Goal: Information Seeking & Learning: Learn about a topic

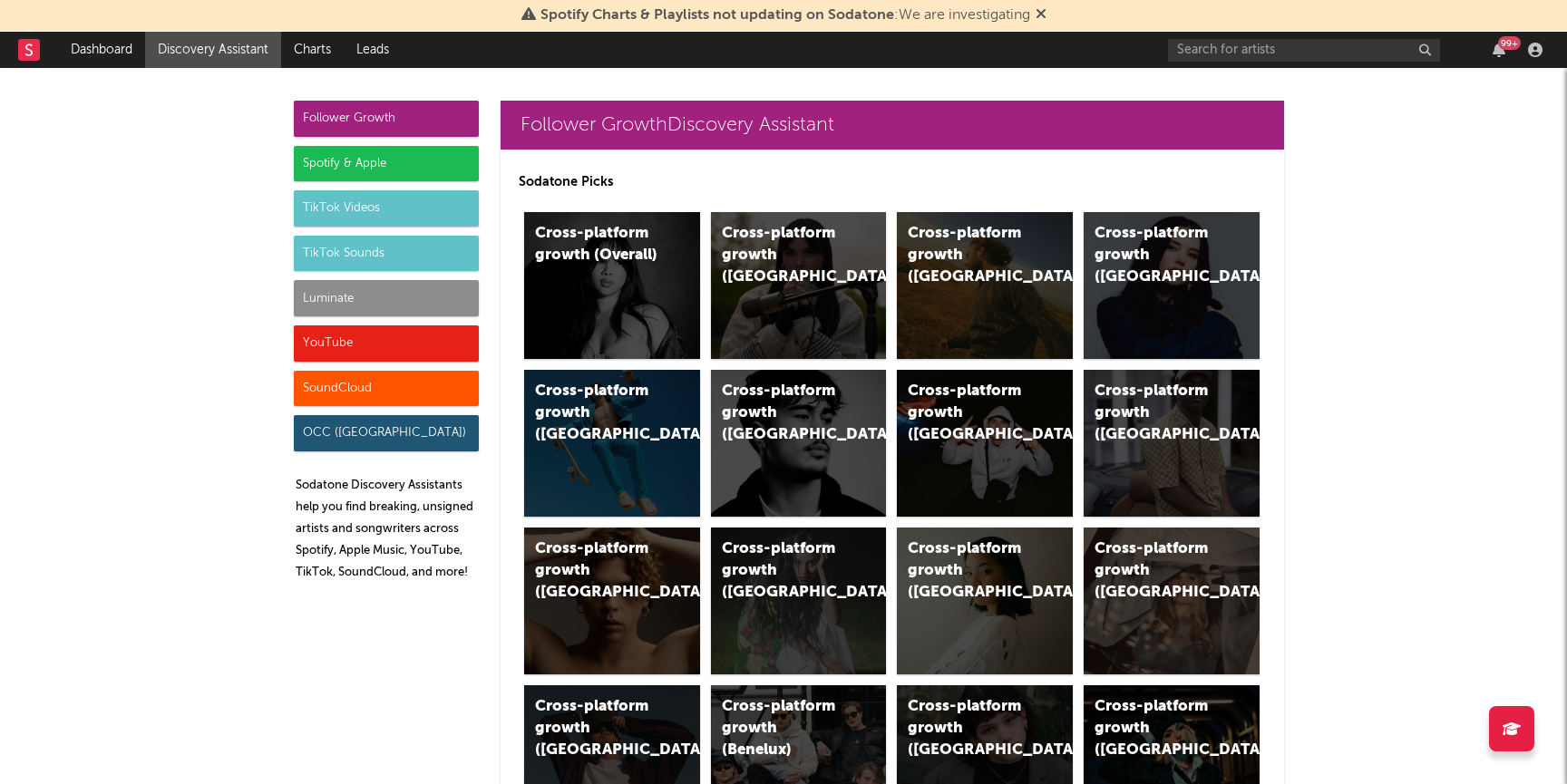
click at [354, 294] on div "Luminate" at bounding box center [386, 298] width 185 height 36
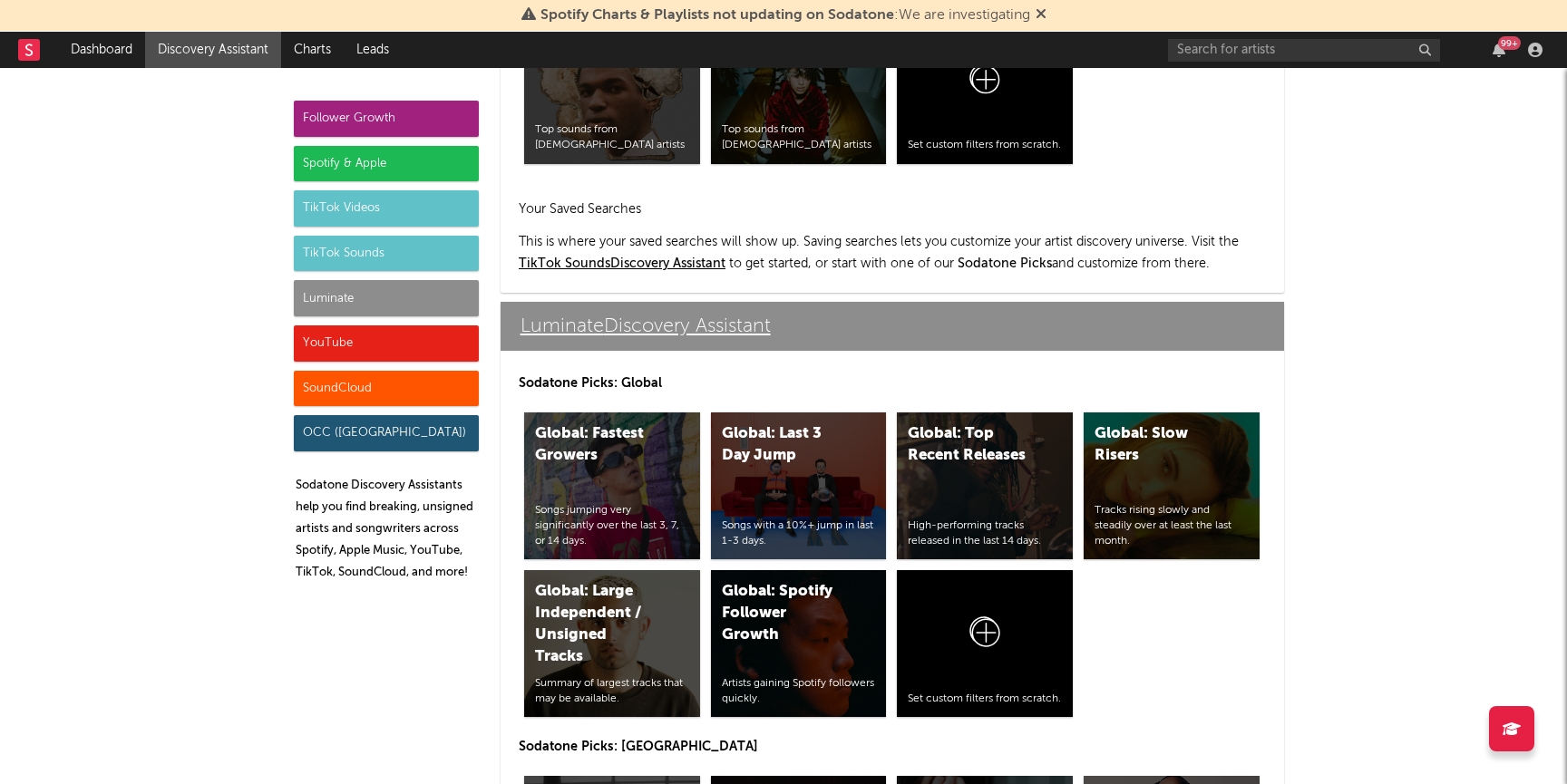
scroll to position [8044, 0]
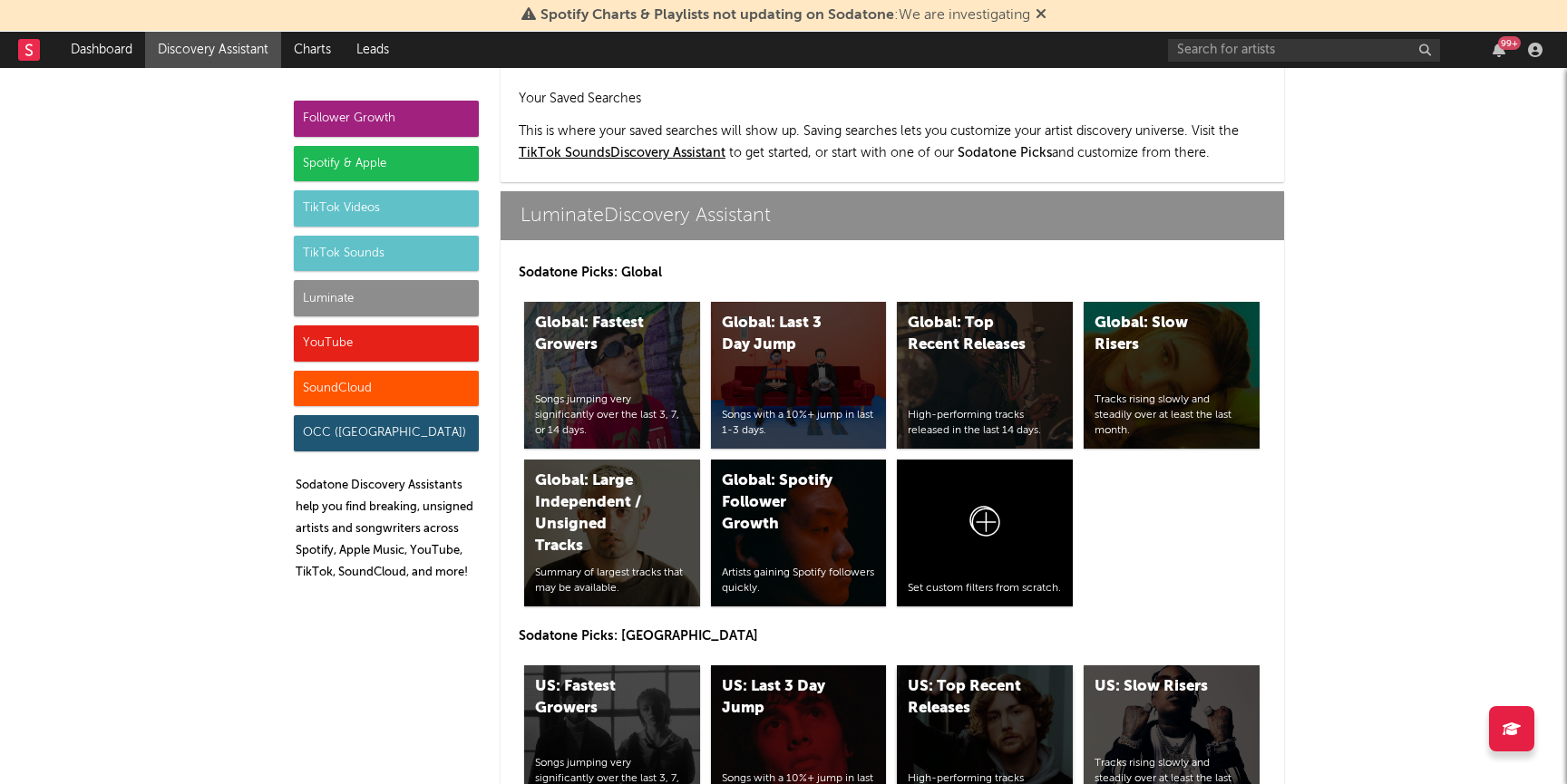
click at [951, 676] on div "US: Top Recent Releases" at bounding box center [969, 697] width 124 height 43
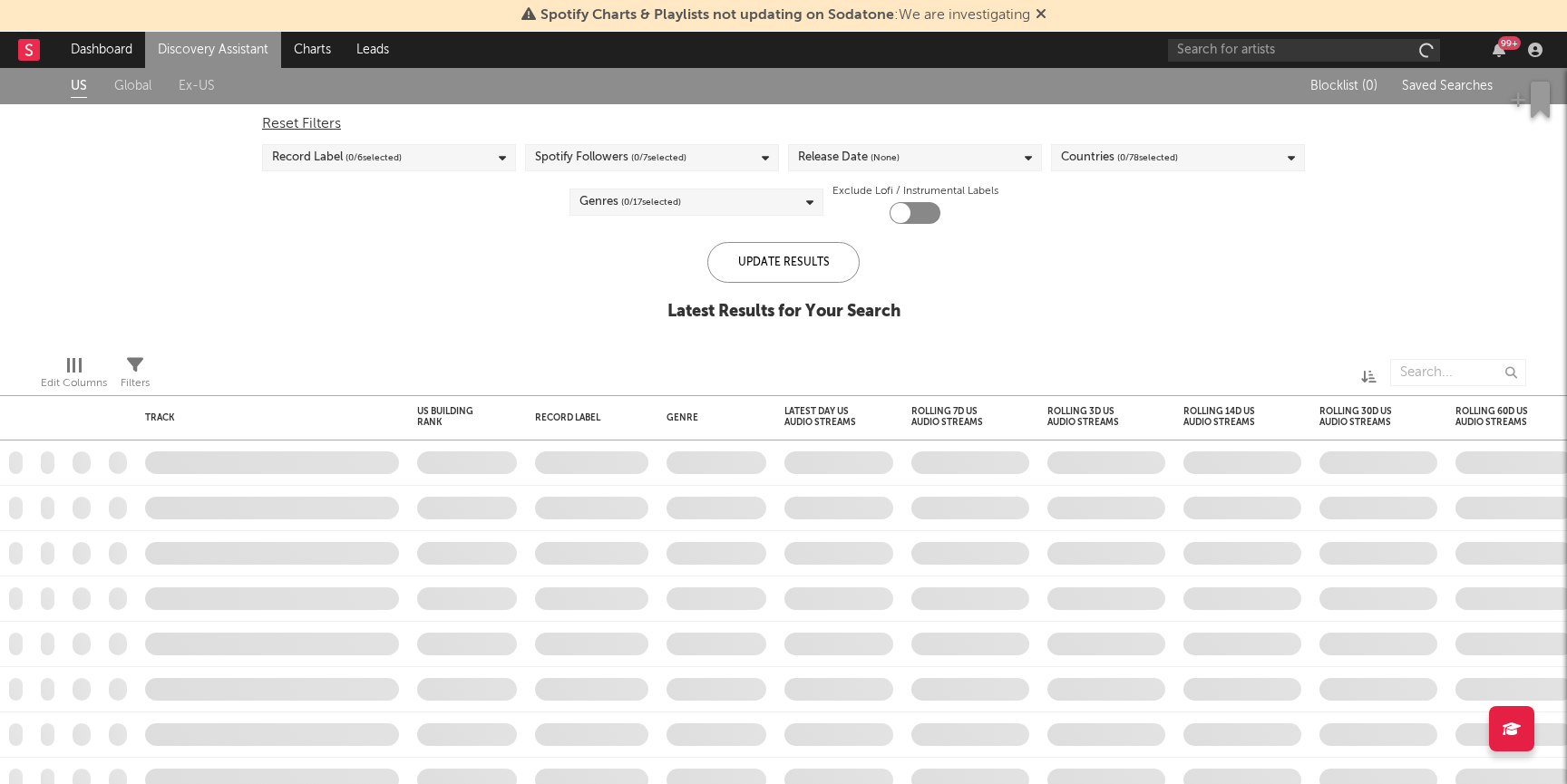
checkbox input "true"
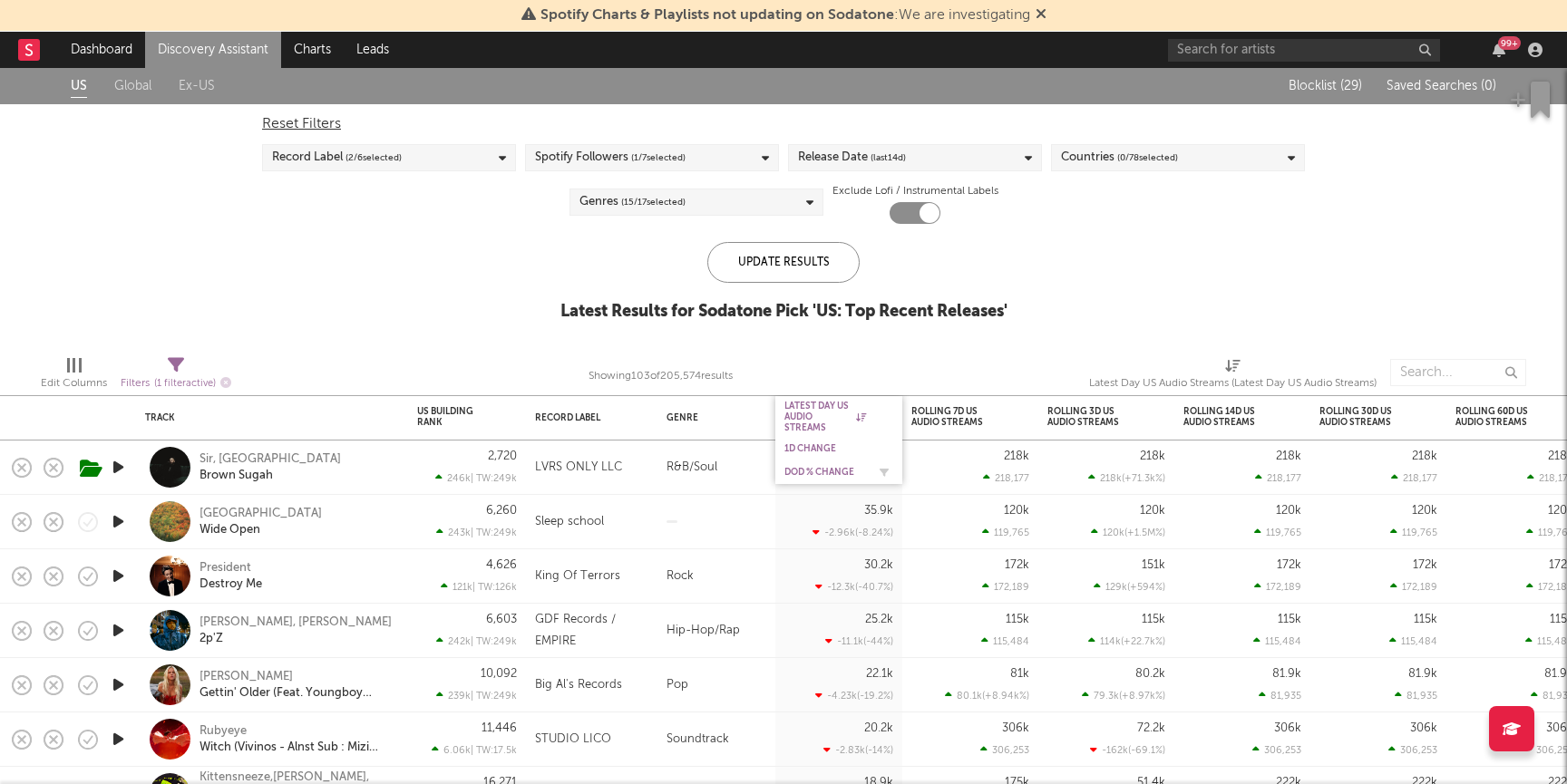
click at [825, 474] on div "DoD % Change" at bounding box center [825, 472] width 81 height 11
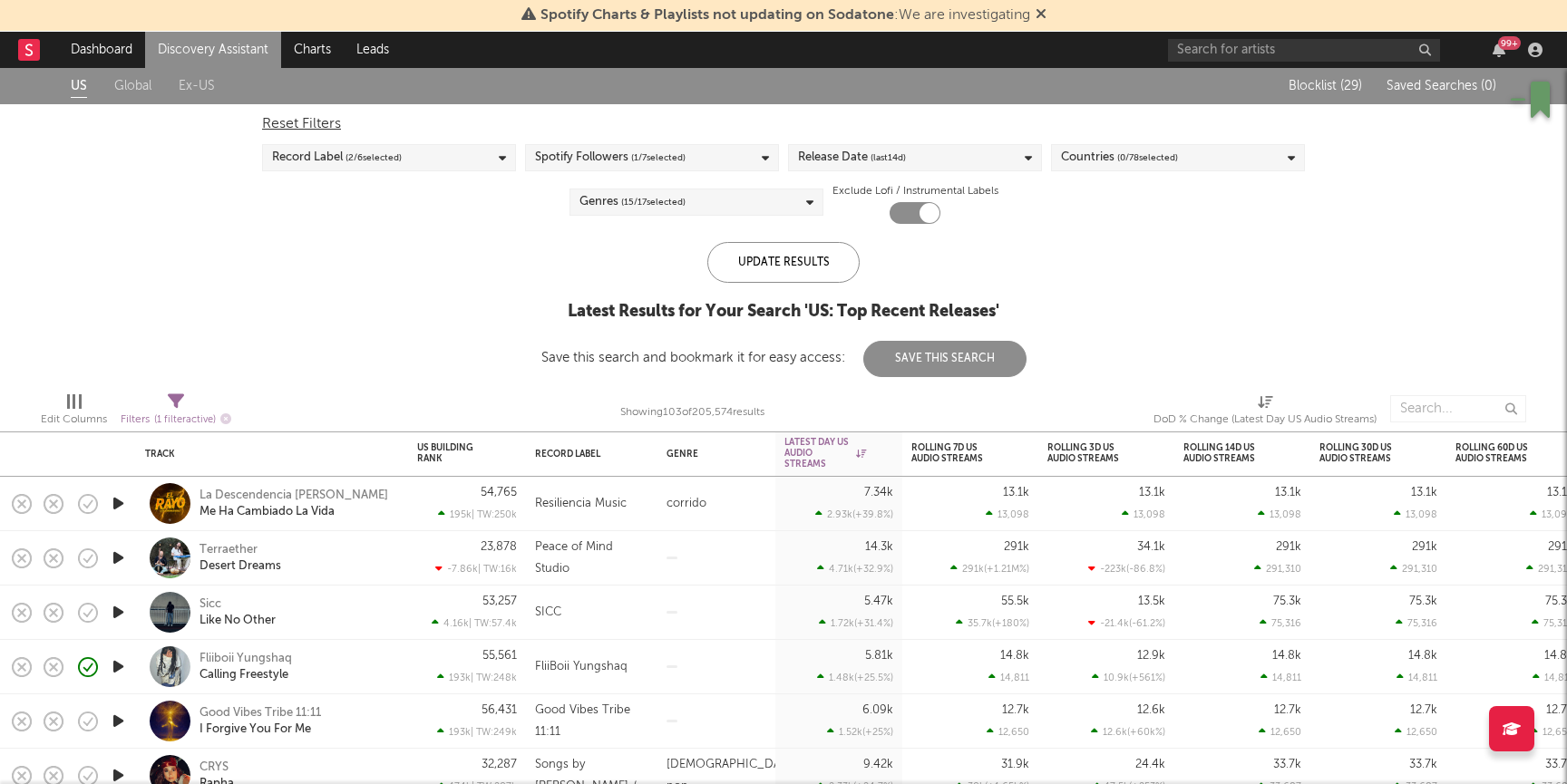
click at [118, 662] on icon "button" at bounding box center [118, 666] width 19 height 23
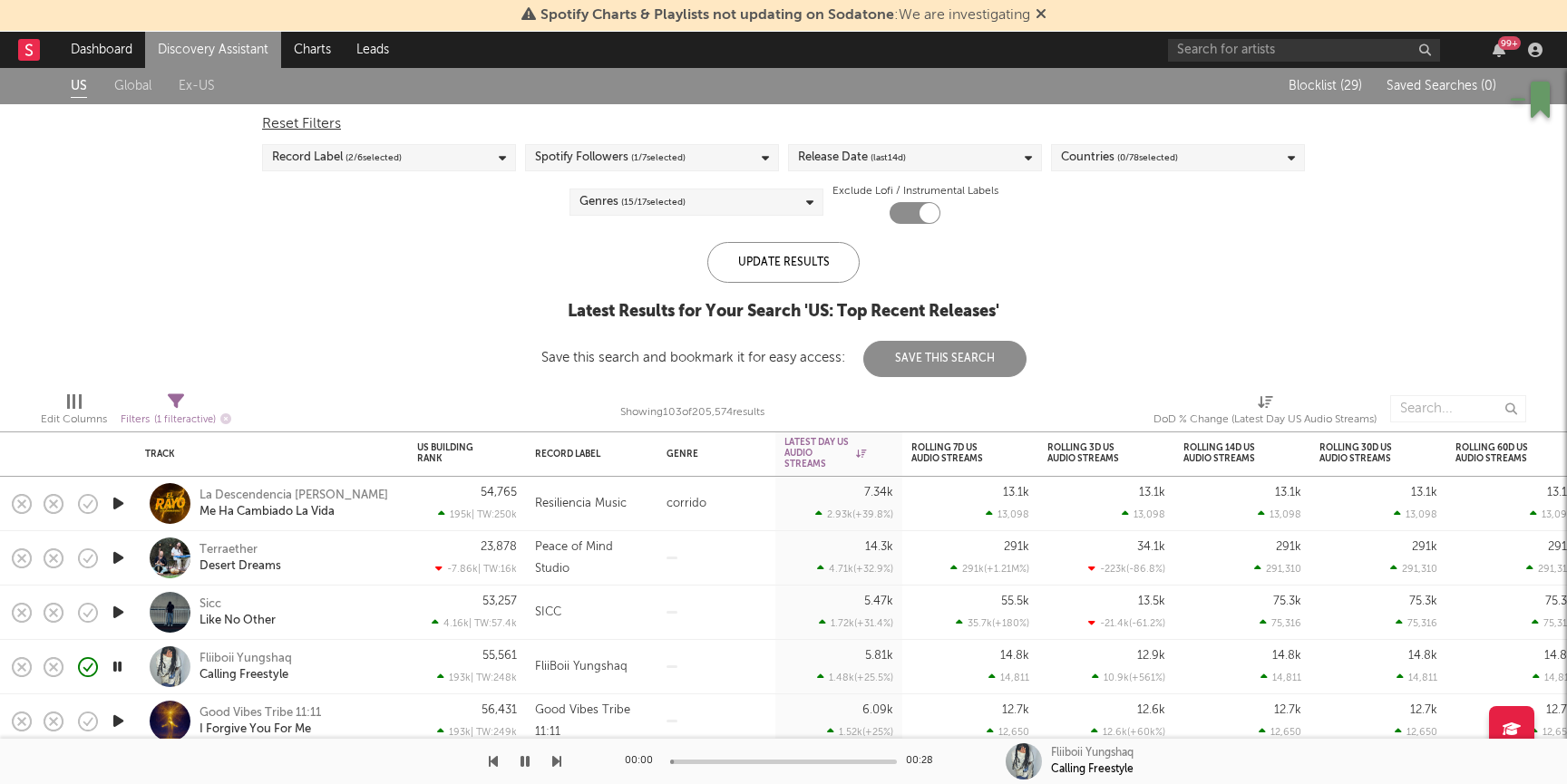
click at [363, 662] on div "Fliiboii Yungshaq Calling Freestyle" at bounding box center [296, 666] width 195 height 32
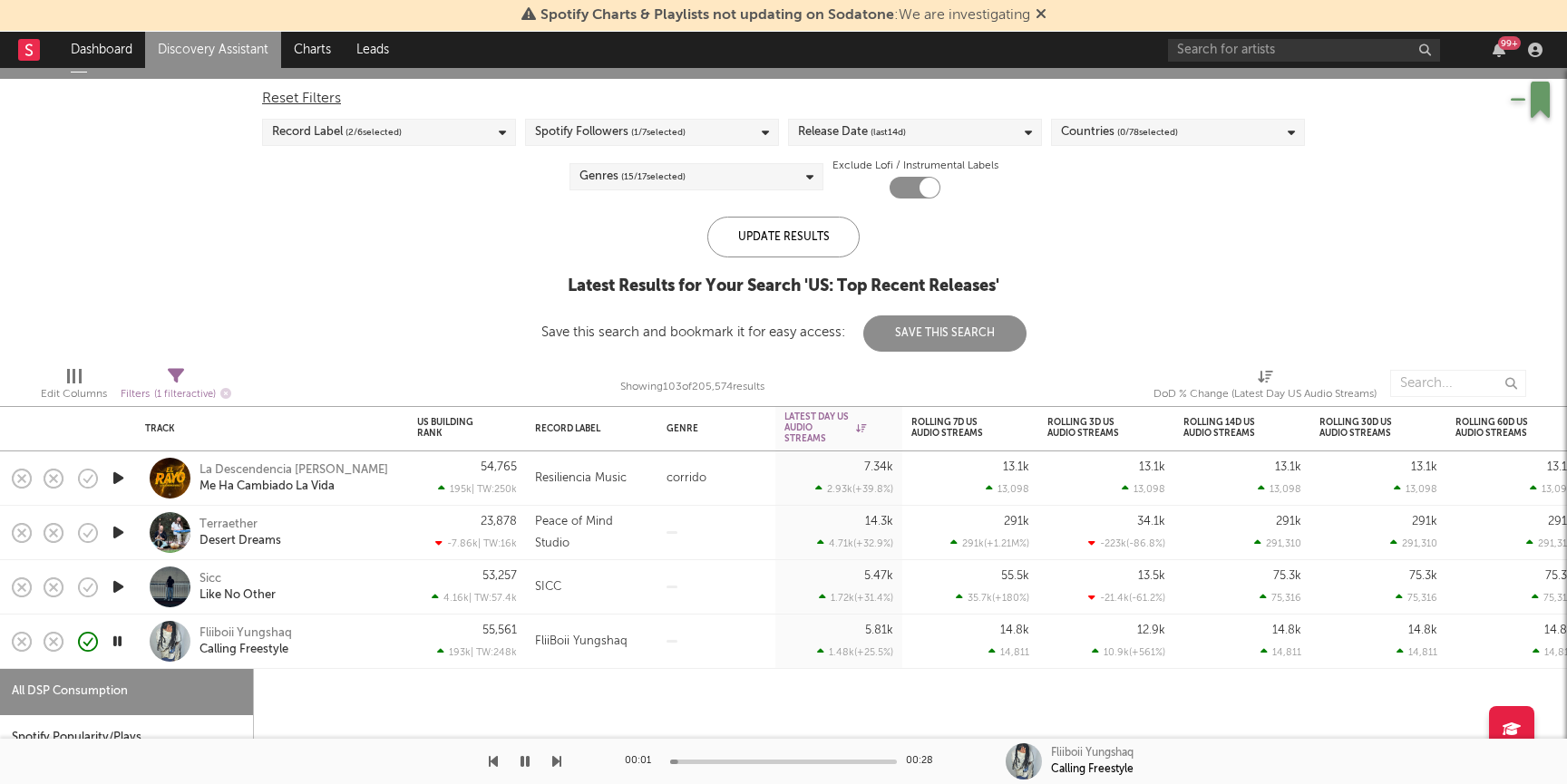
select select "1w"
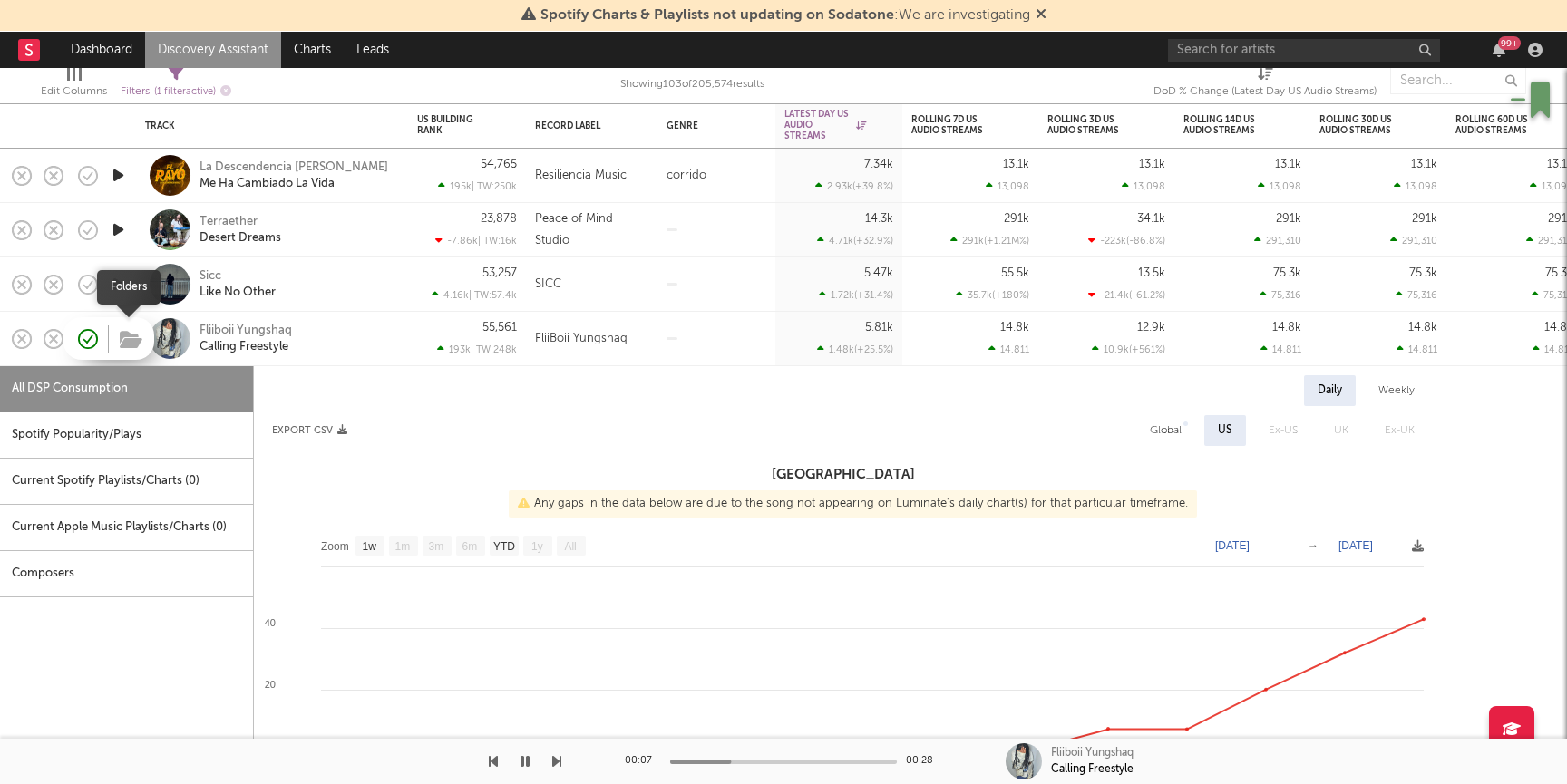
click at [128, 337] on icon "button" at bounding box center [131, 340] width 23 height 20
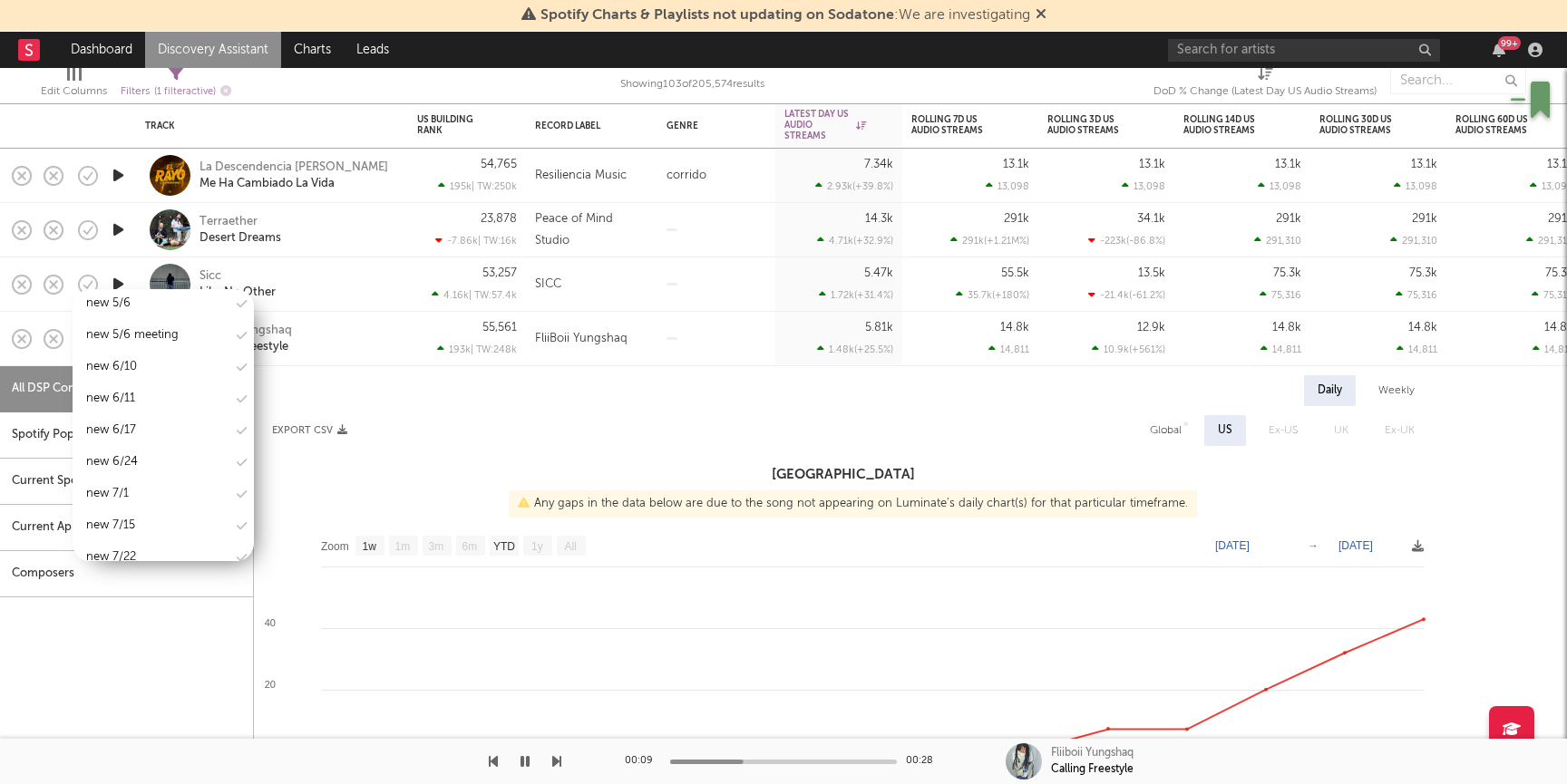
scroll to position [2342, 0]
click at [151, 505] on div "new 9/9" at bounding box center [163, 518] width 181 height 27
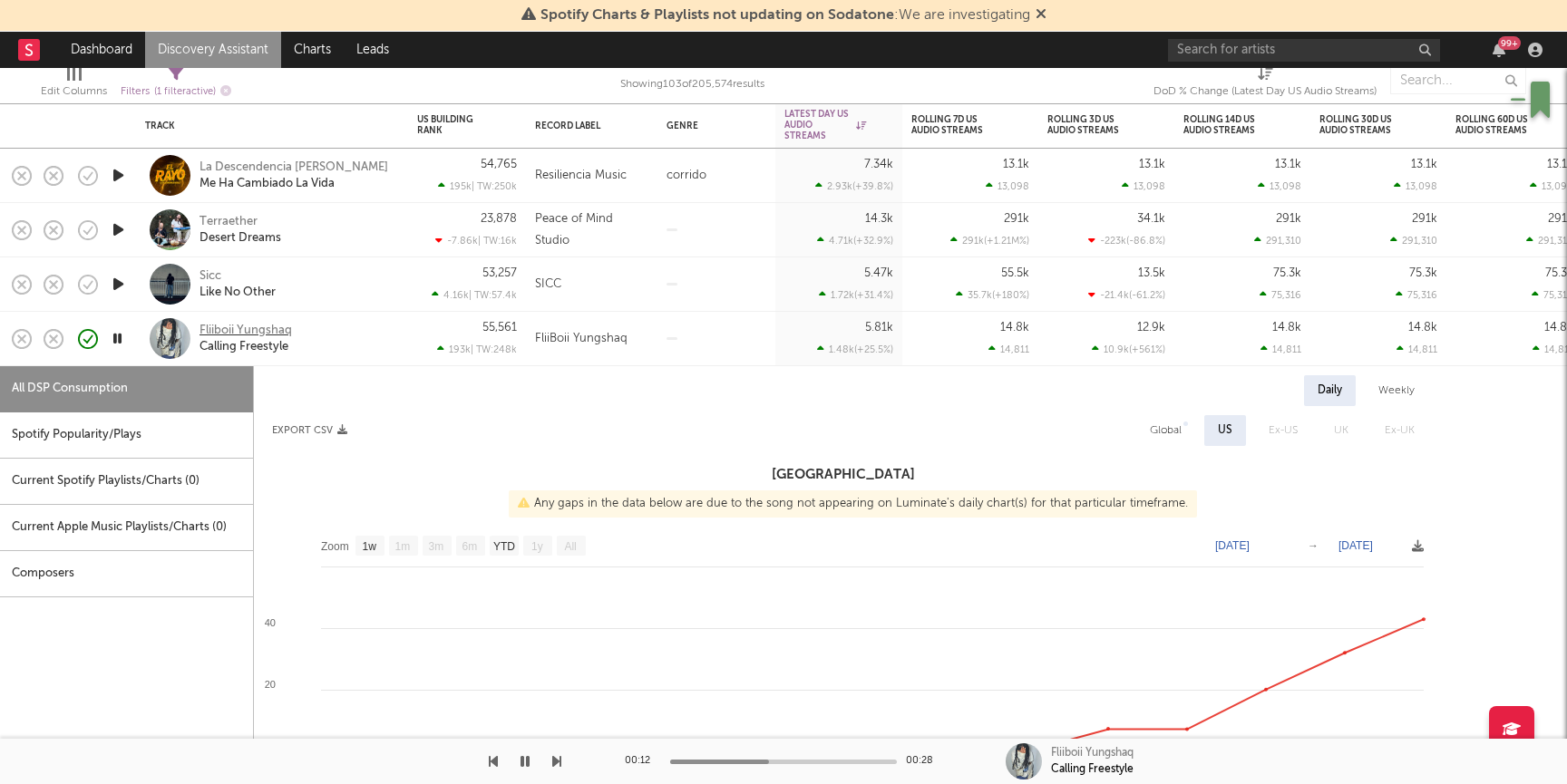
click at [257, 331] on div "Fliiboii Yungshaq" at bounding box center [245, 331] width 92 height 17
click at [119, 283] on icon "button" at bounding box center [118, 284] width 19 height 23
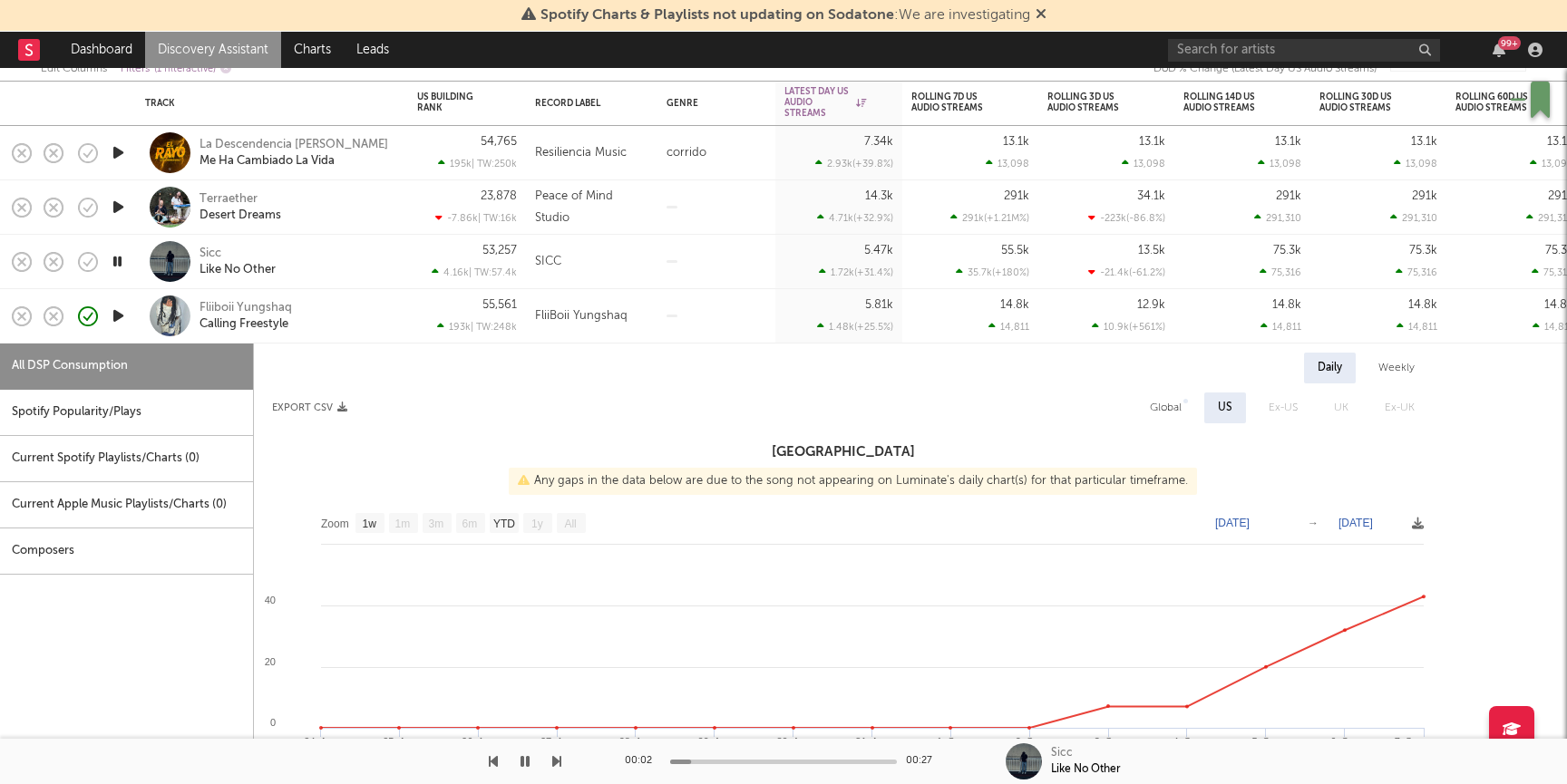
click at [331, 257] on div "Sicc Like No Other" at bounding box center [296, 261] width 195 height 32
select select "1w"
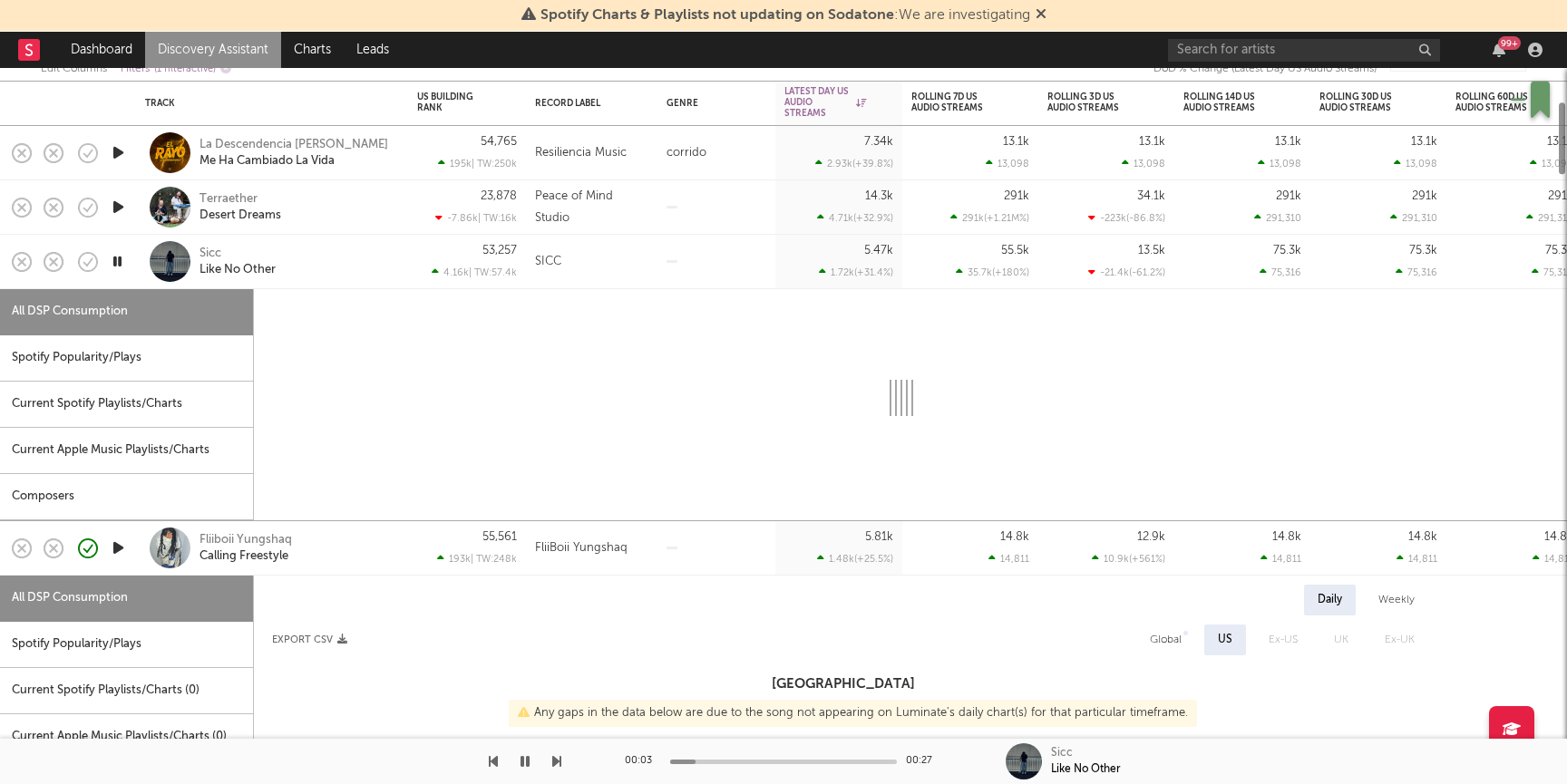
select select "1w"
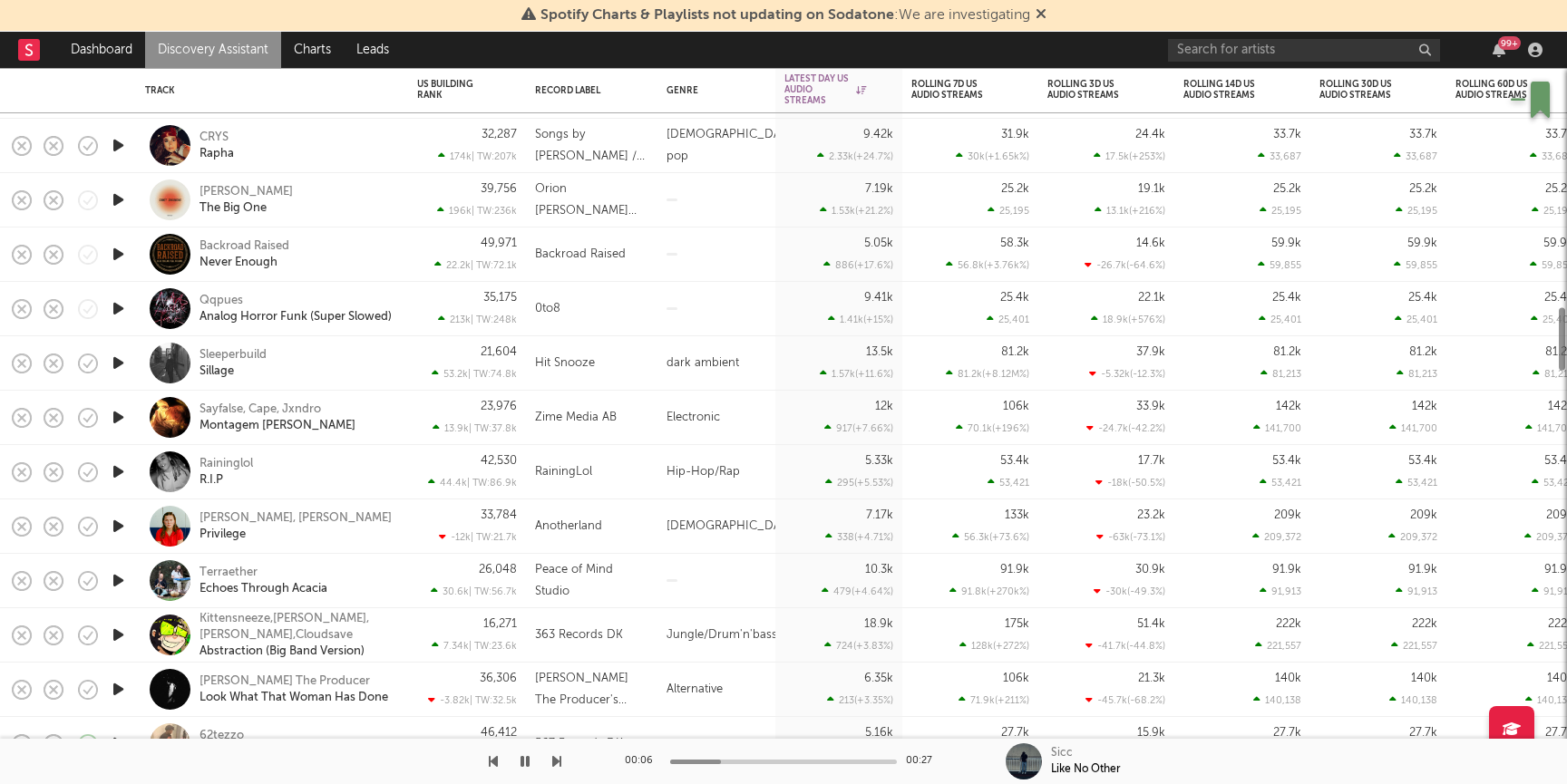
select select "1w"
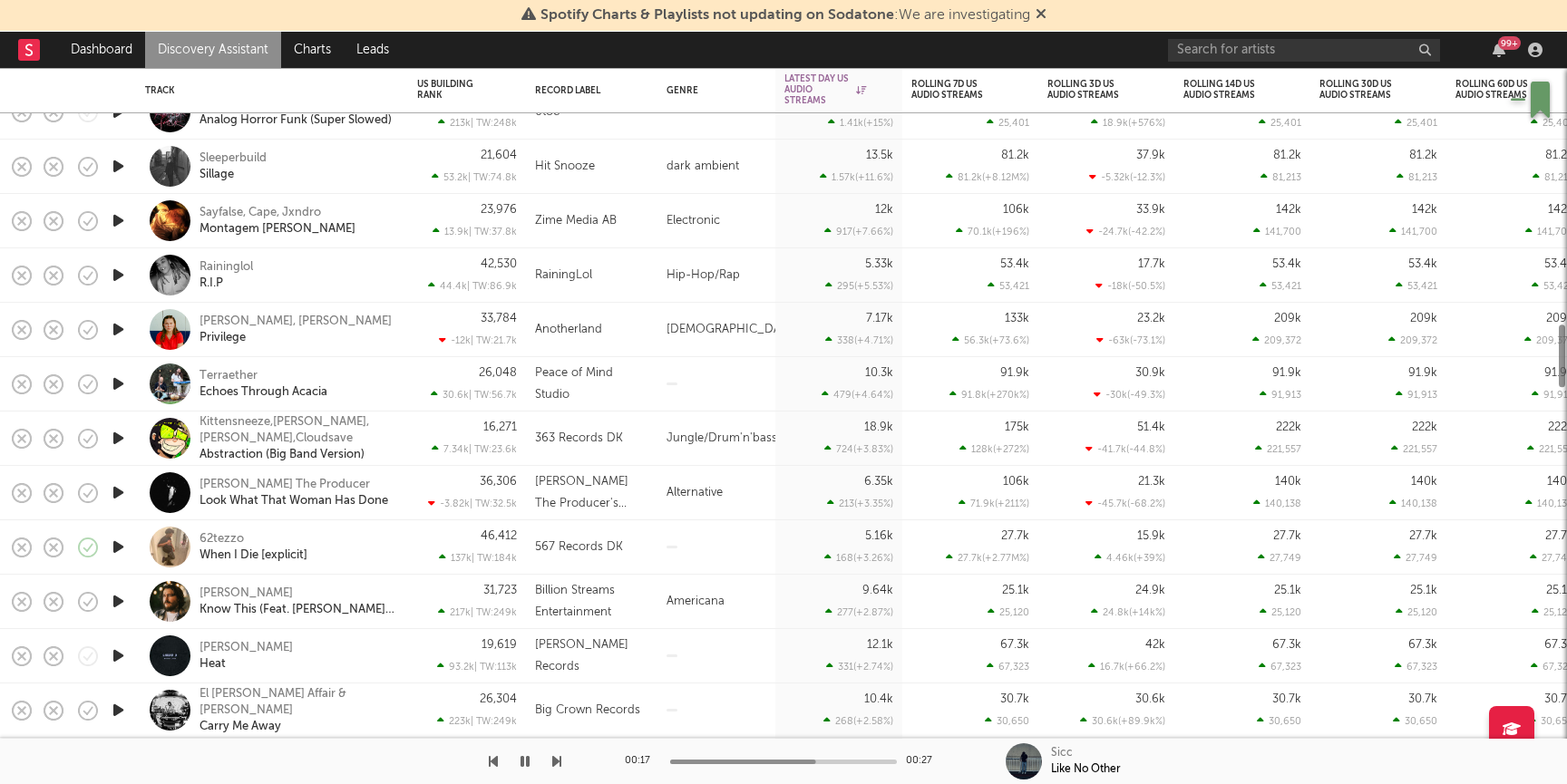
select select "1w"
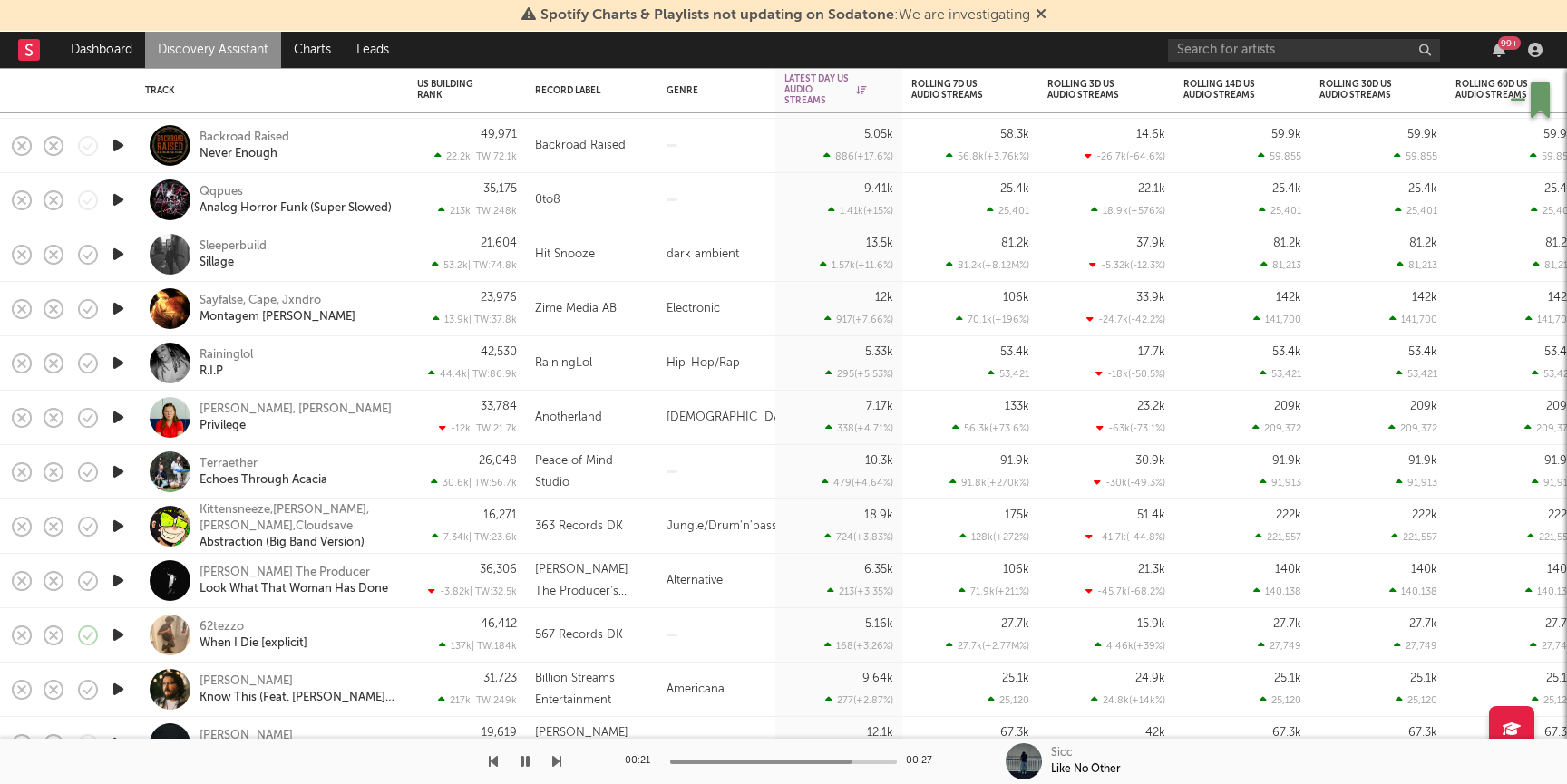
click at [121, 642] on icon "button" at bounding box center [118, 635] width 19 height 23
click at [342, 629] on div "62tezzo When I Die [explicit]" at bounding box center [296, 635] width 195 height 32
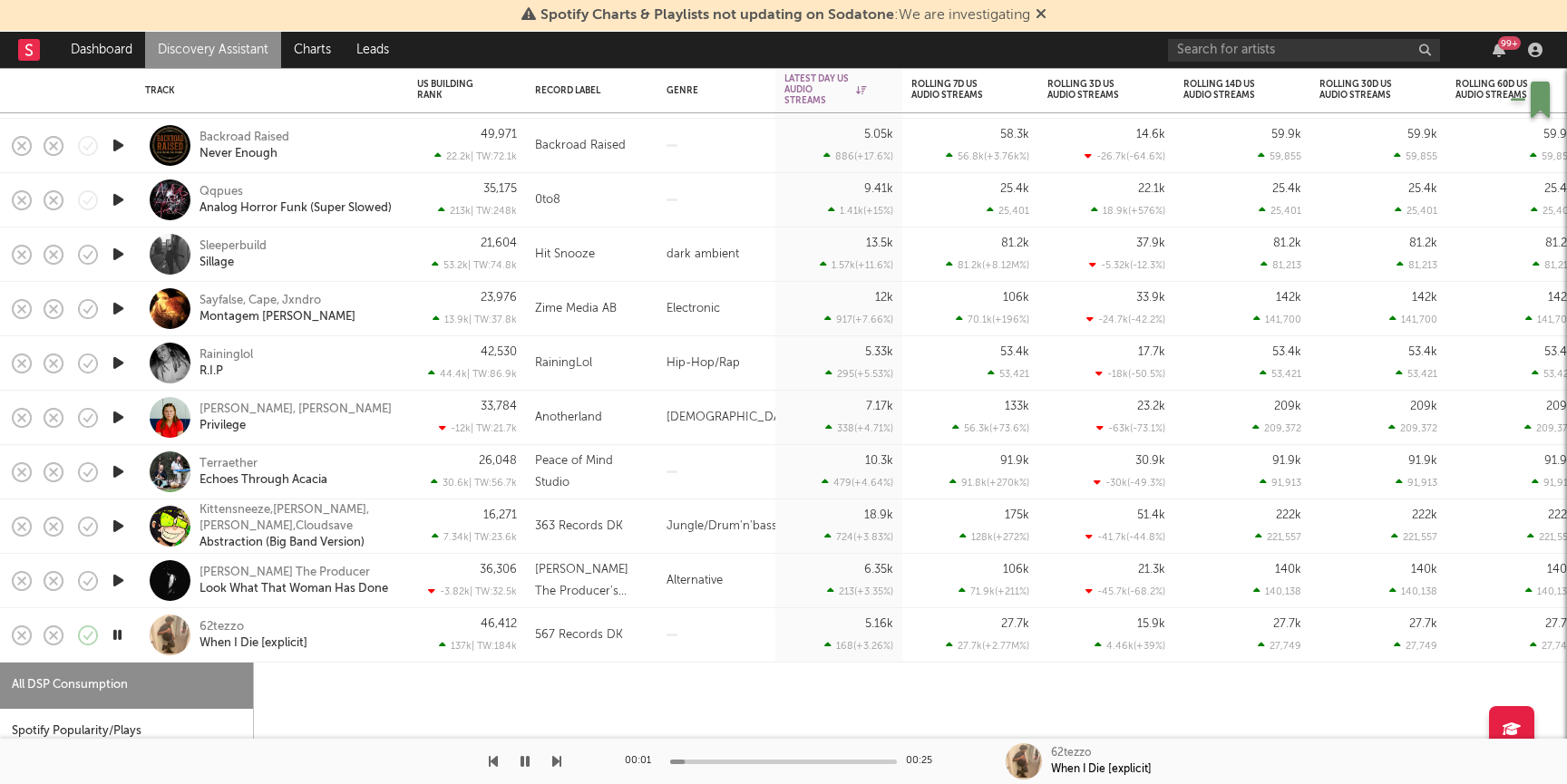
select select "1w"
click at [81, 630] on icon "button" at bounding box center [89, 636] width 26 height 26
click at [218, 627] on div "62tezzo" at bounding box center [221, 627] width 44 height 17
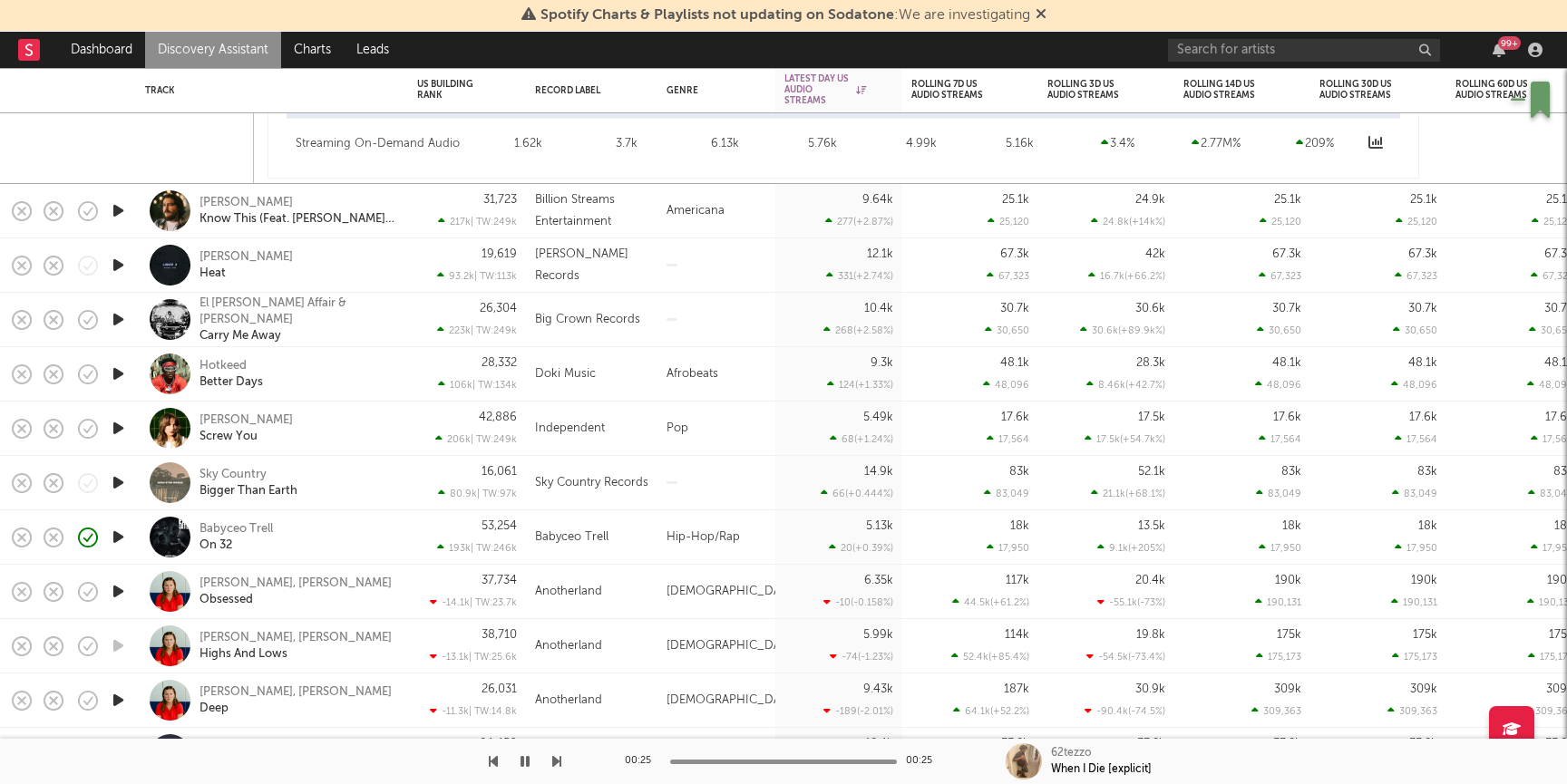
click at [119, 538] on icon "button" at bounding box center [118, 537] width 19 height 23
click at [121, 372] on icon "button" at bounding box center [118, 374] width 19 height 23
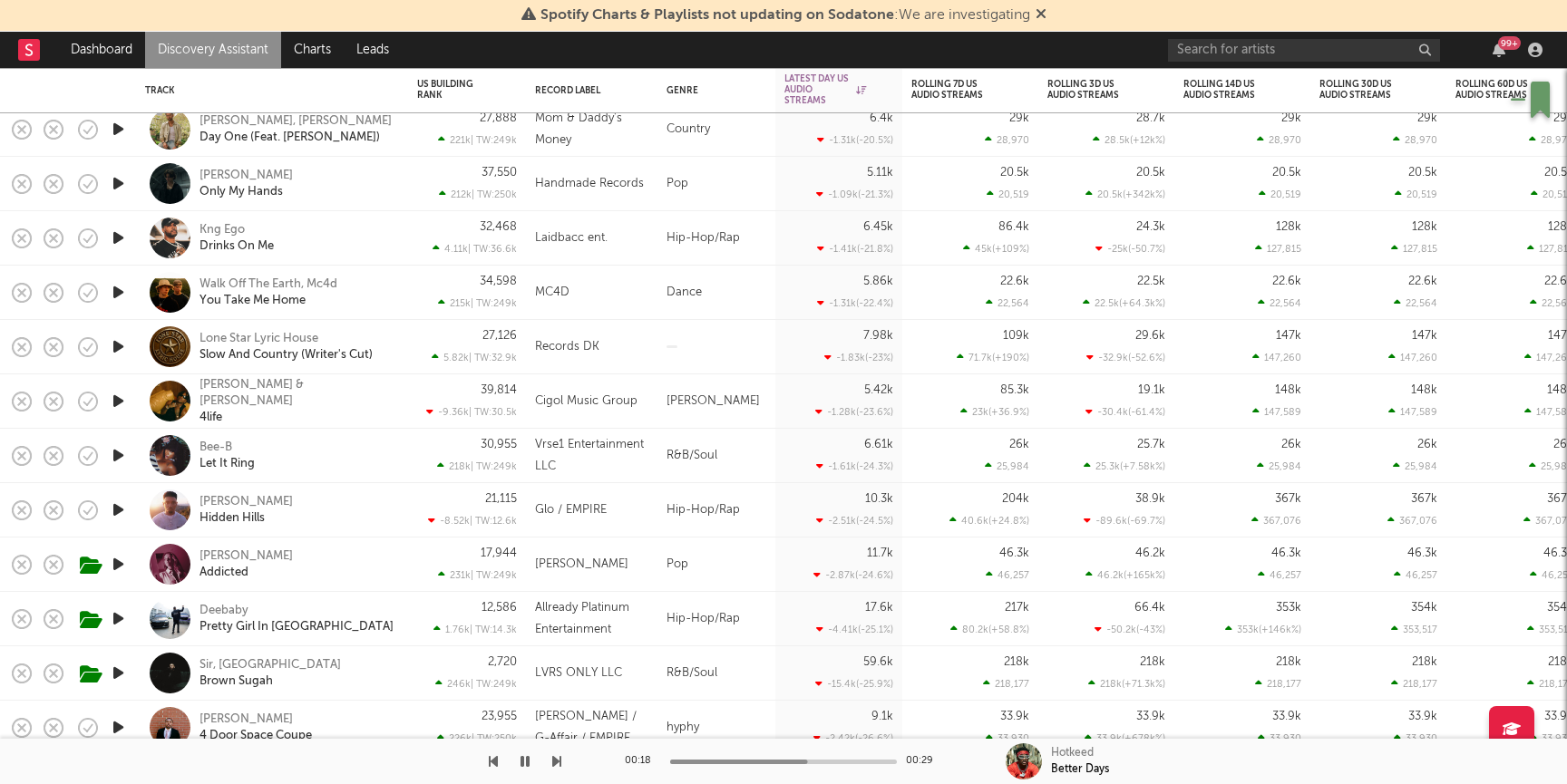
click at [120, 457] on icon "button" at bounding box center [118, 455] width 19 height 23
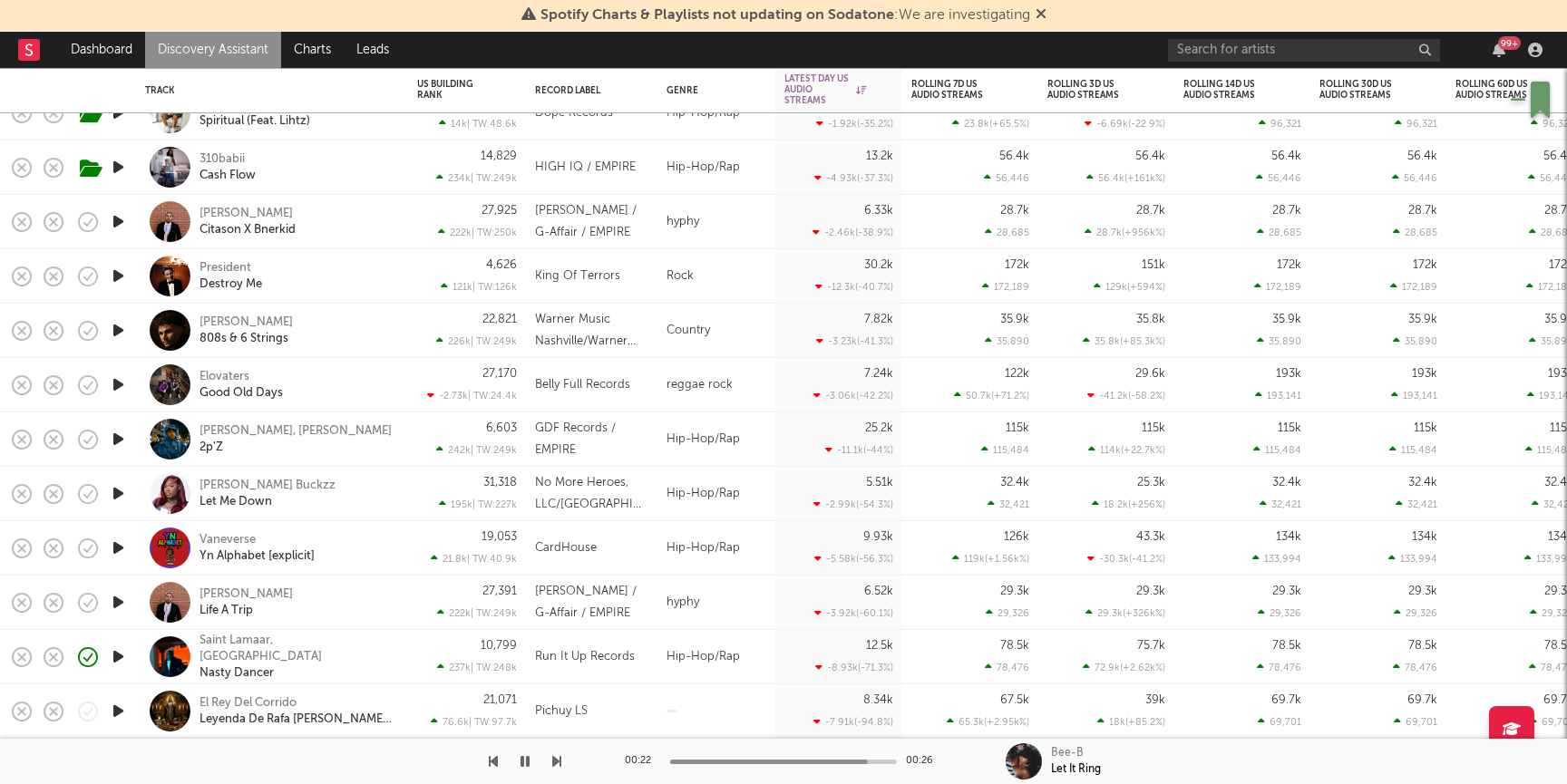
click at [397, 536] on div "Vaneverse Yn Alphabet [explicit]" at bounding box center [271, 548] width 254 height 53
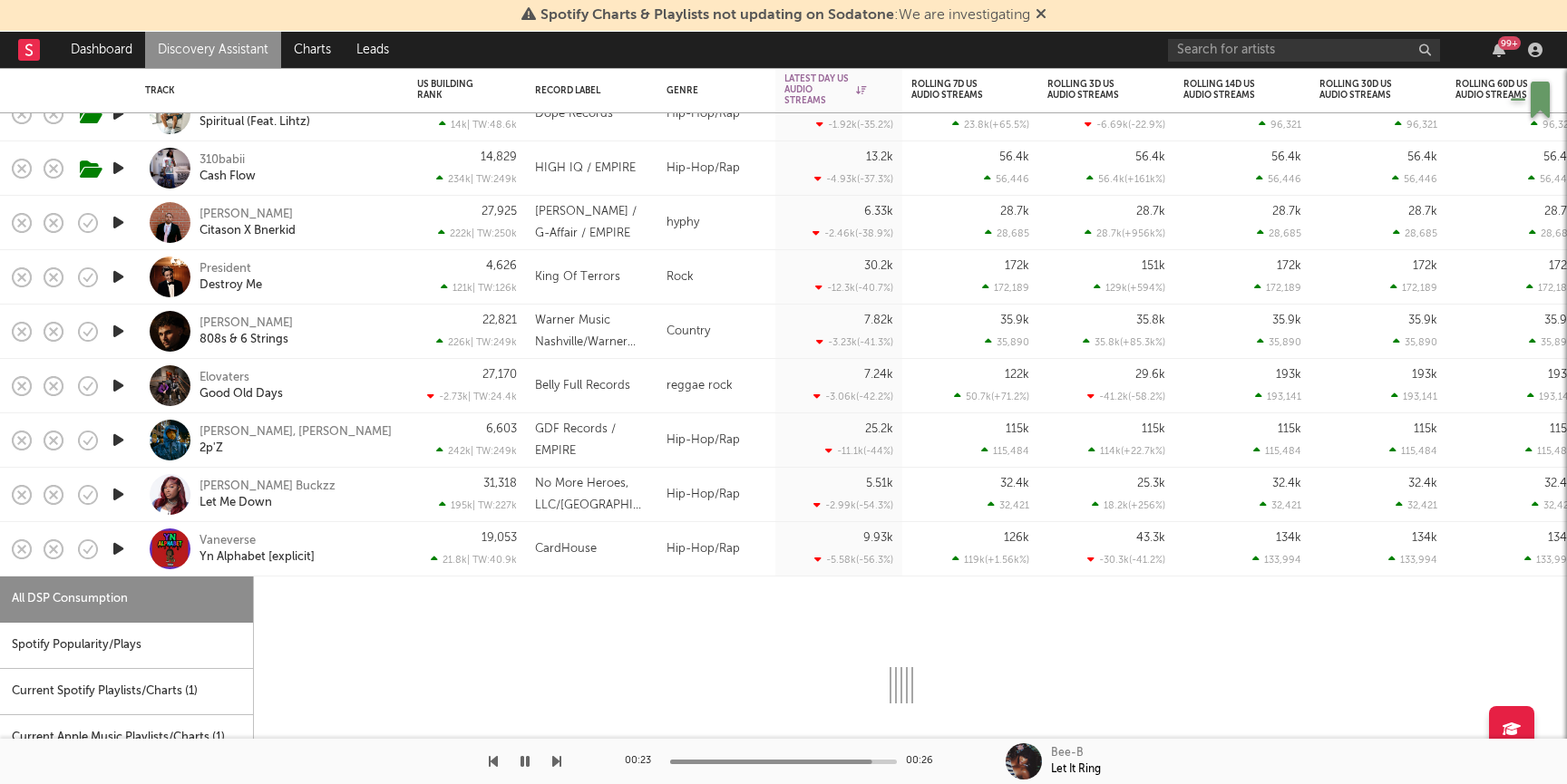
select select "1w"
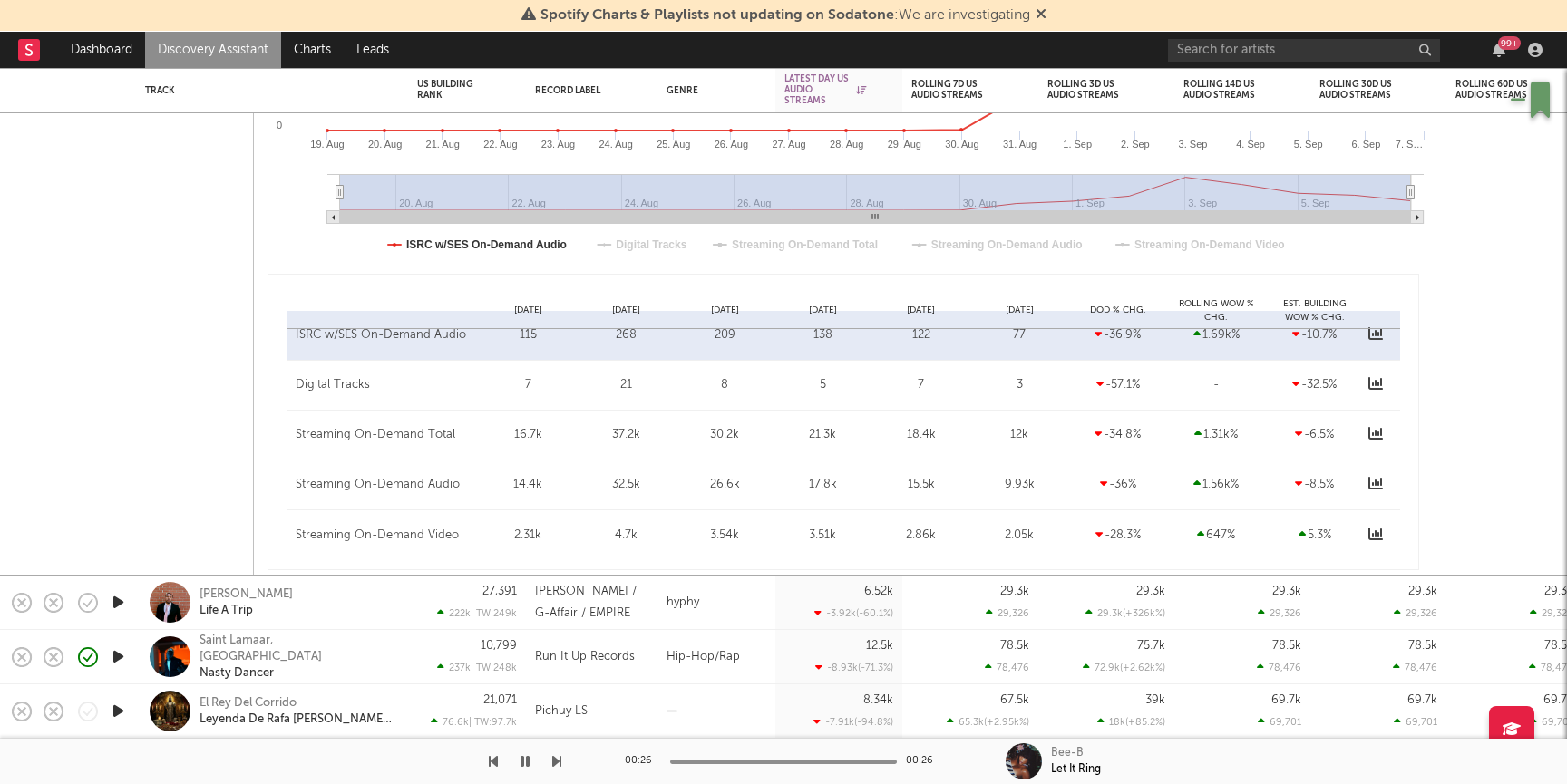
click at [177, 59] on link "Discovery Assistant" at bounding box center [212, 49] width 136 height 36
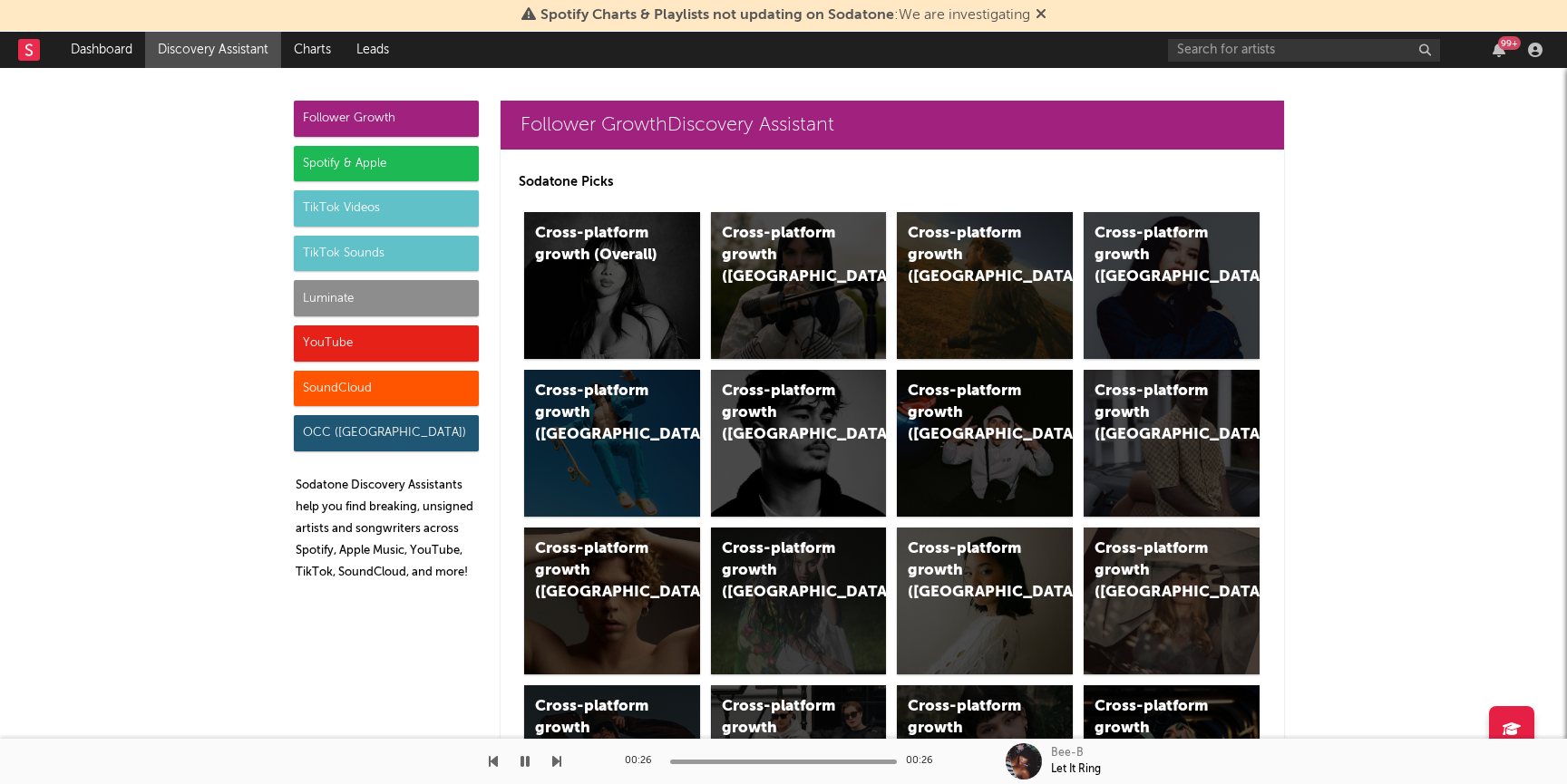
click at [318, 292] on div "Luminate" at bounding box center [386, 298] width 185 height 36
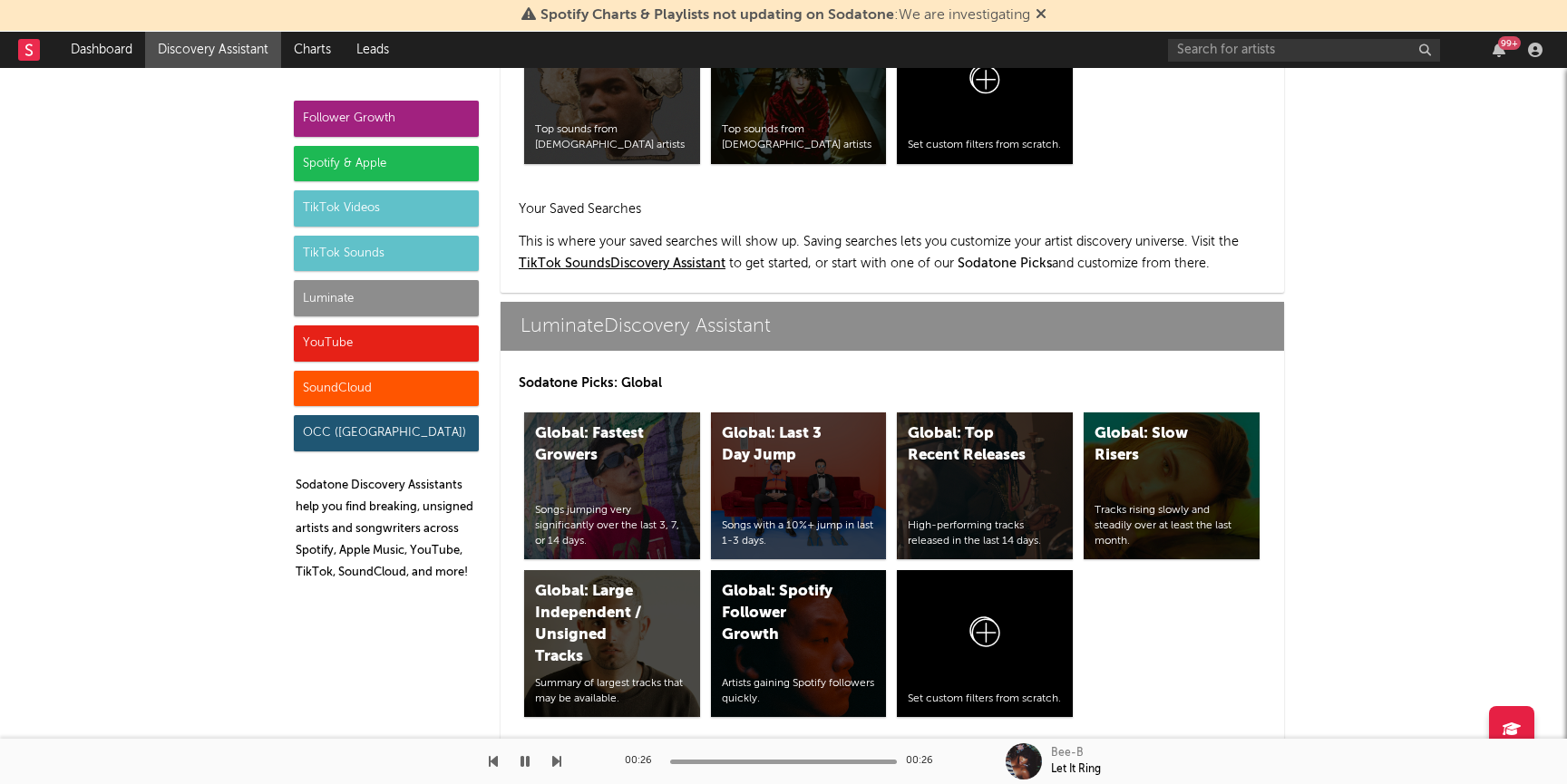
scroll to position [8044, 0]
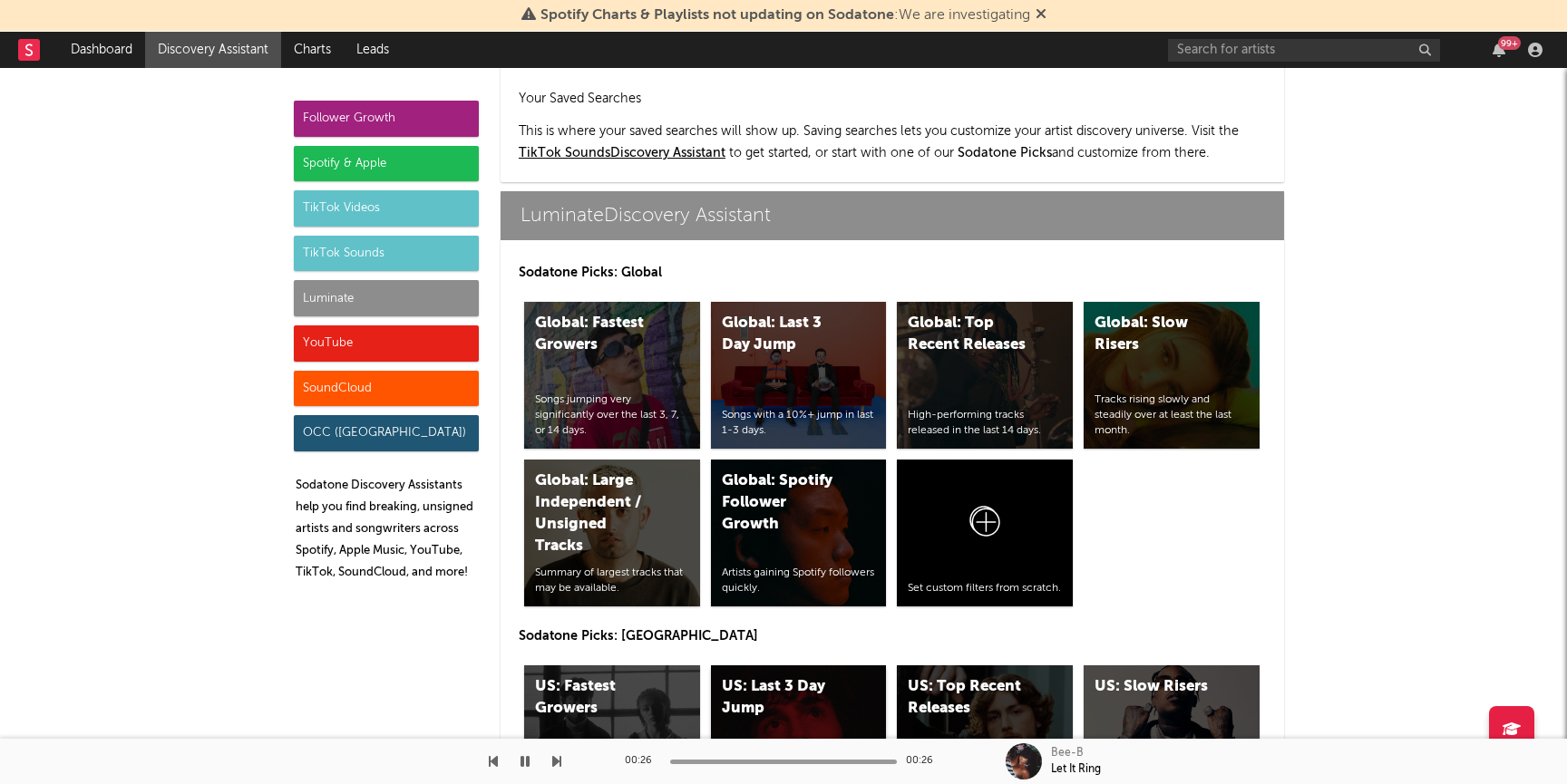
click at [828, 676] on div "US: Last 3 Day Jump" at bounding box center [784, 697] width 124 height 43
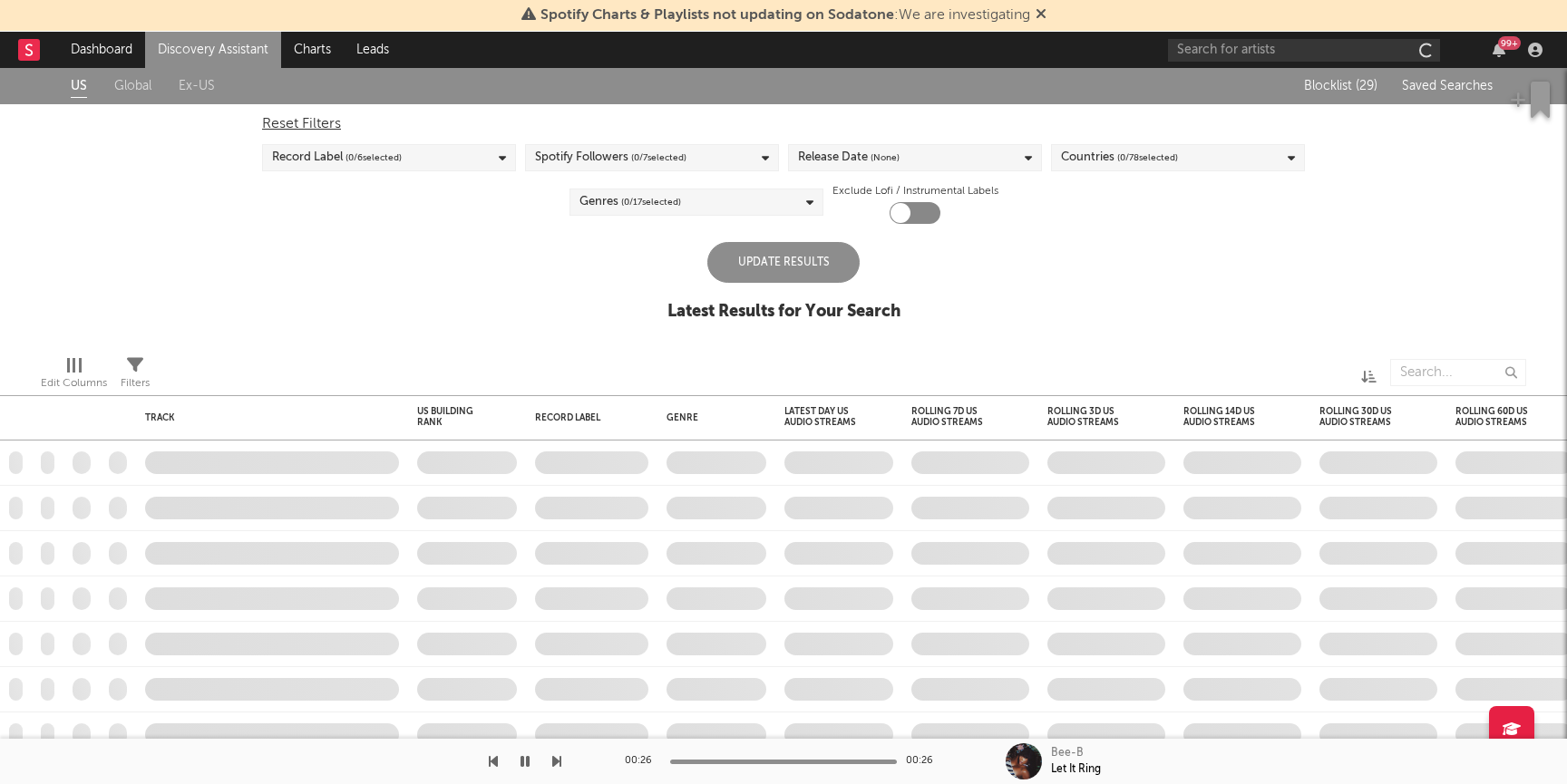
checkbox input "true"
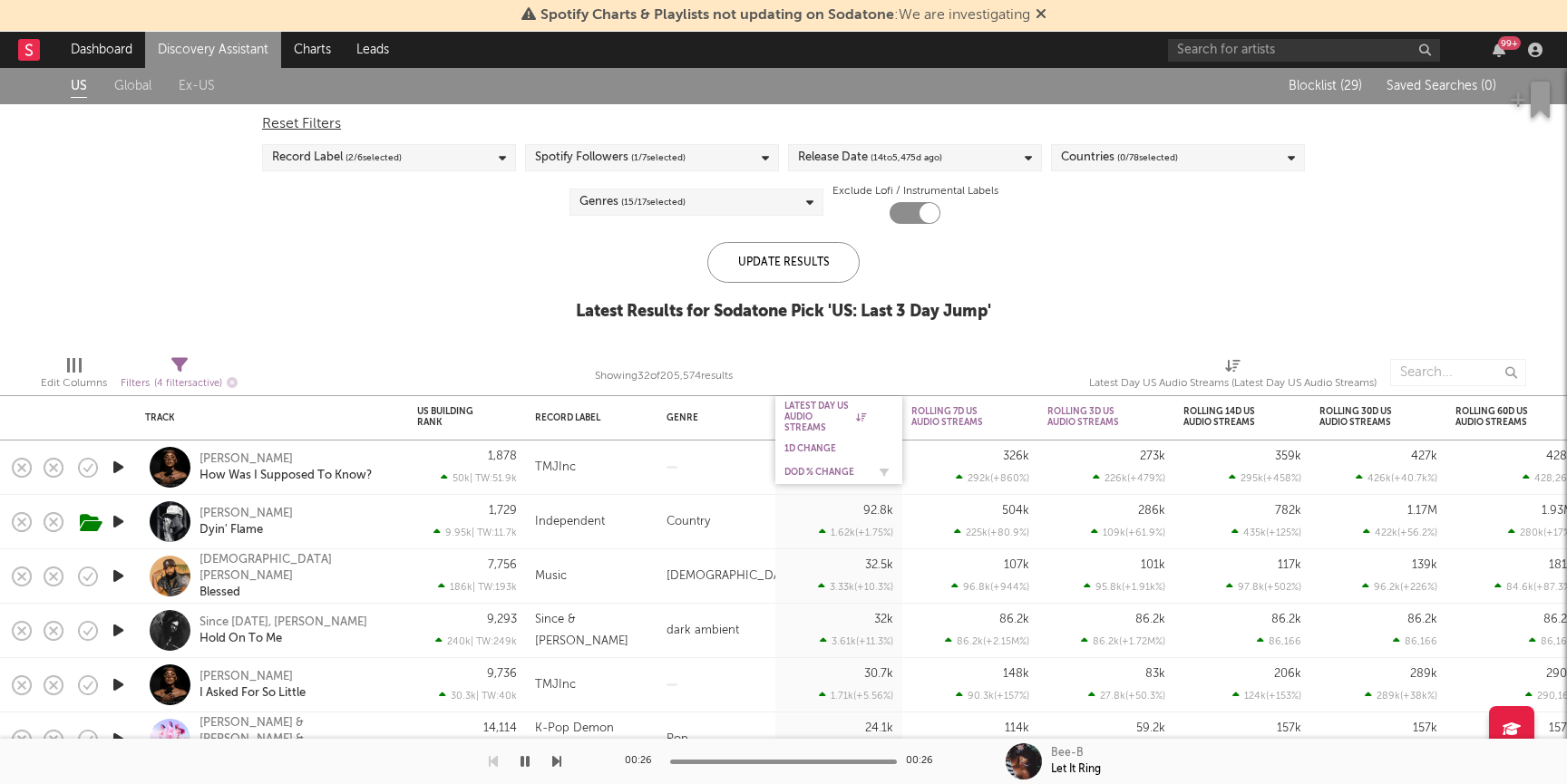
click at [825, 469] on div "DoD % Change" at bounding box center [825, 472] width 81 height 11
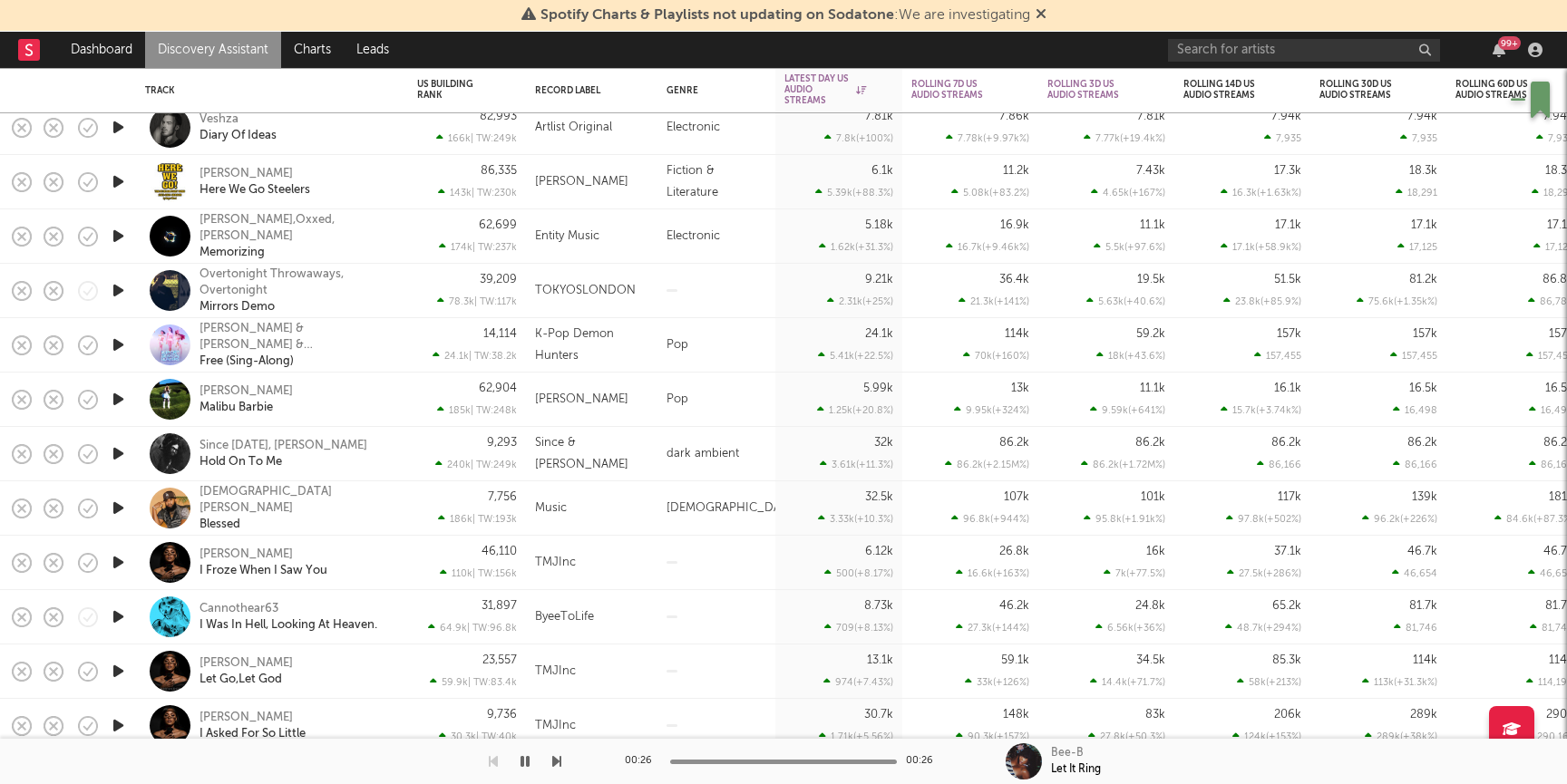
click at [114, 615] on icon "button" at bounding box center [118, 616] width 19 height 23
click at [624, 603] on div "ByeeToLife" at bounding box center [592, 617] width 131 height 54
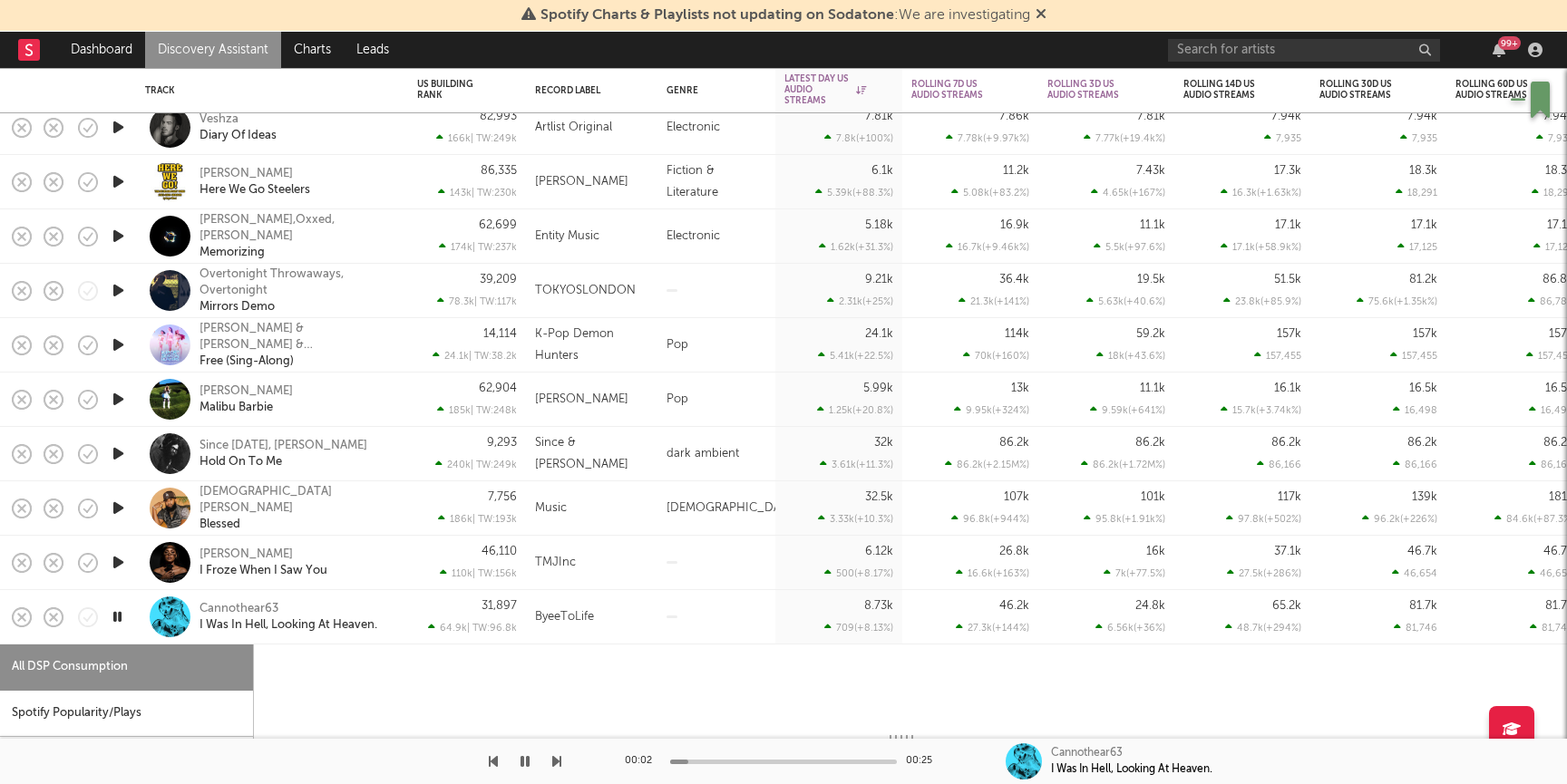
select select "1w"
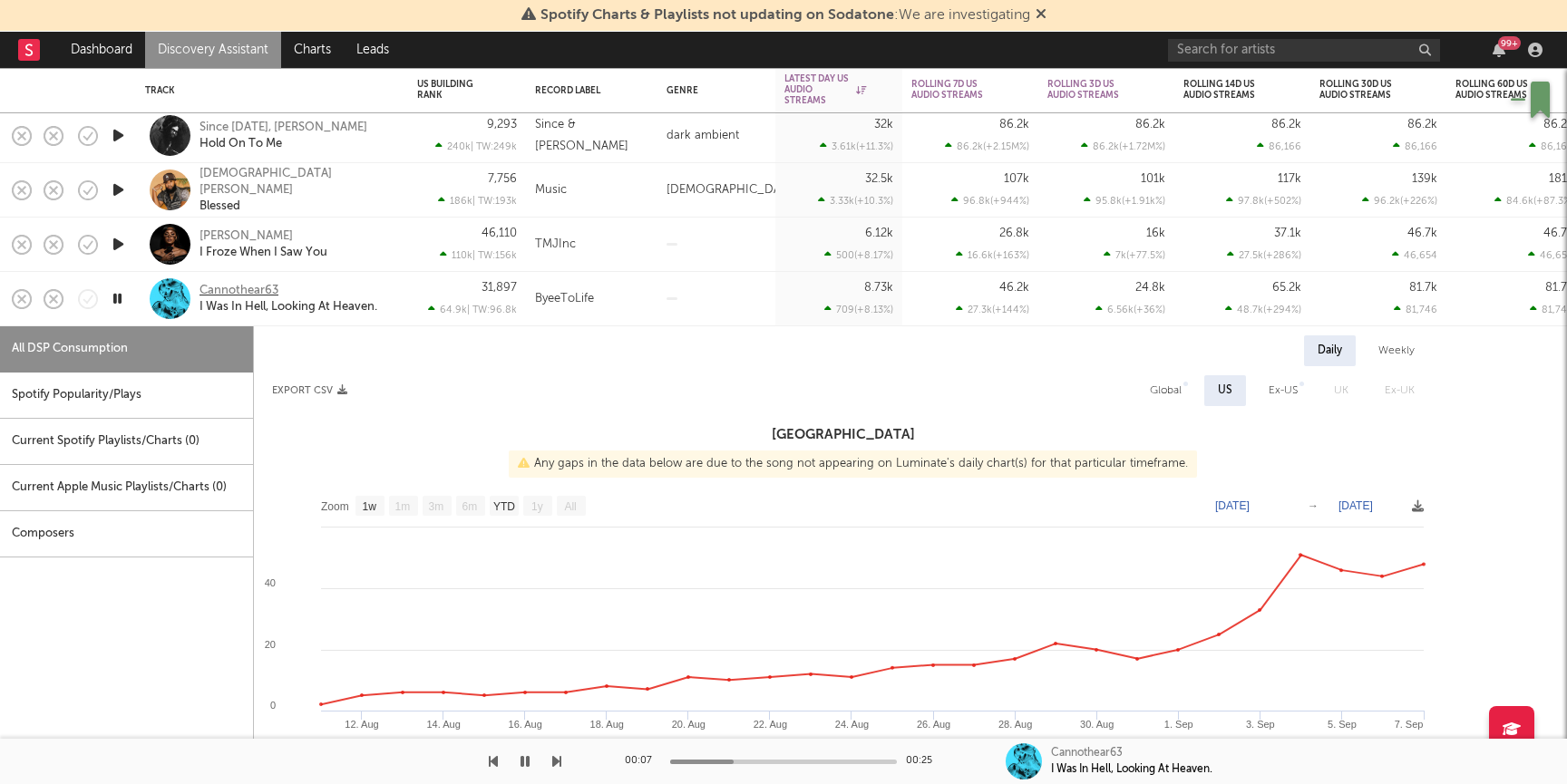
click at [231, 289] on div "Cannothear63" at bounding box center [238, 291] width 78 height 17
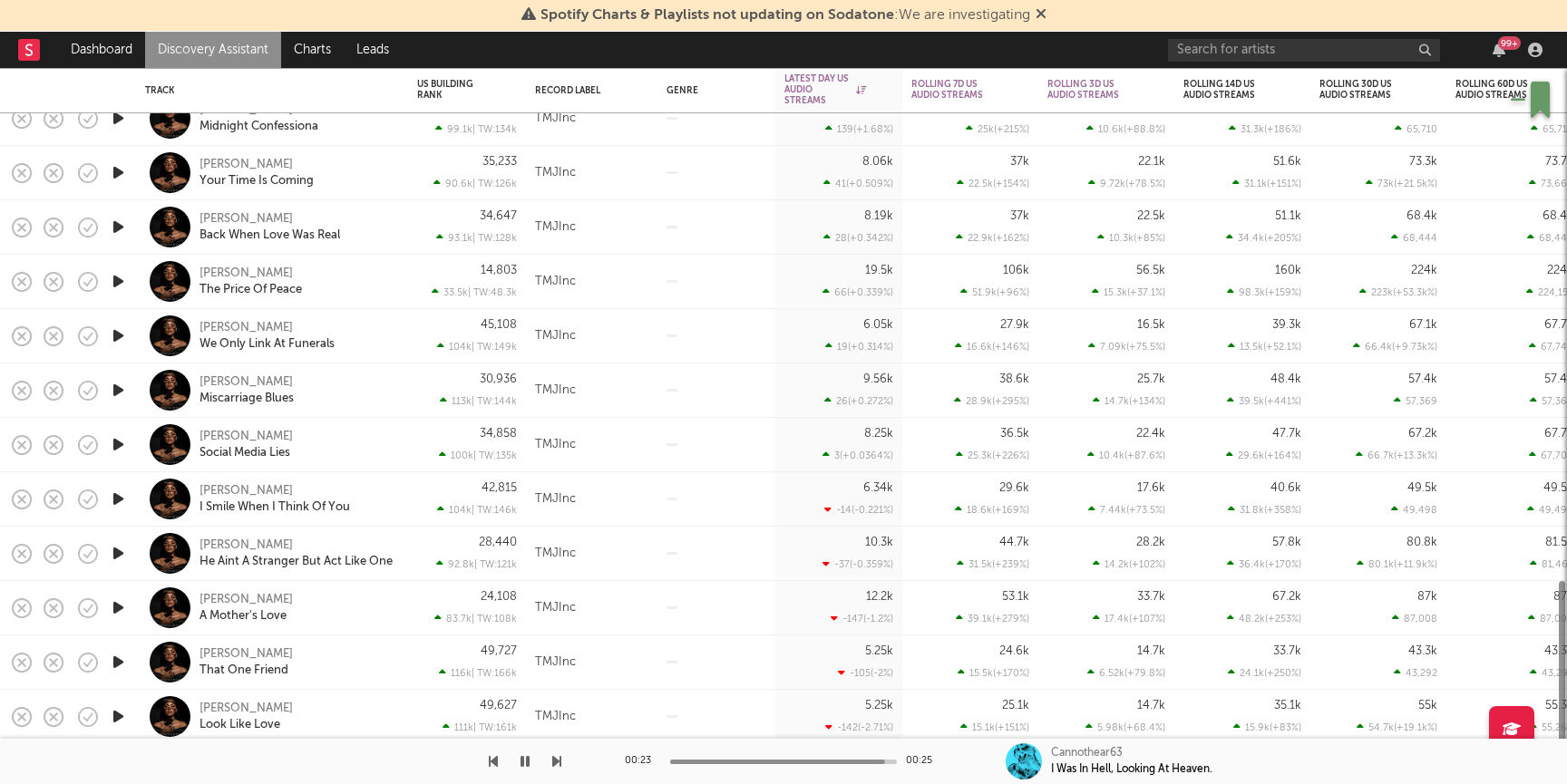
select select "1w"
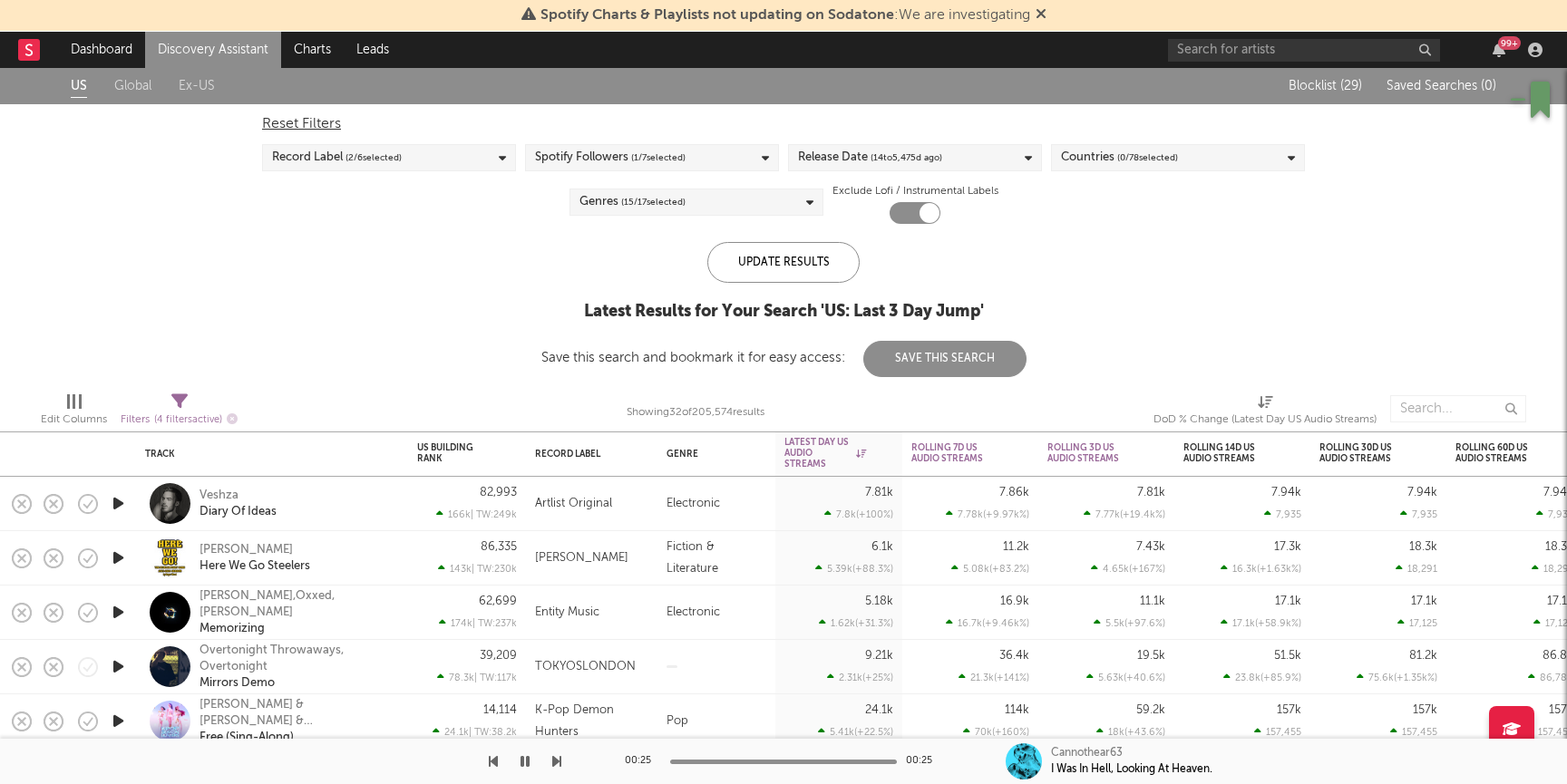
click at [114, 505] on icon "button" at bounding box center [118, 503] width 19 height 23
click at [237, 44] on link "Discovery Assistant" at bounding box center [212, 49] width 136 height 36
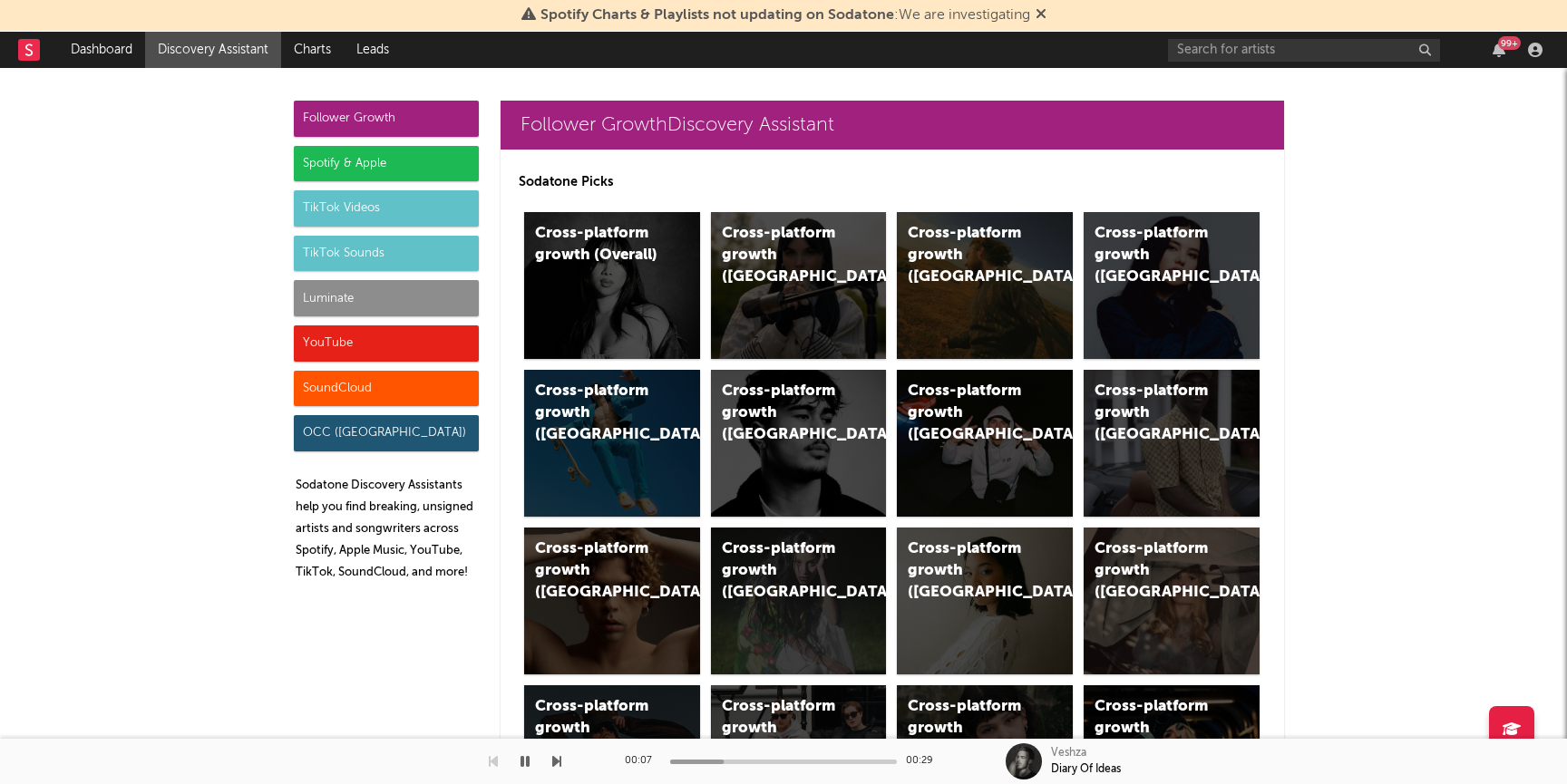
click at [329, 301] on div "Luminate" at bounding box center [386, 298] width 185 height 36
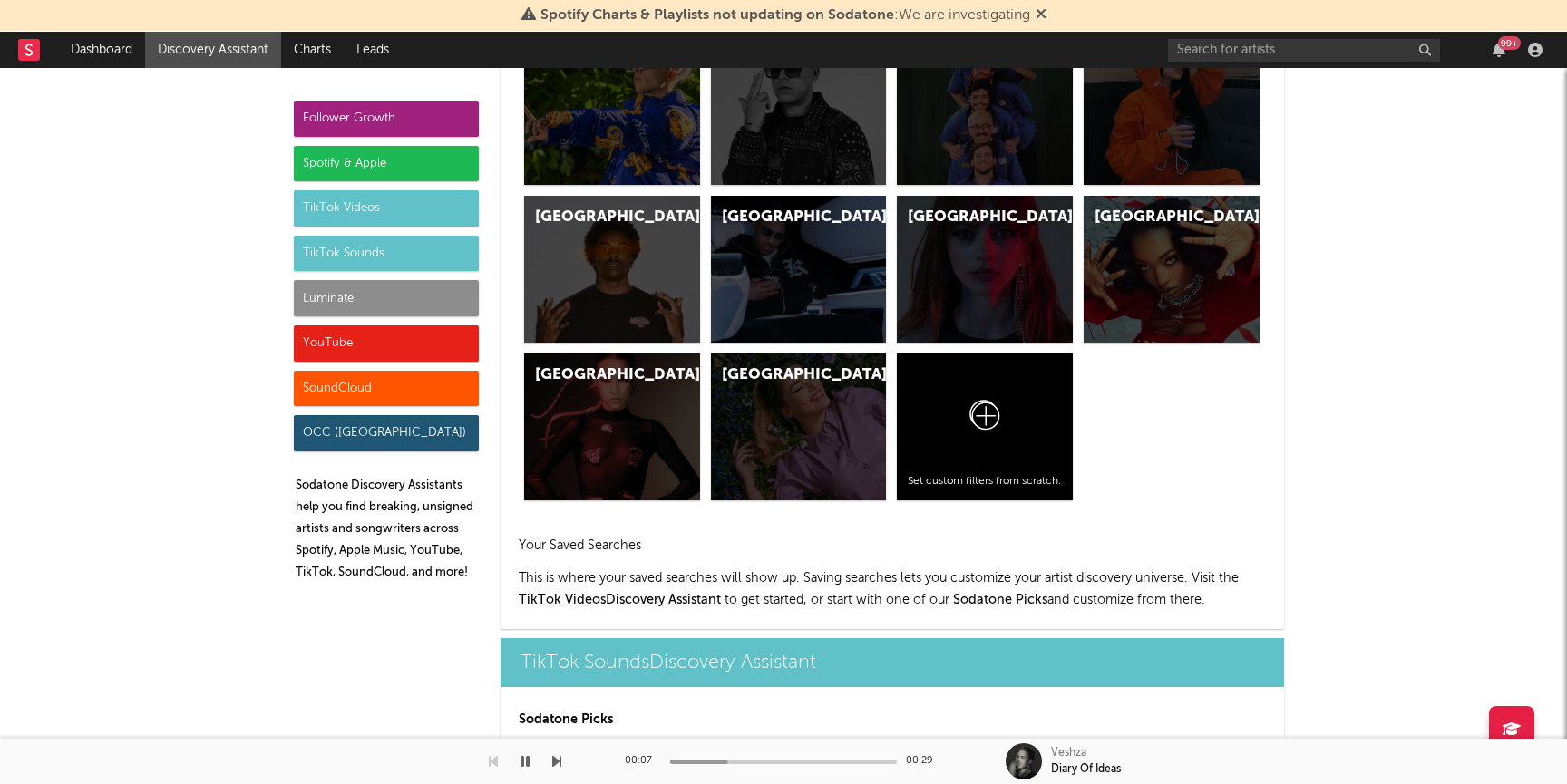
scroll to position [8044, 0]
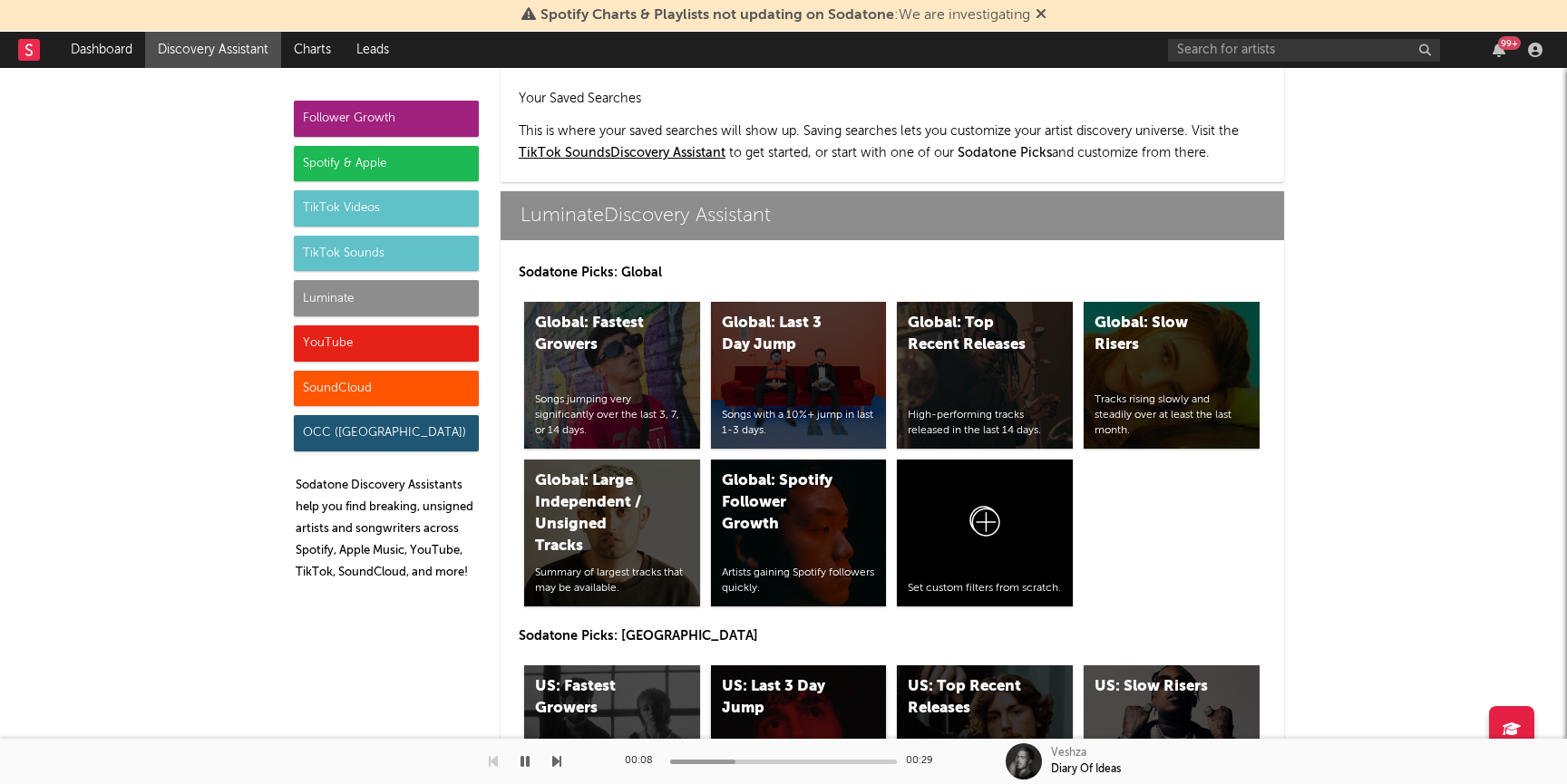
click at [801, 665] on div "US: Last 3 Day Jump Songs with a 10%+ jump in last 1-3 days." at bounding box center [798, 738] width 176 height 147
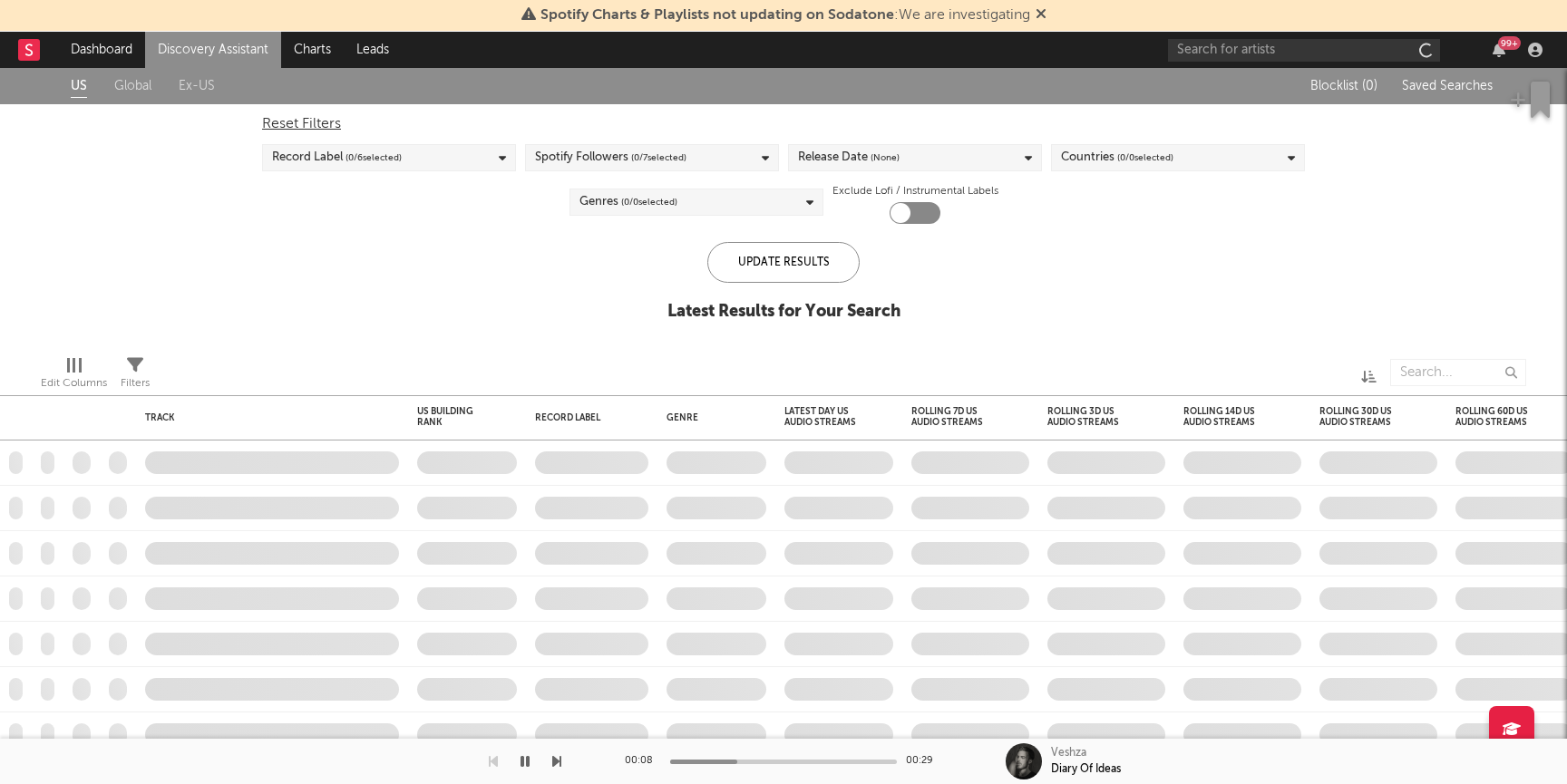
checkbox input "true"
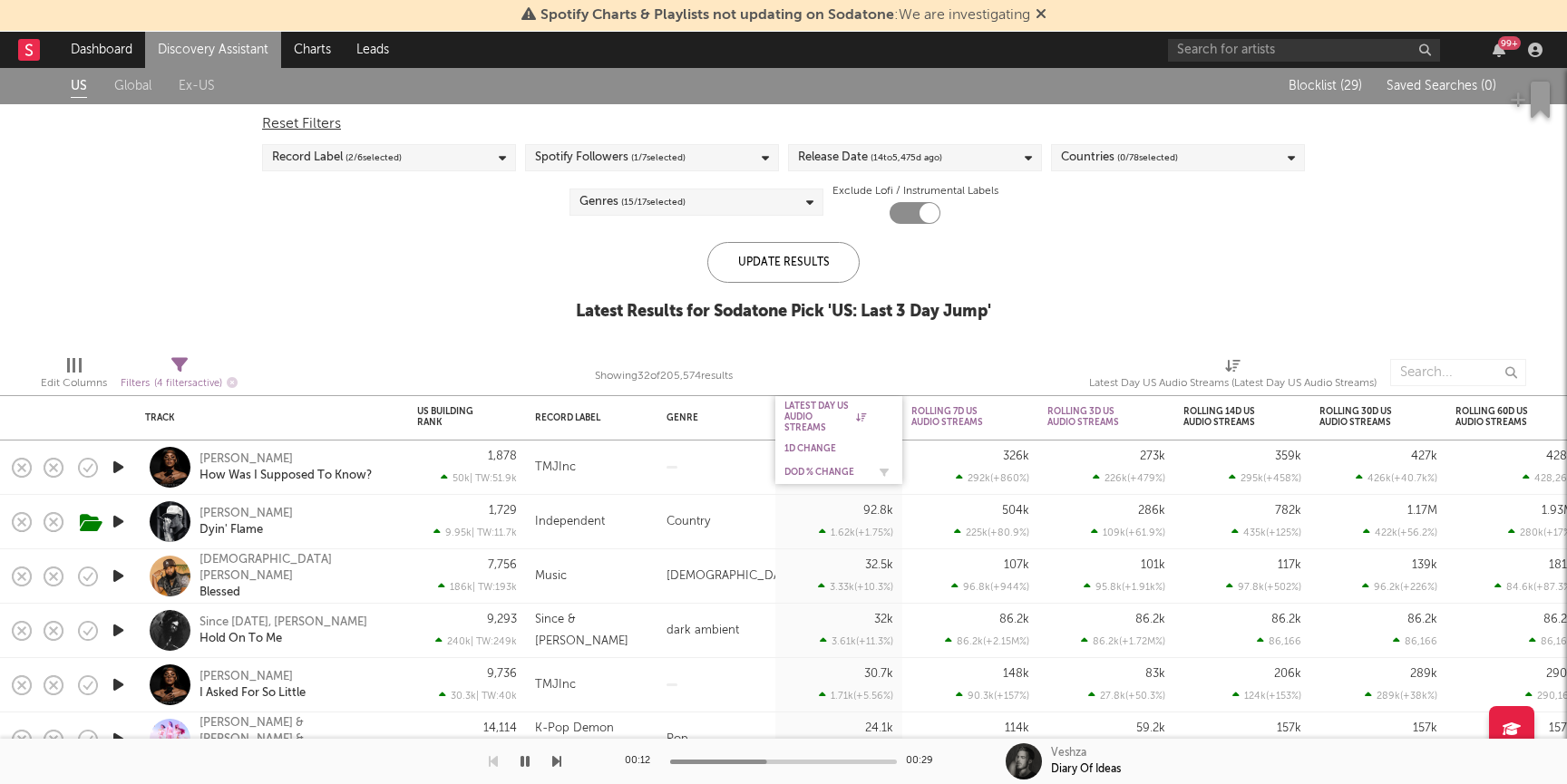
click at [833, 469] on div "DoD % Change" at bounding box center [825, 472] width 81 height 11
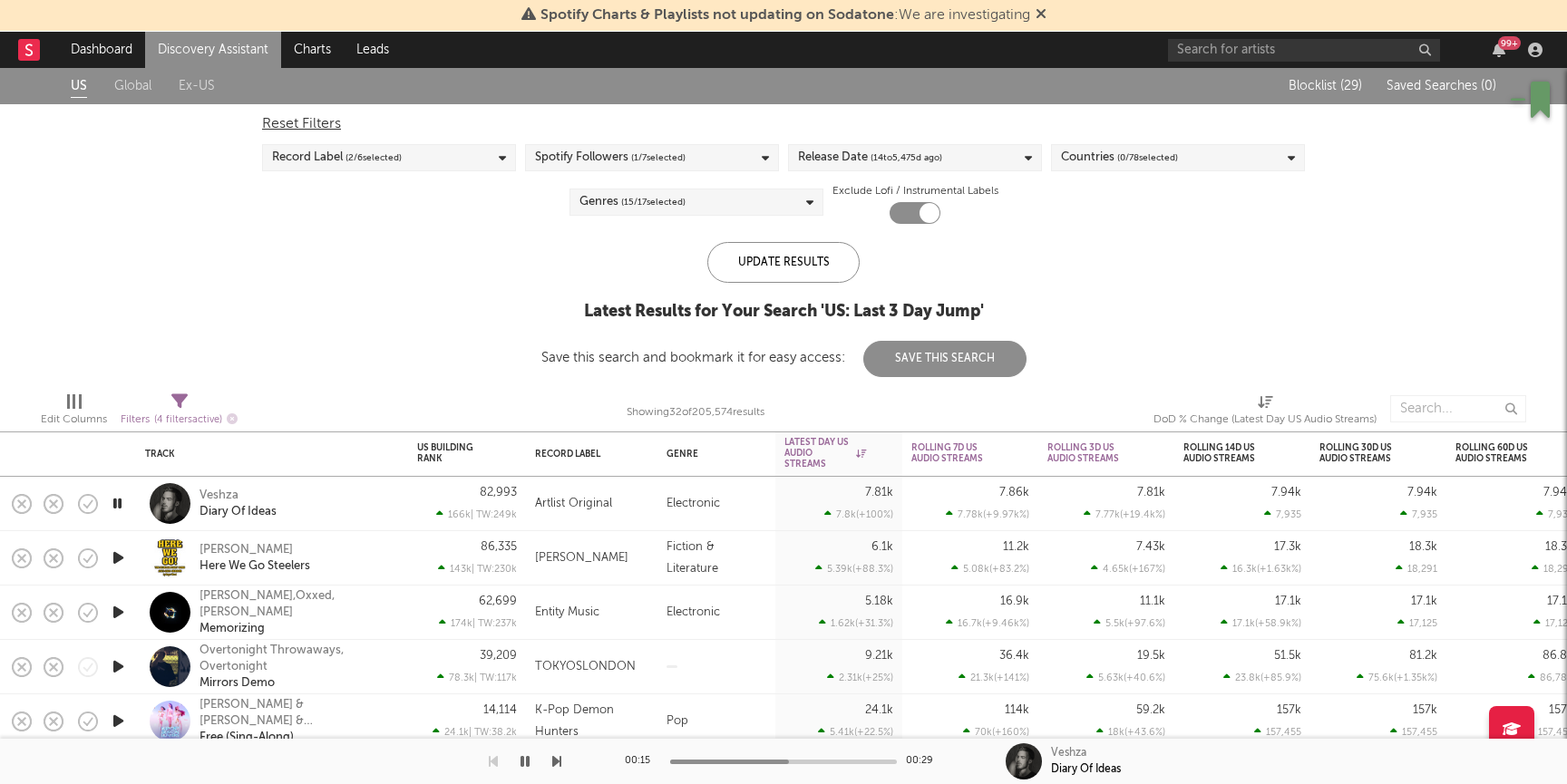
click at [251, 46] on link "Discovery Assistant" at bounding box center [212, 49] width 136 height 36
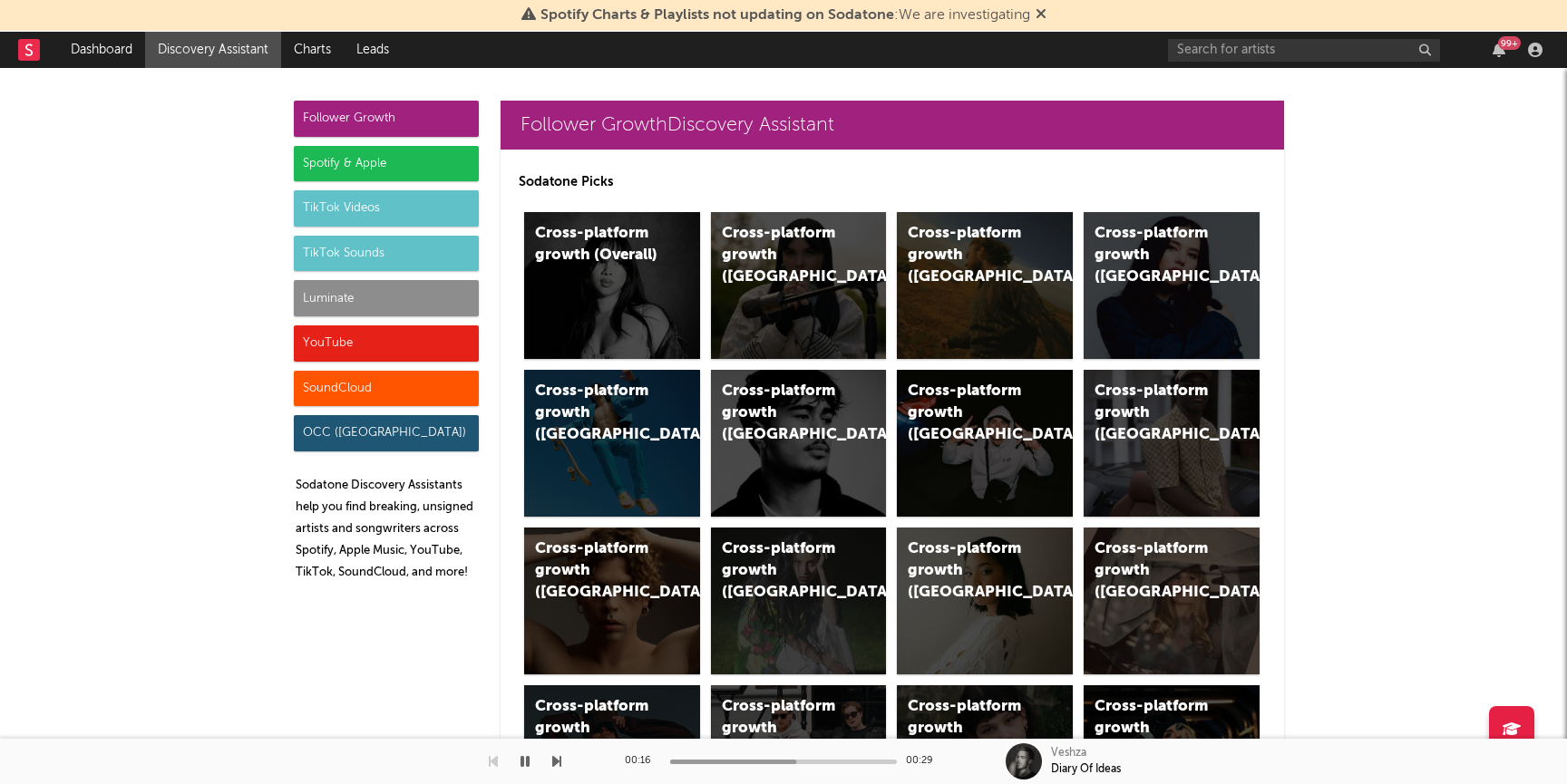
click at [362, 293] on div "Luminate" at bounding box center [386, 298] width 185 height 36
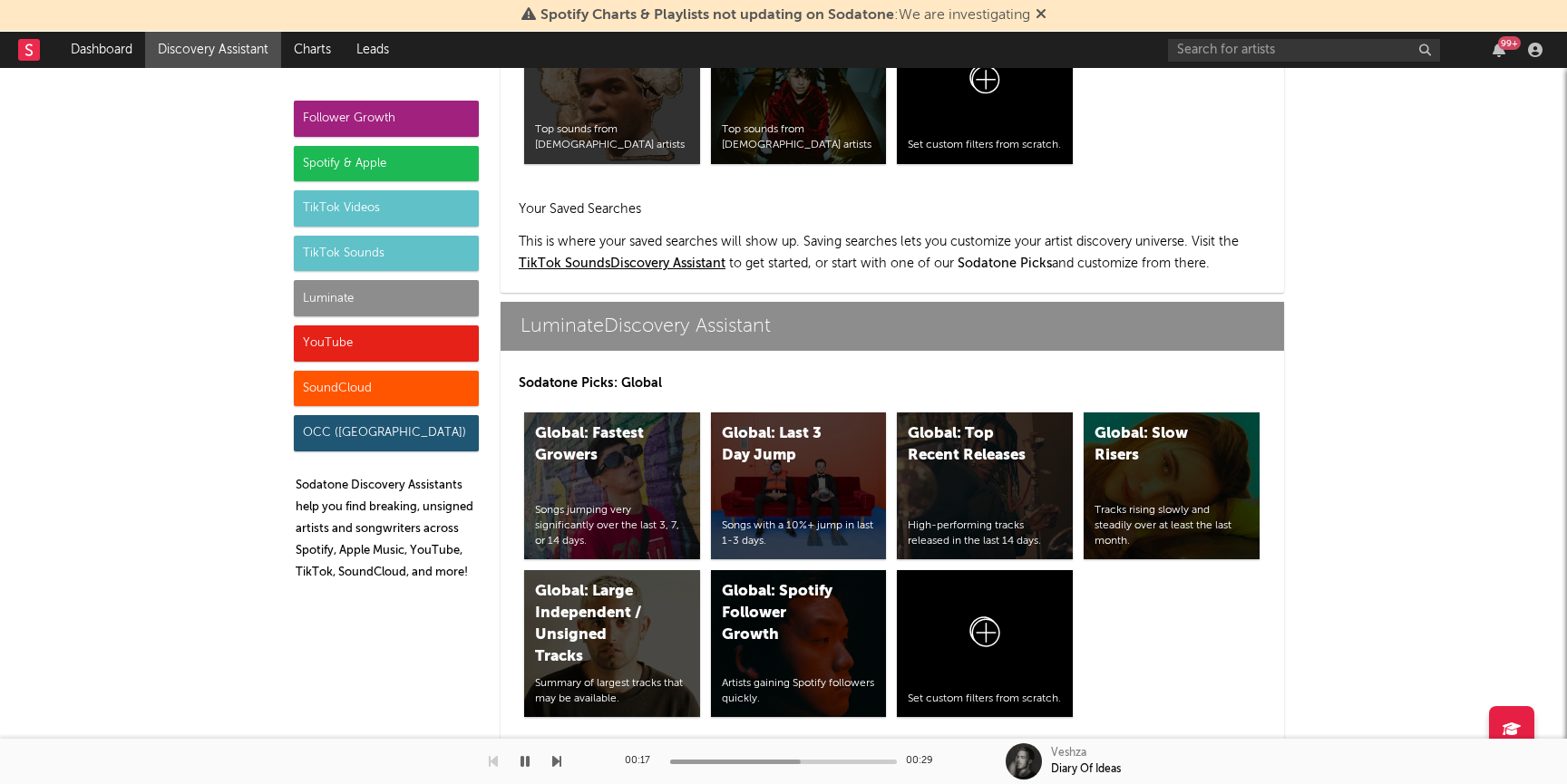
scroll to position [8044, 0]
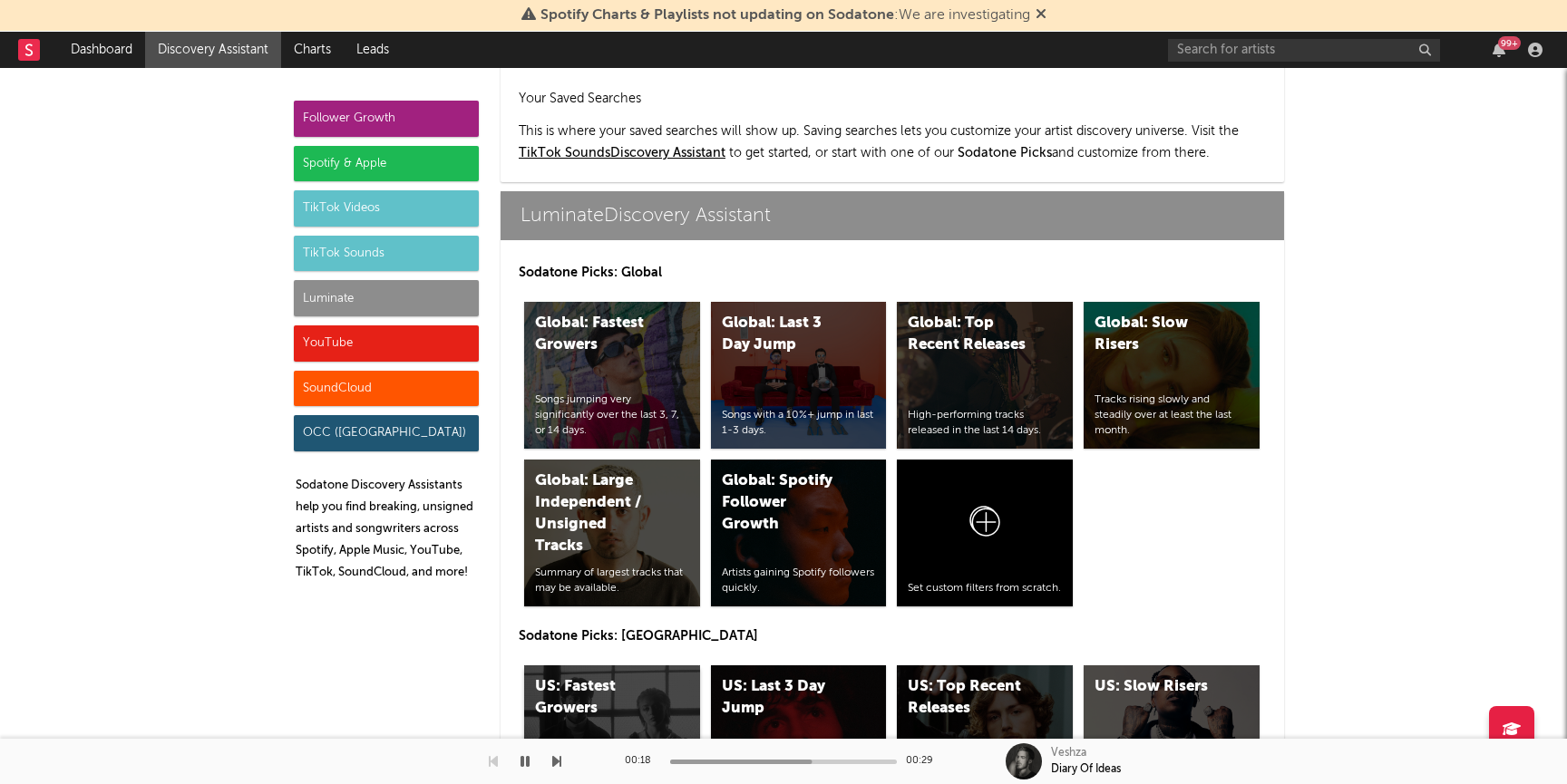
click at [578, 665] on div "US: Fastest Growers Songs jumping very significantly over the last 3, 7, or 14 …" at bounding box center [612, 738] width 176 height 147
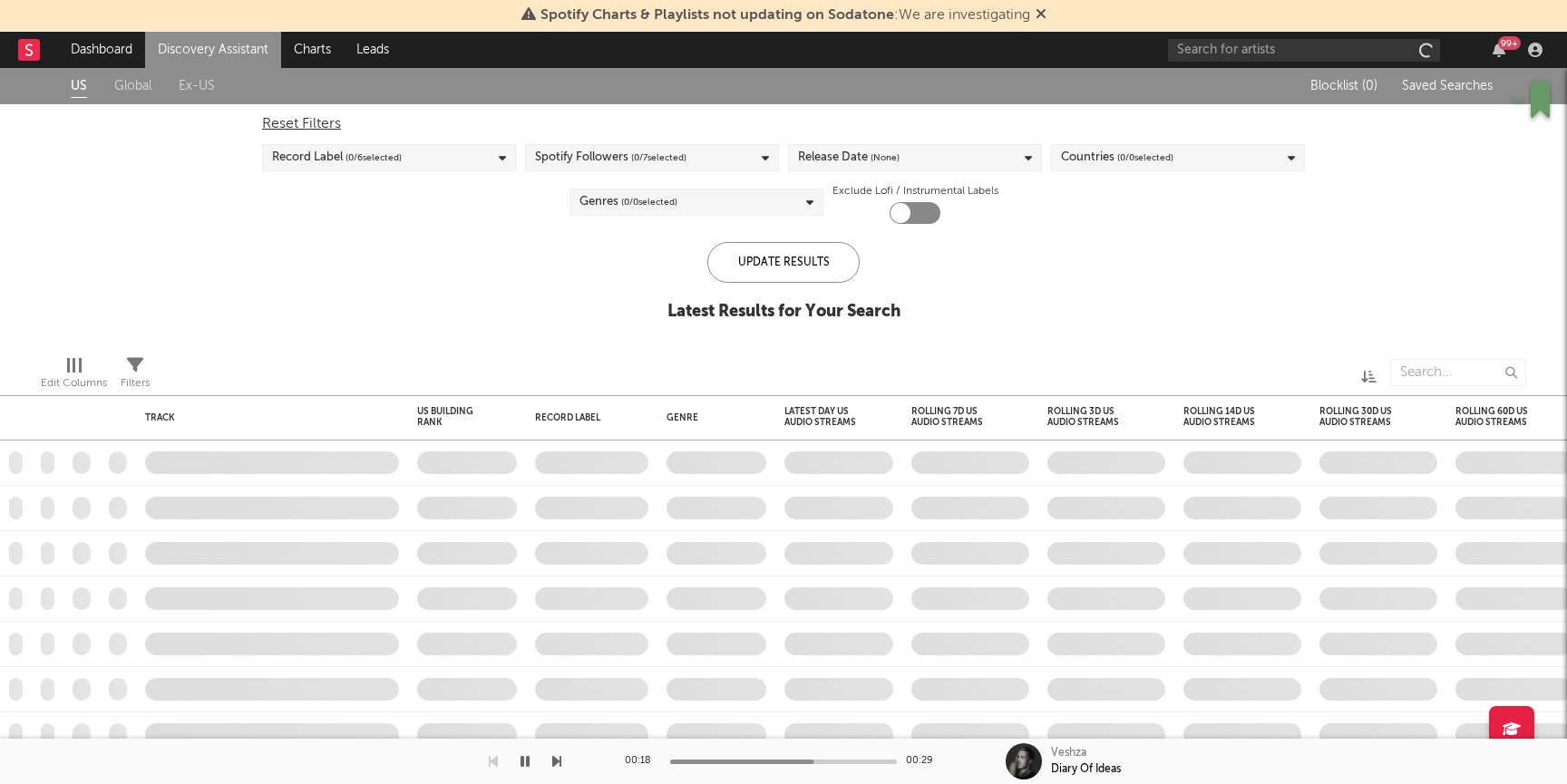
checkbox input "true"
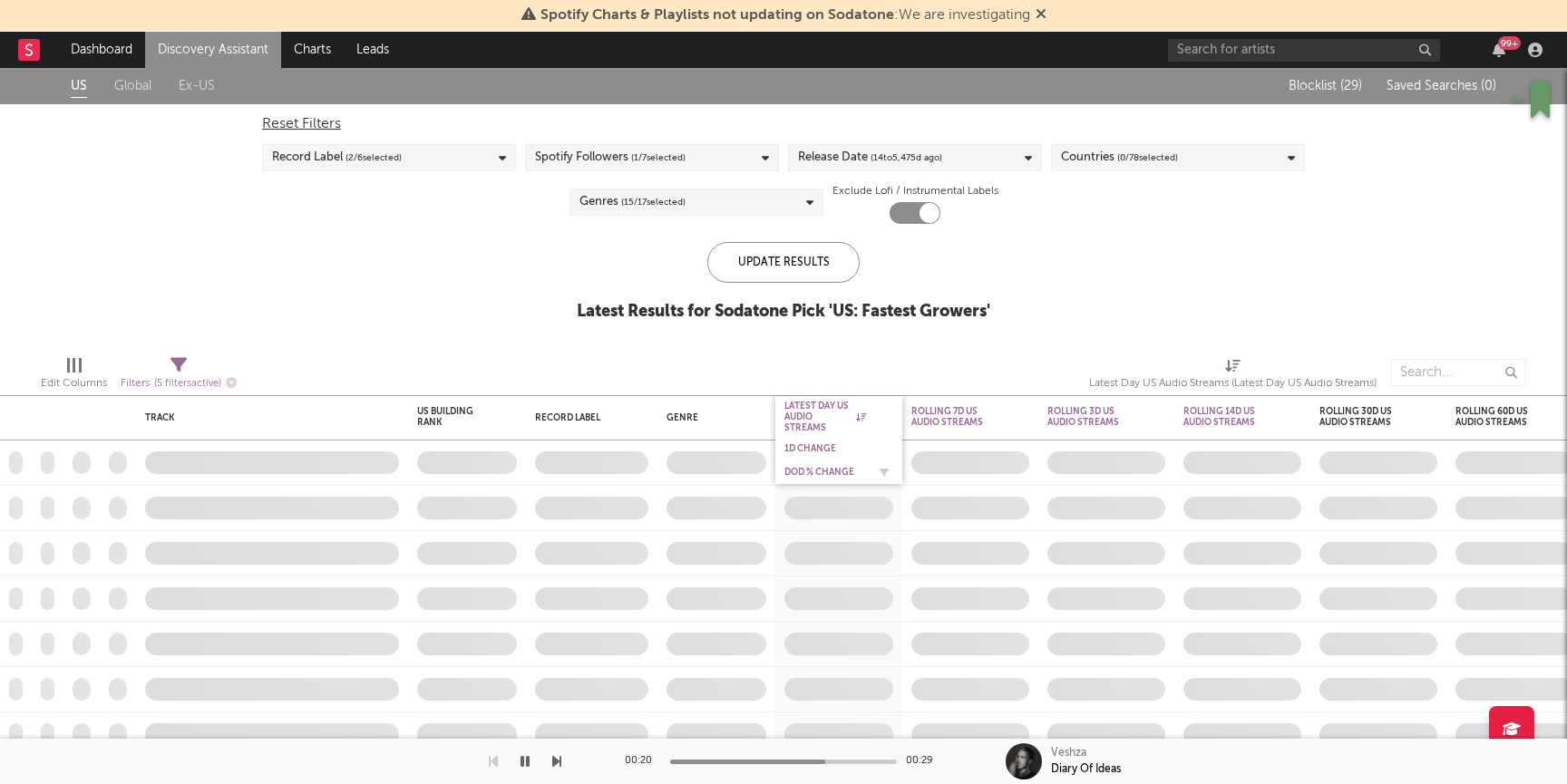
click at [814, 471] on div "DoD % Change" at bounding box center [825, 472] width 81 height 11
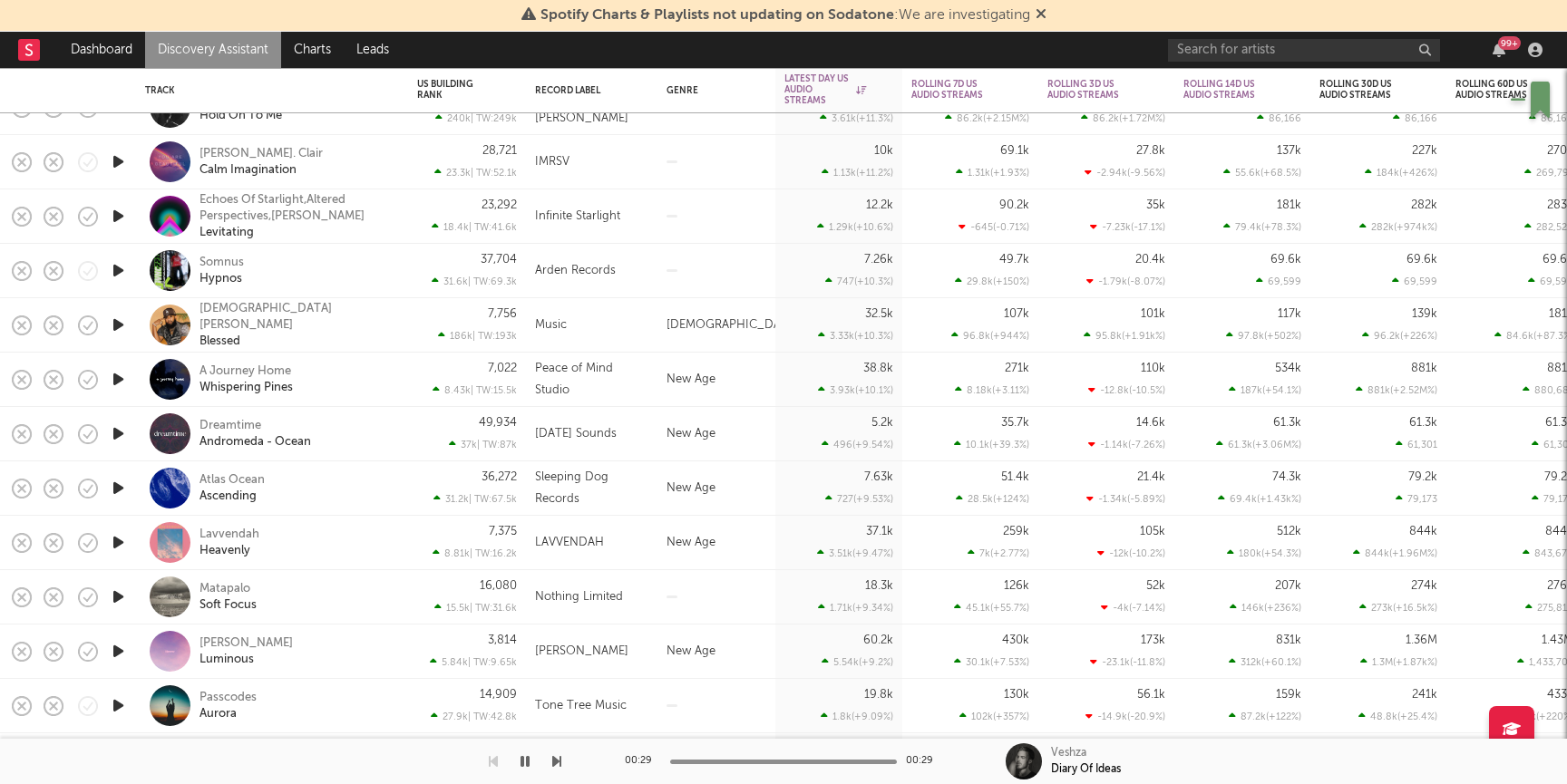
click at [123, 282] on div at bounding box center [117, 270] width 36 height 54
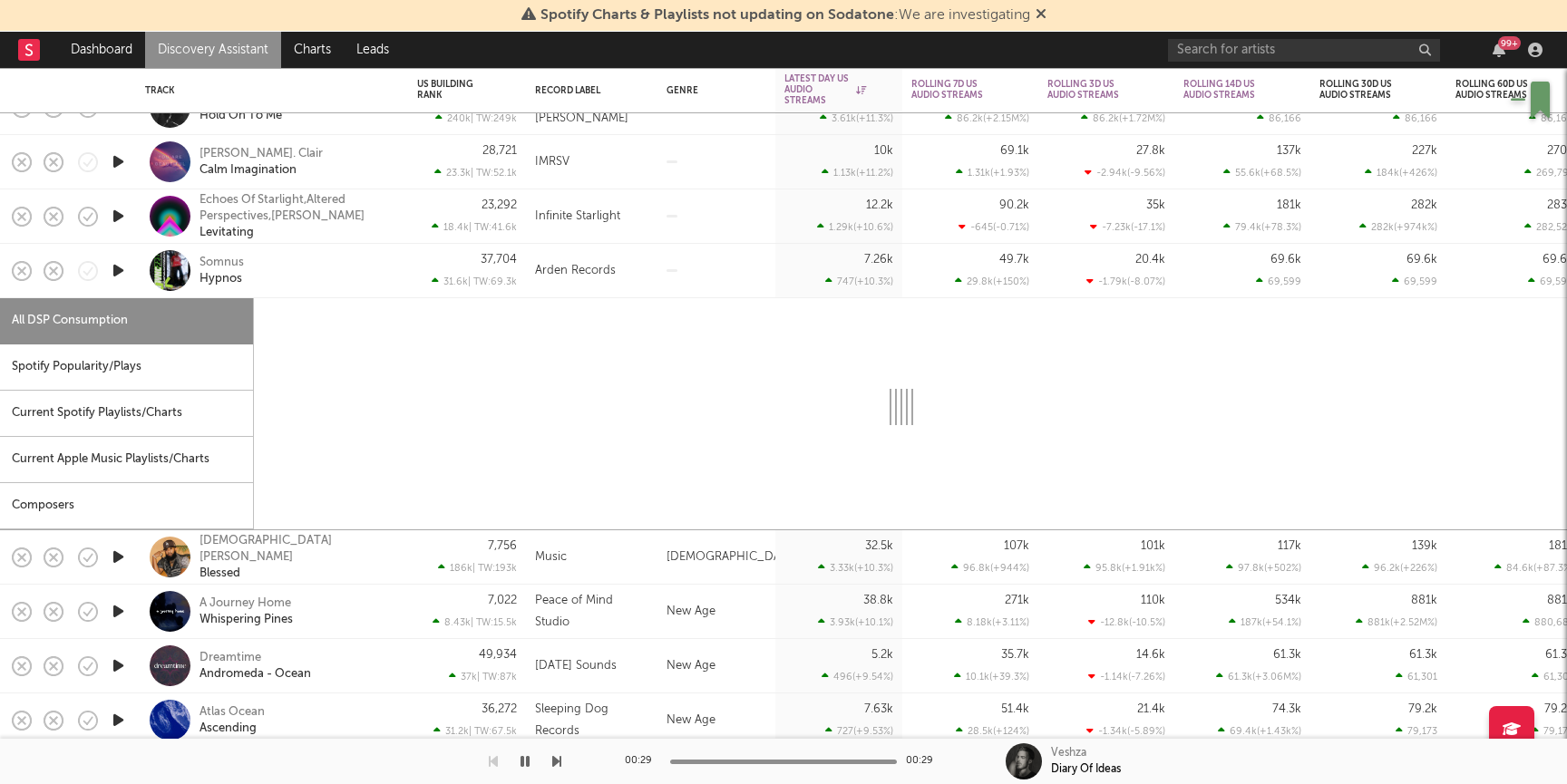
select select "1w"
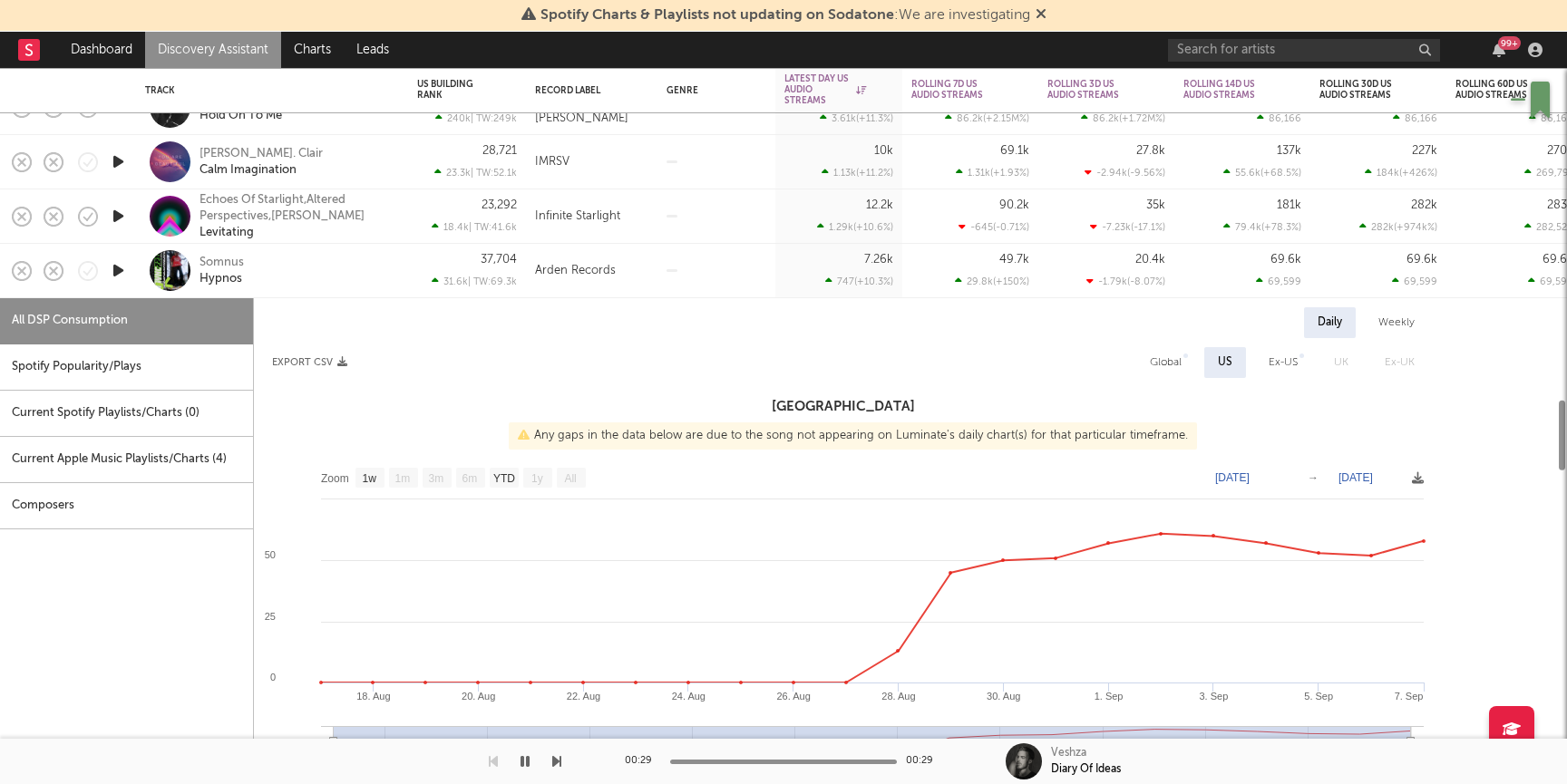
click at [120, 275] on icon "button" at bounding box center [118, 270] width 19 height 23
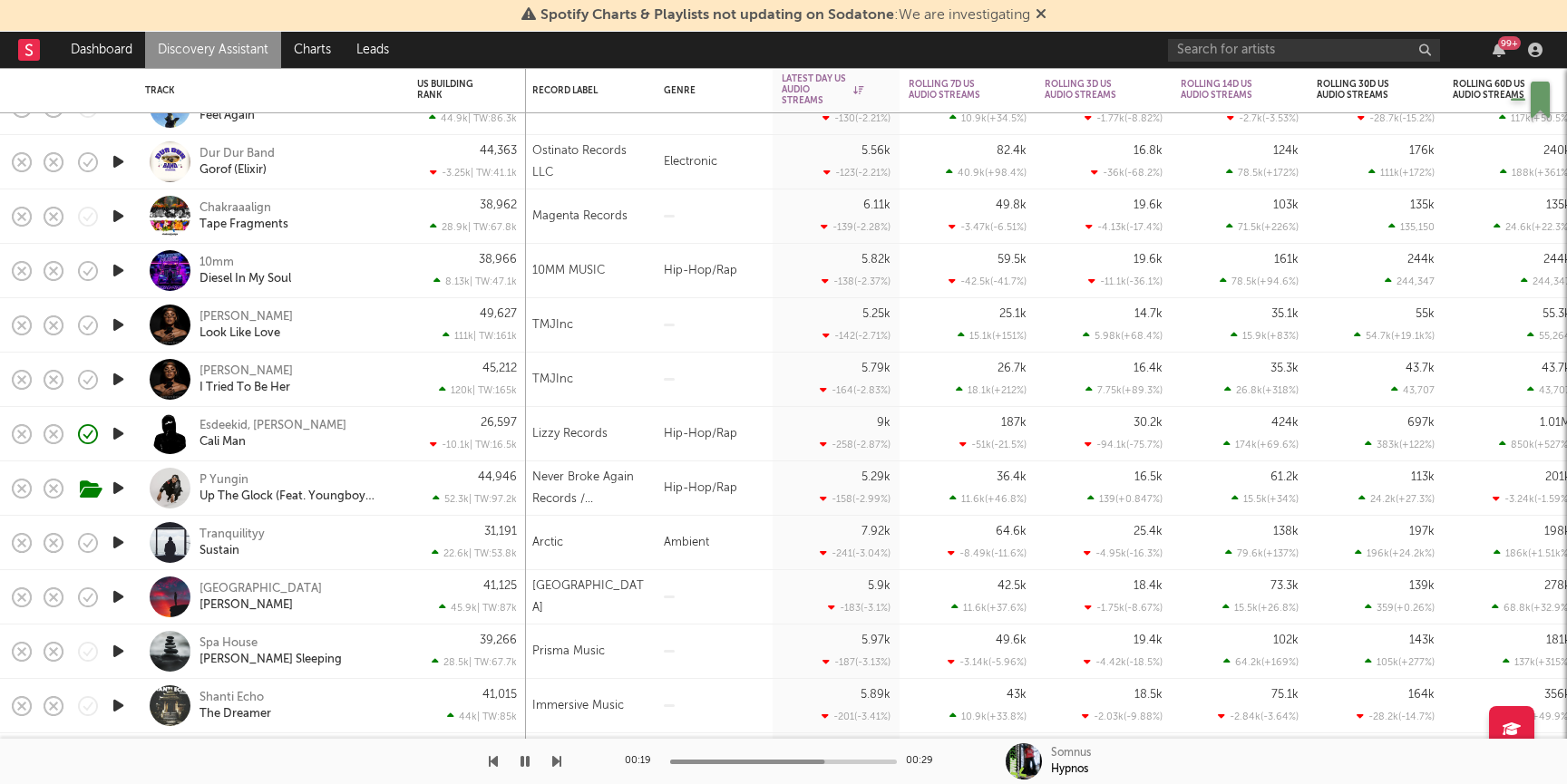
click at [118, 268] on icon "button" at bounding box center [118, 270] width 19 height 23
click at [350, 275] on div "10mm Diesel In My Soul" at bounding box center [296, 270] width 195 height 32
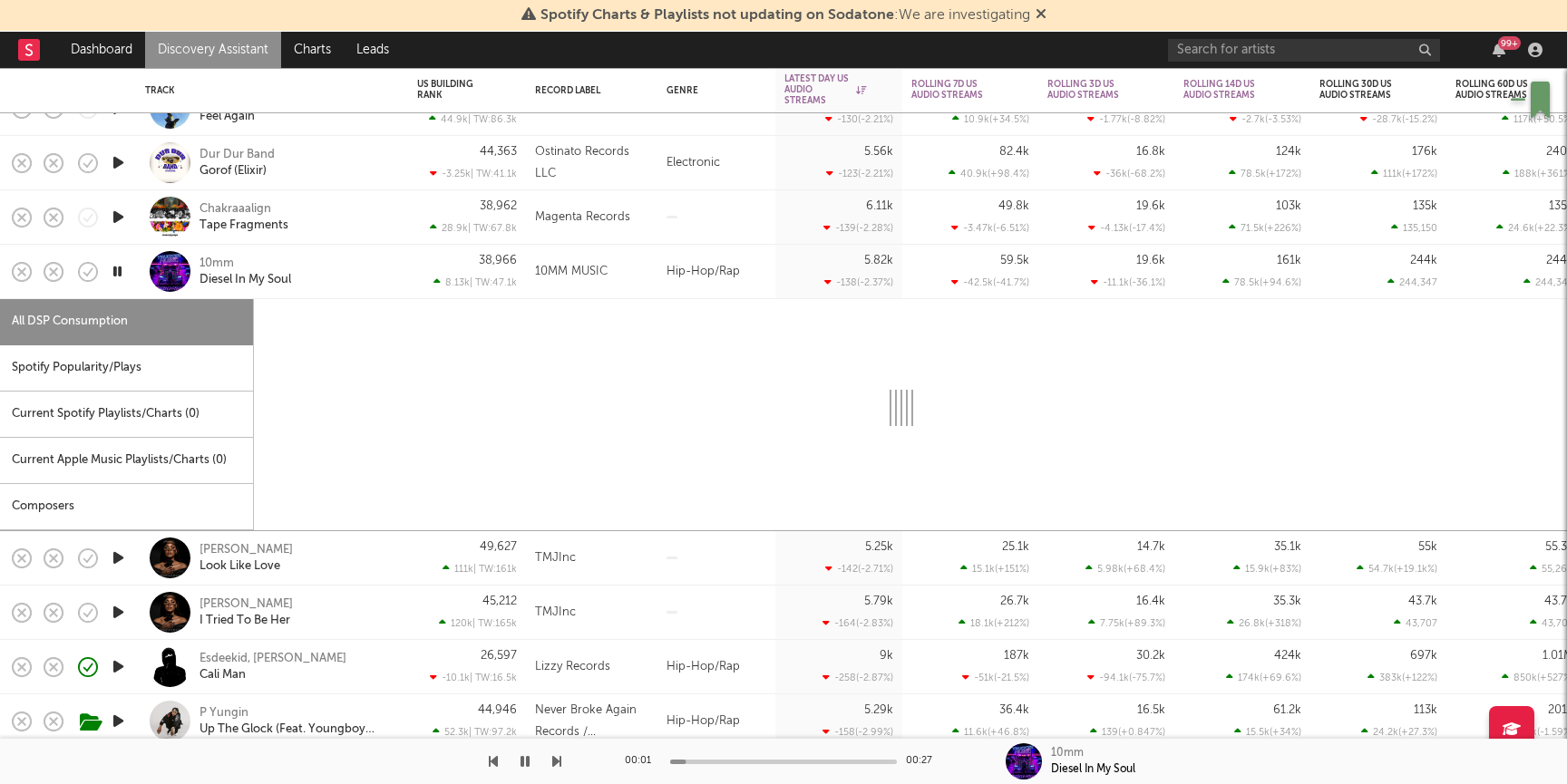
select select "1w"
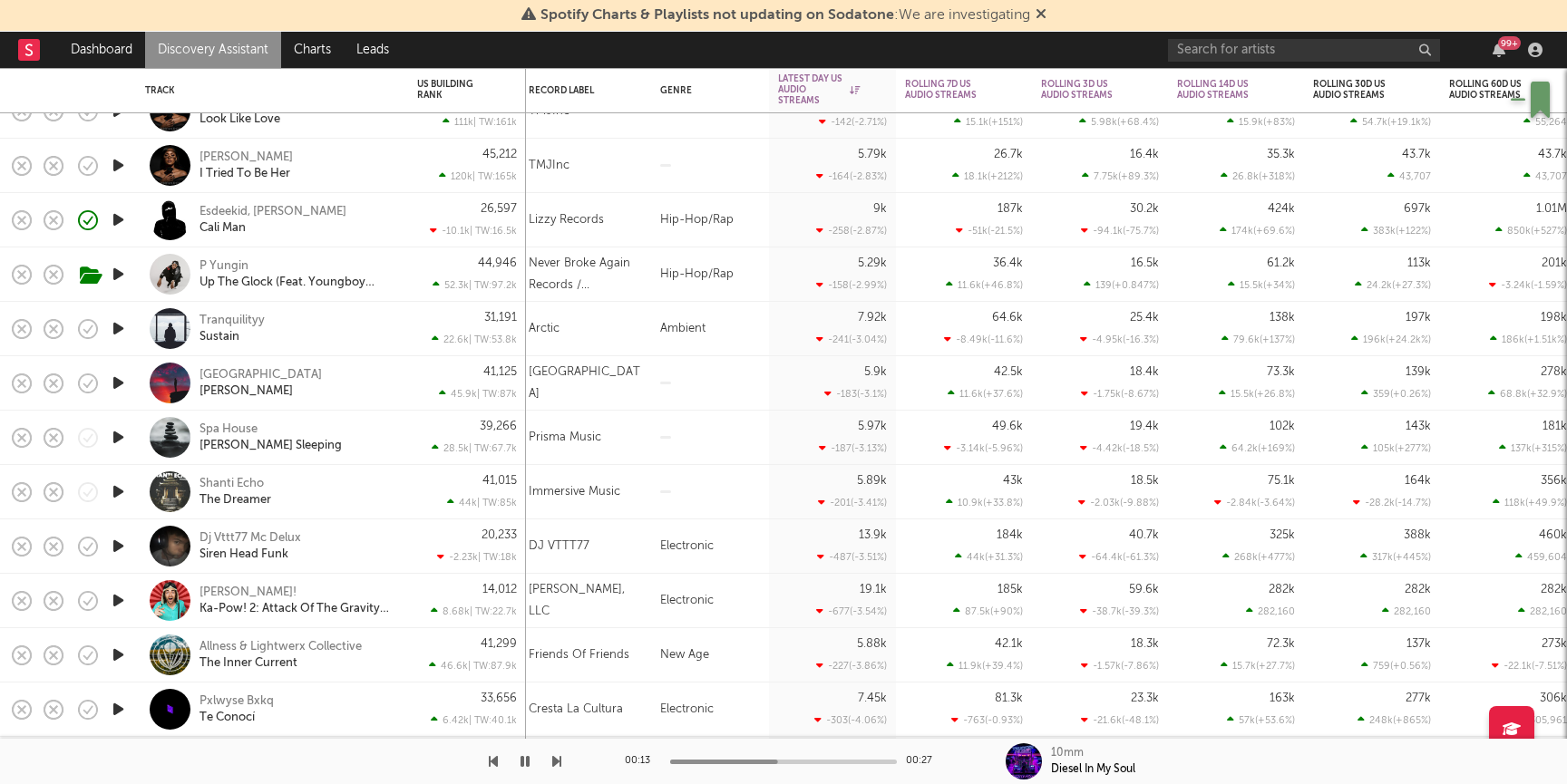
click at [114, 492] on icon "button" at bounding box center [118, 492] width 19 height 23
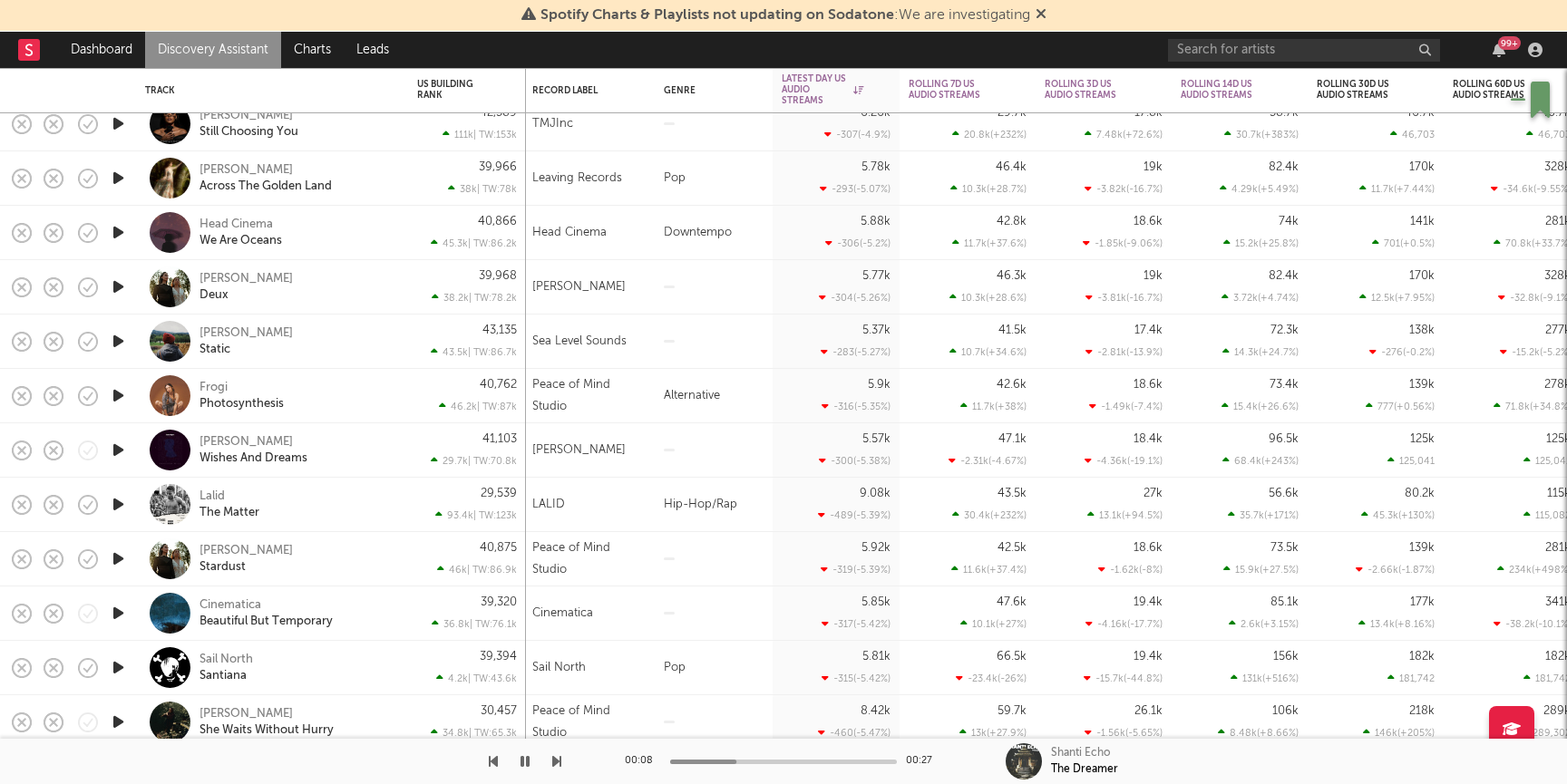
click at [118, 503] on icon "button" at bounding box center [118, 504] width 19 height 23
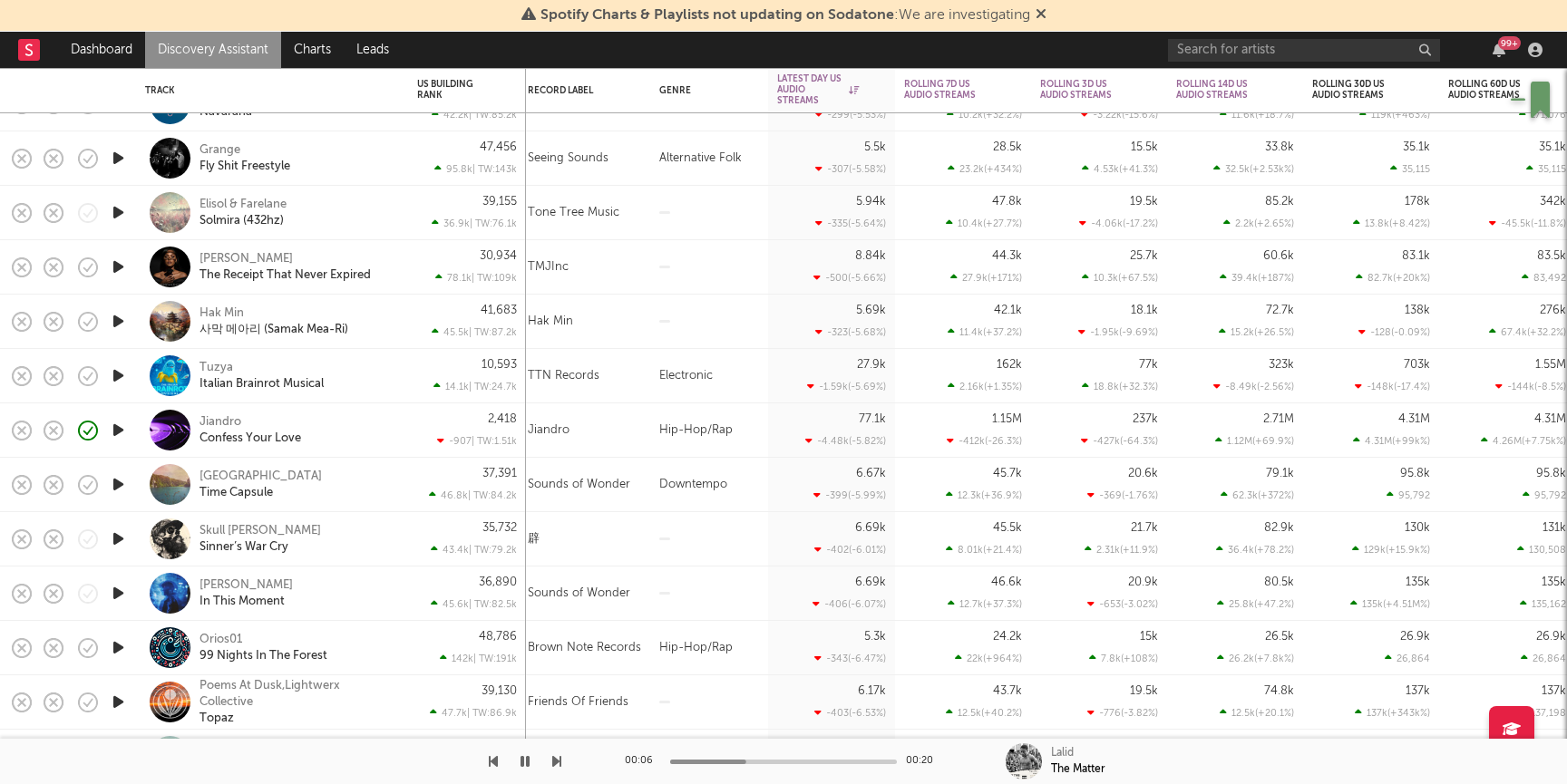
click at [119, 539] on icon "button" at bounding box center [118, 539] width 19 height 23
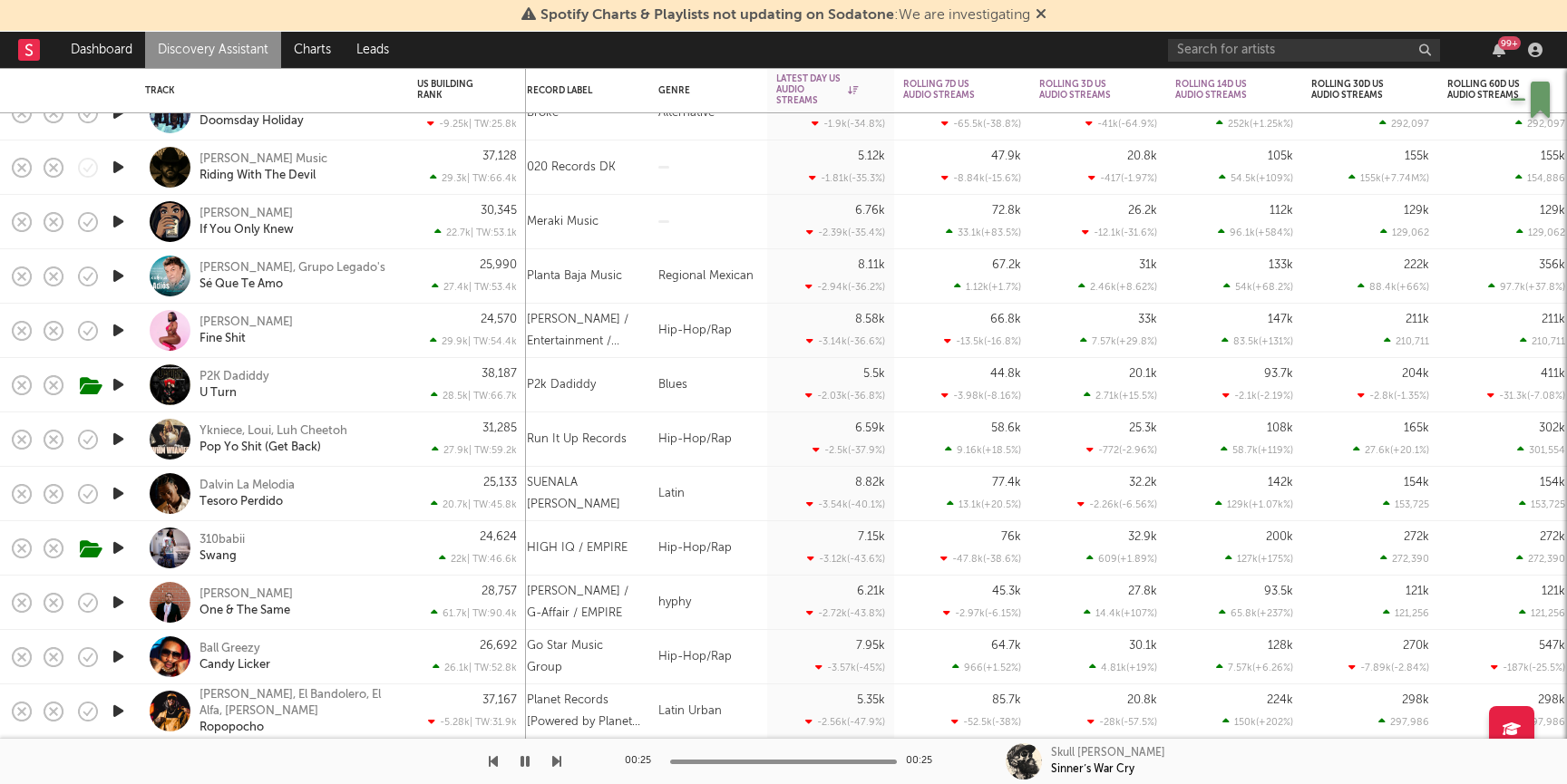
click at [123, 436] on icon "button" at bounding box center [118, 439] width 19 height 23
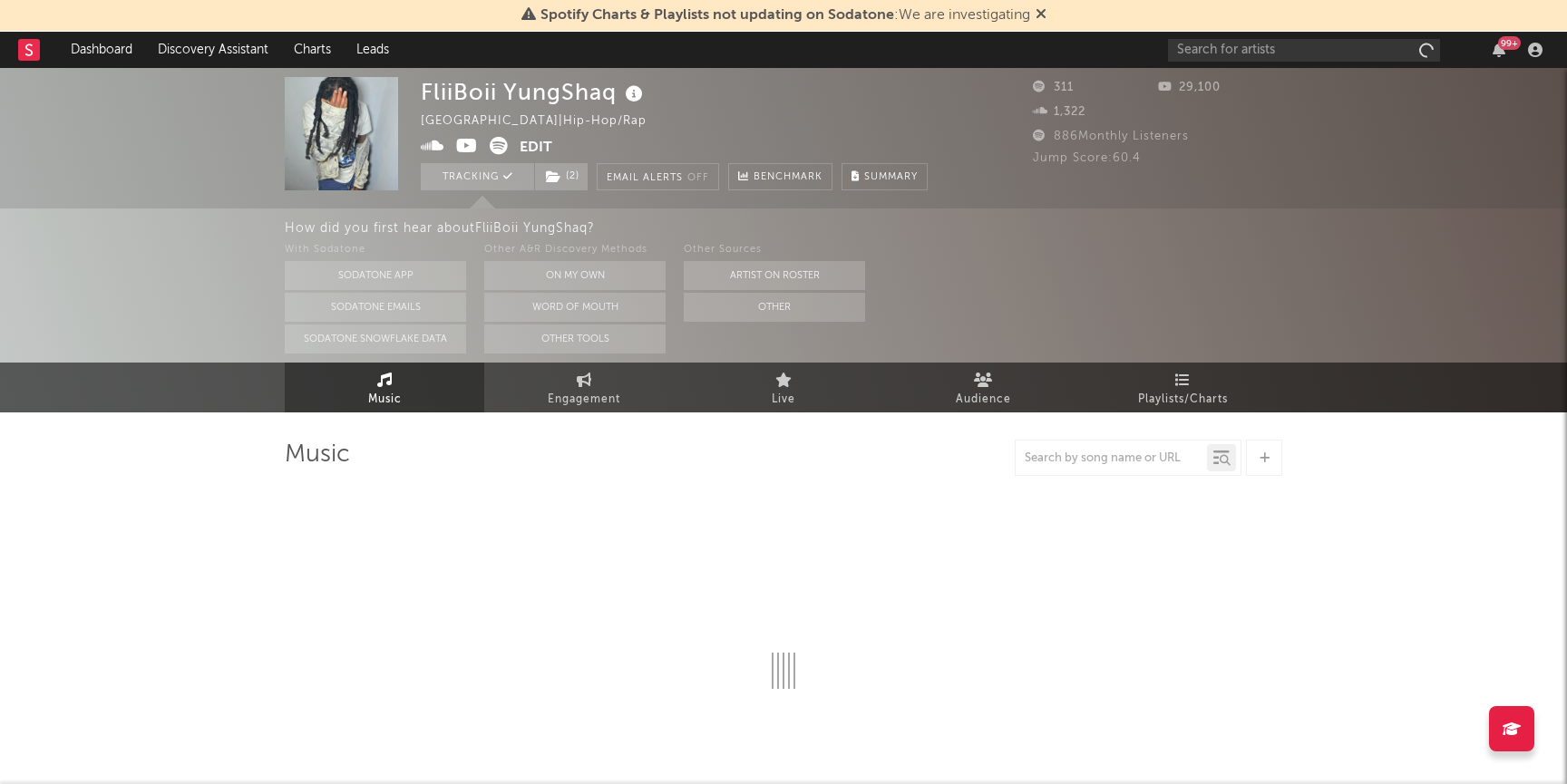
select select "1w"
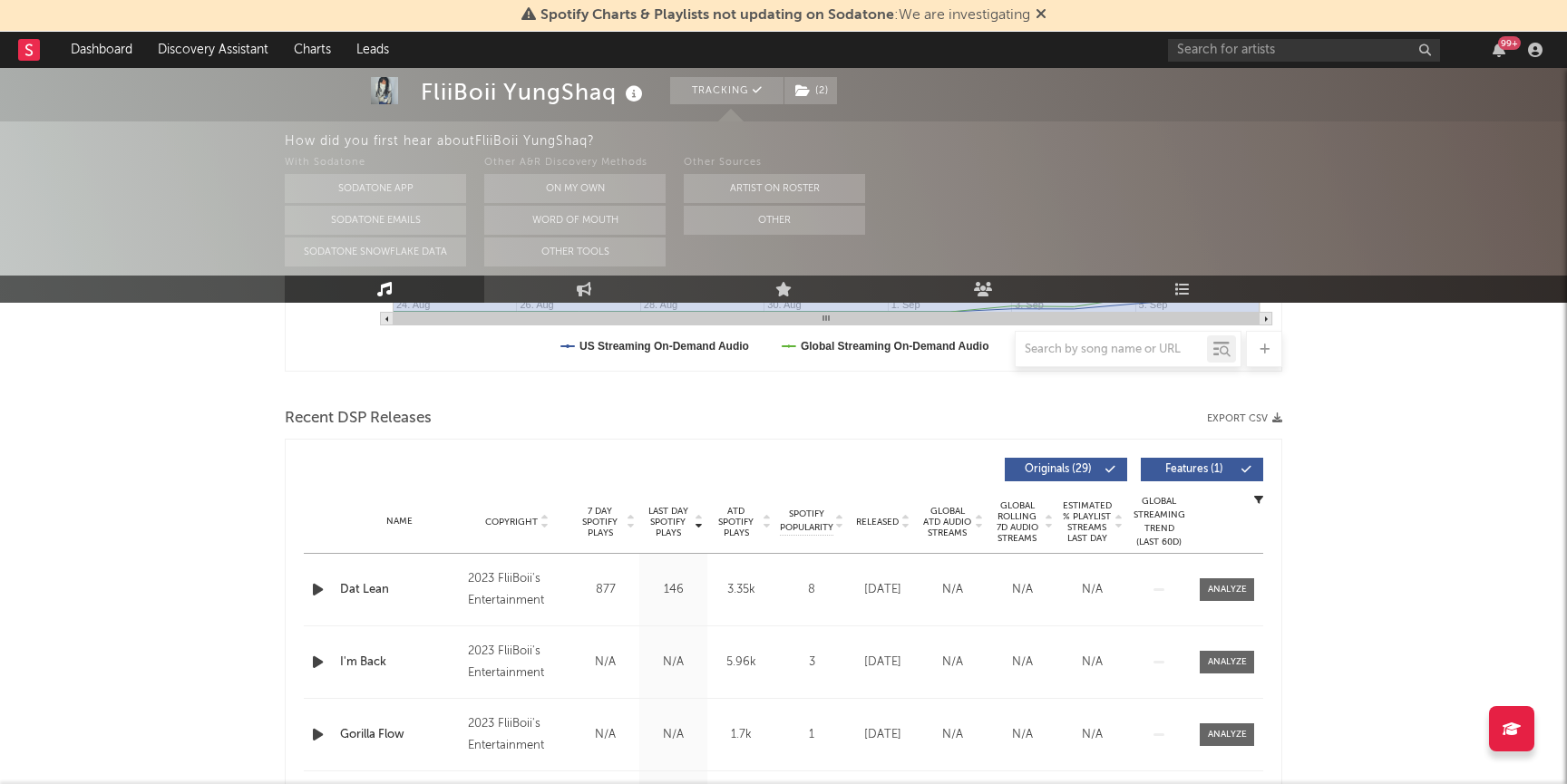
scroll to position [560, 0]
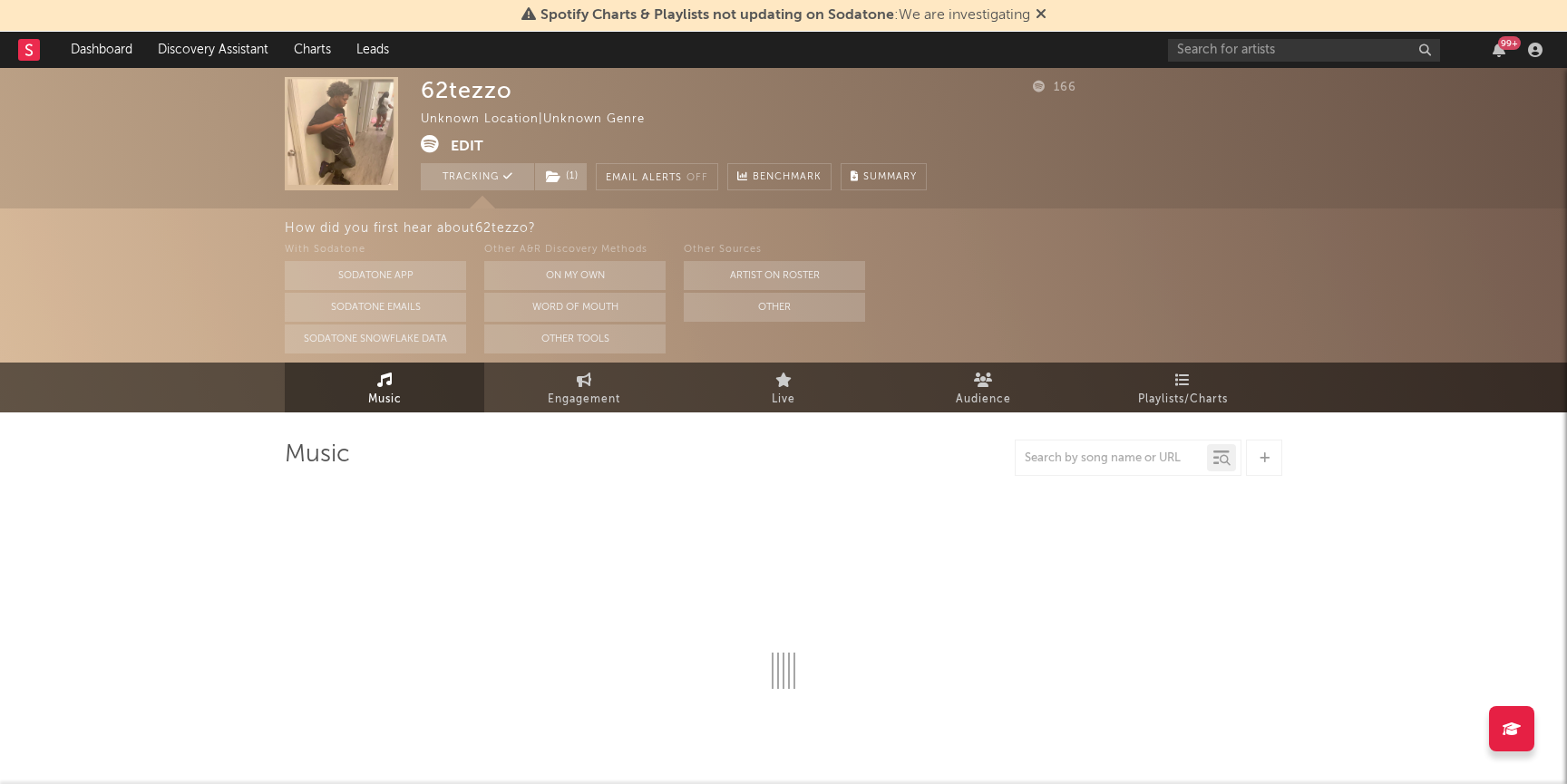
select select "1w"
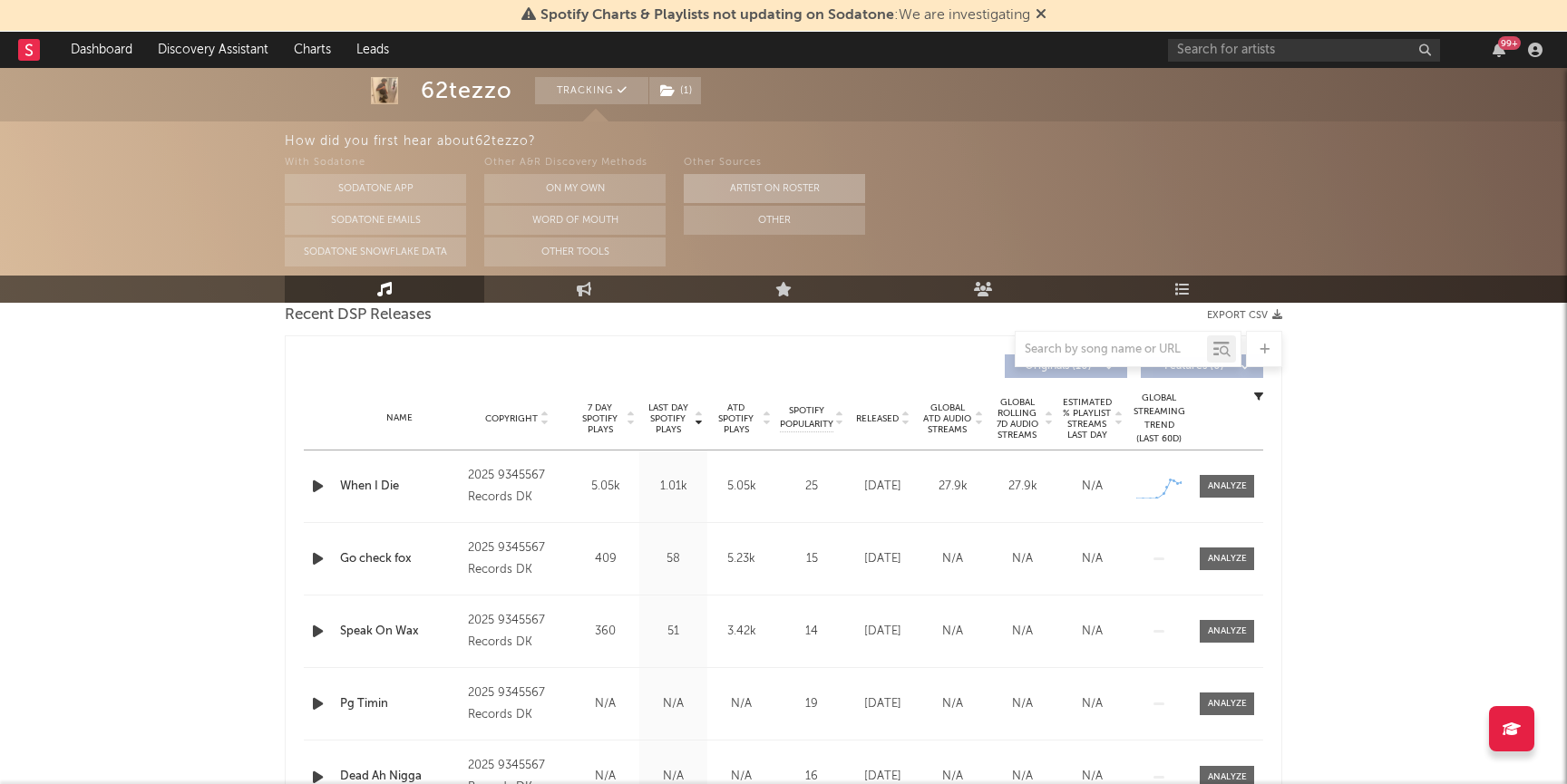
scroll to position [712, 0]
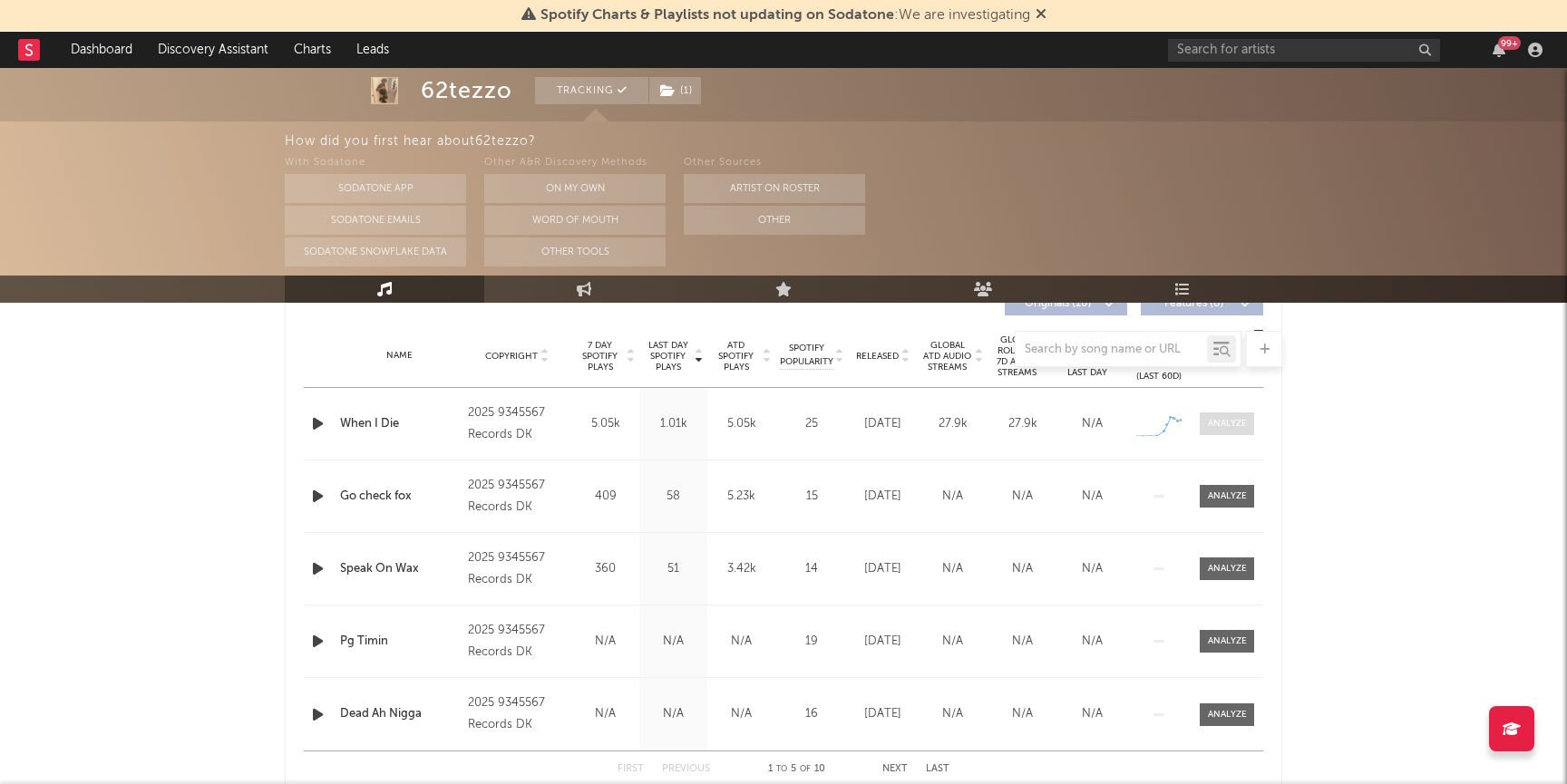
click at [1234, 432] on span at bounding box center [1226, 423] width 54 height 23
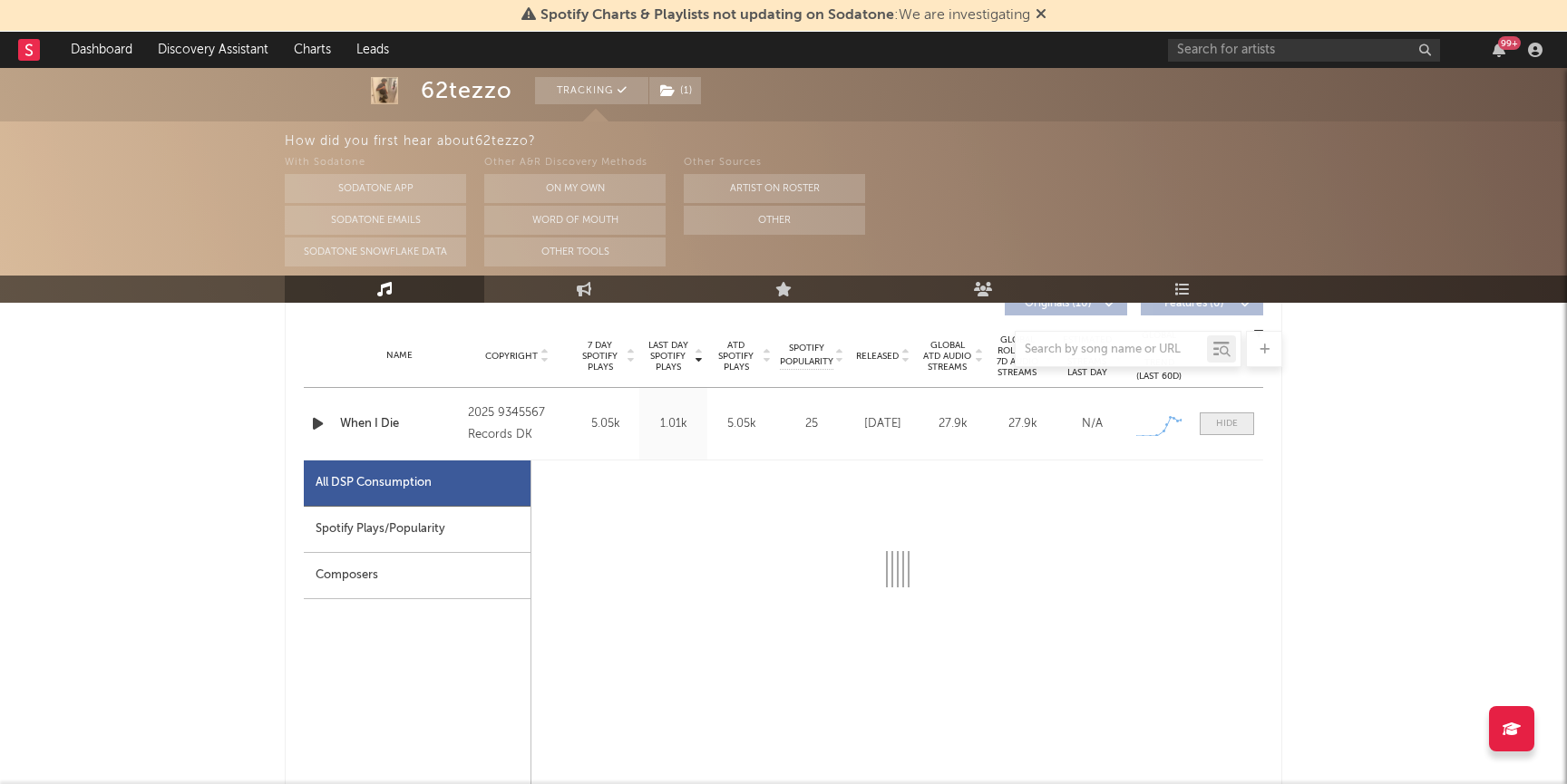
select select "1w"
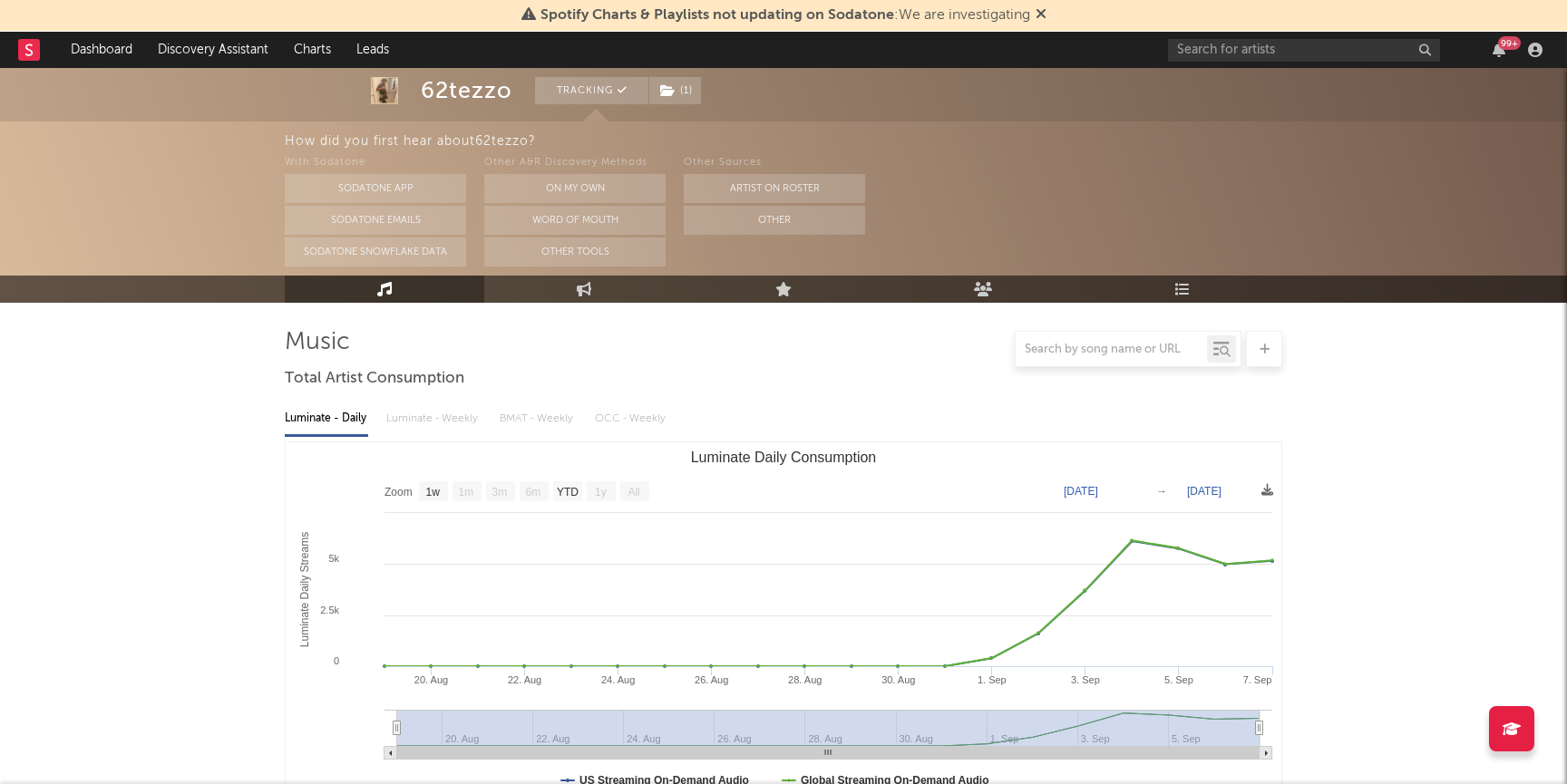
scroll to position [0, 0]
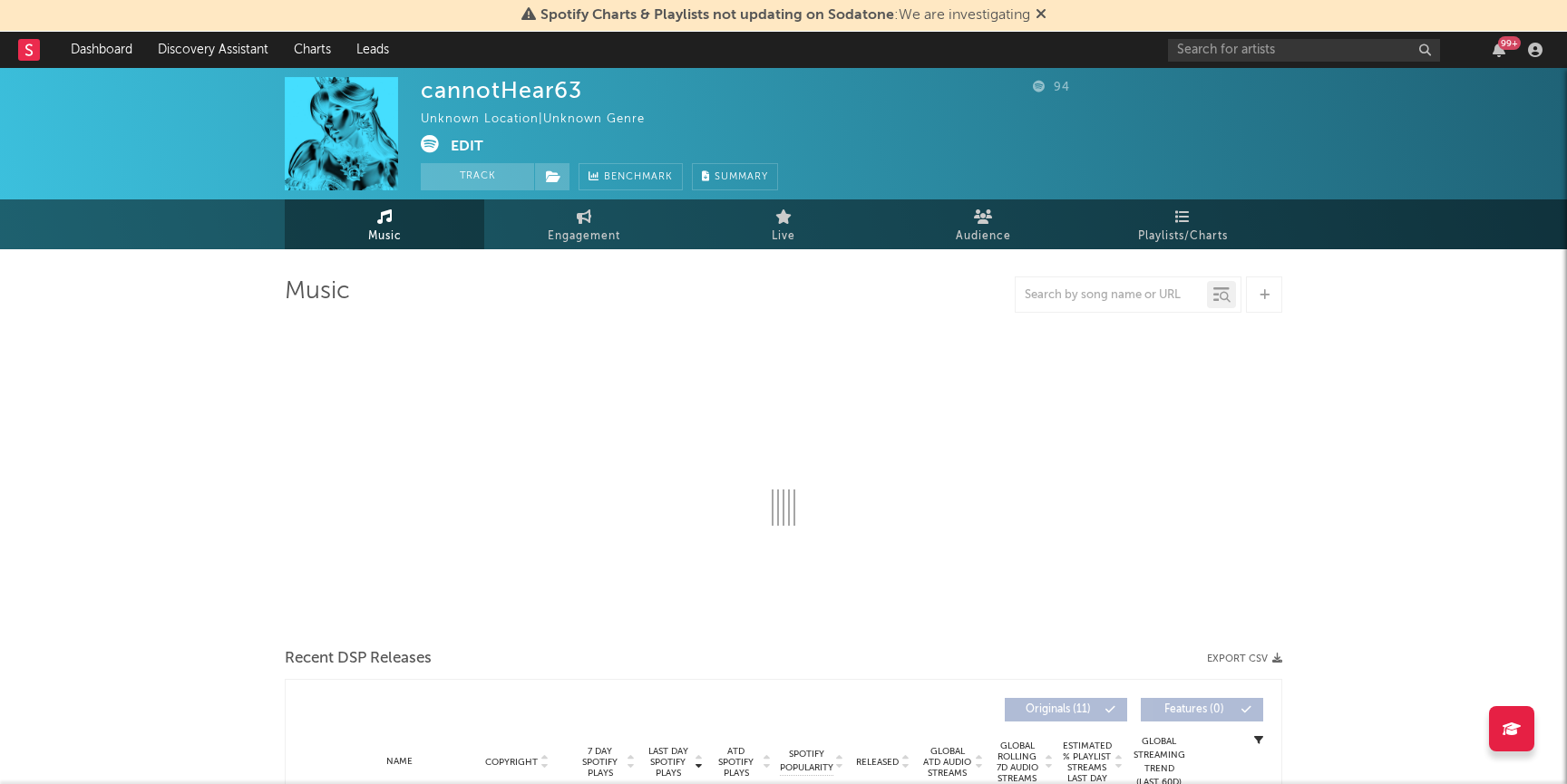
select select "1w"
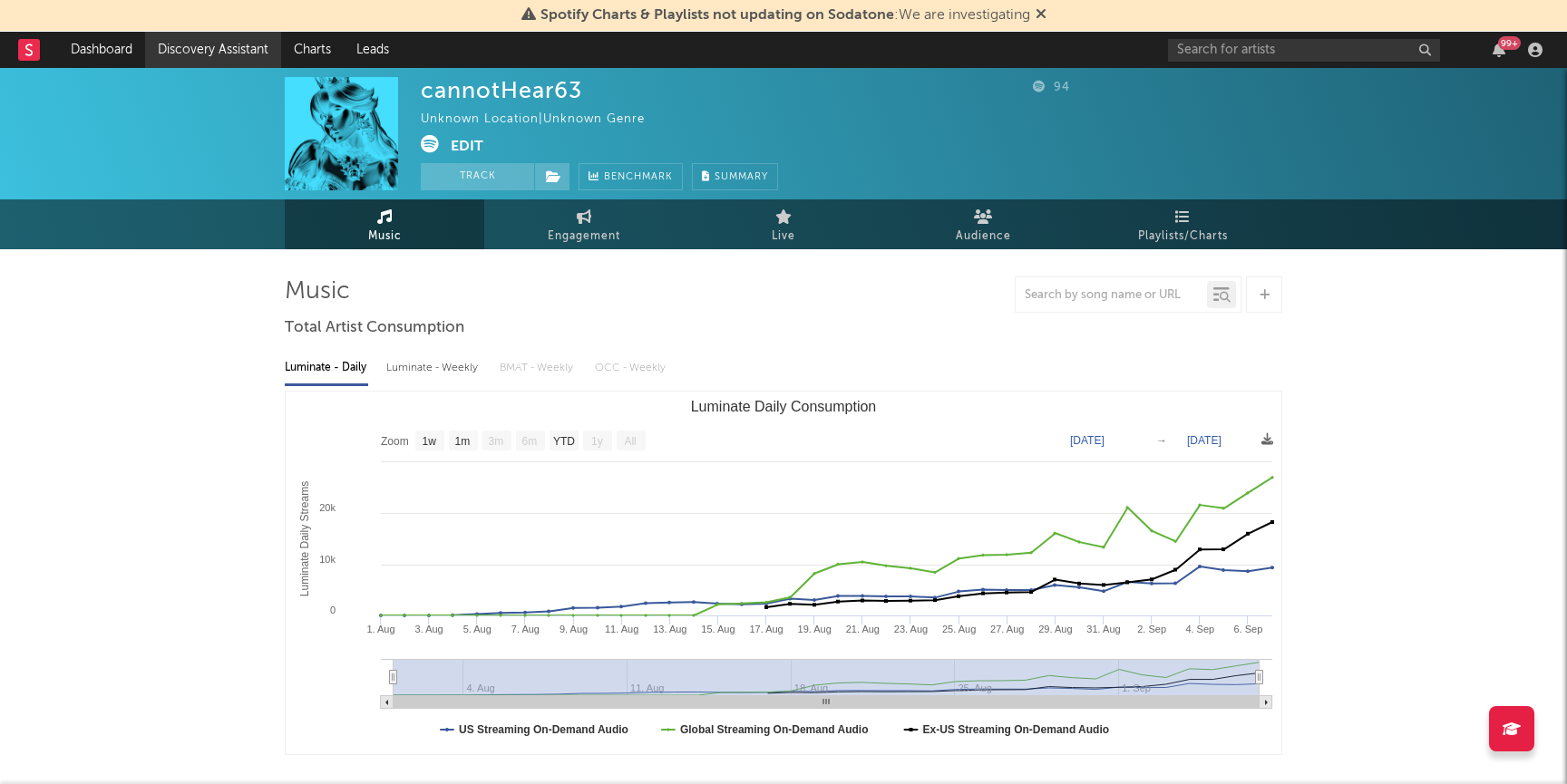
click at [236, 55] on link "Discovery Assistant" at bounding box center [212, 49] width 136 height 36
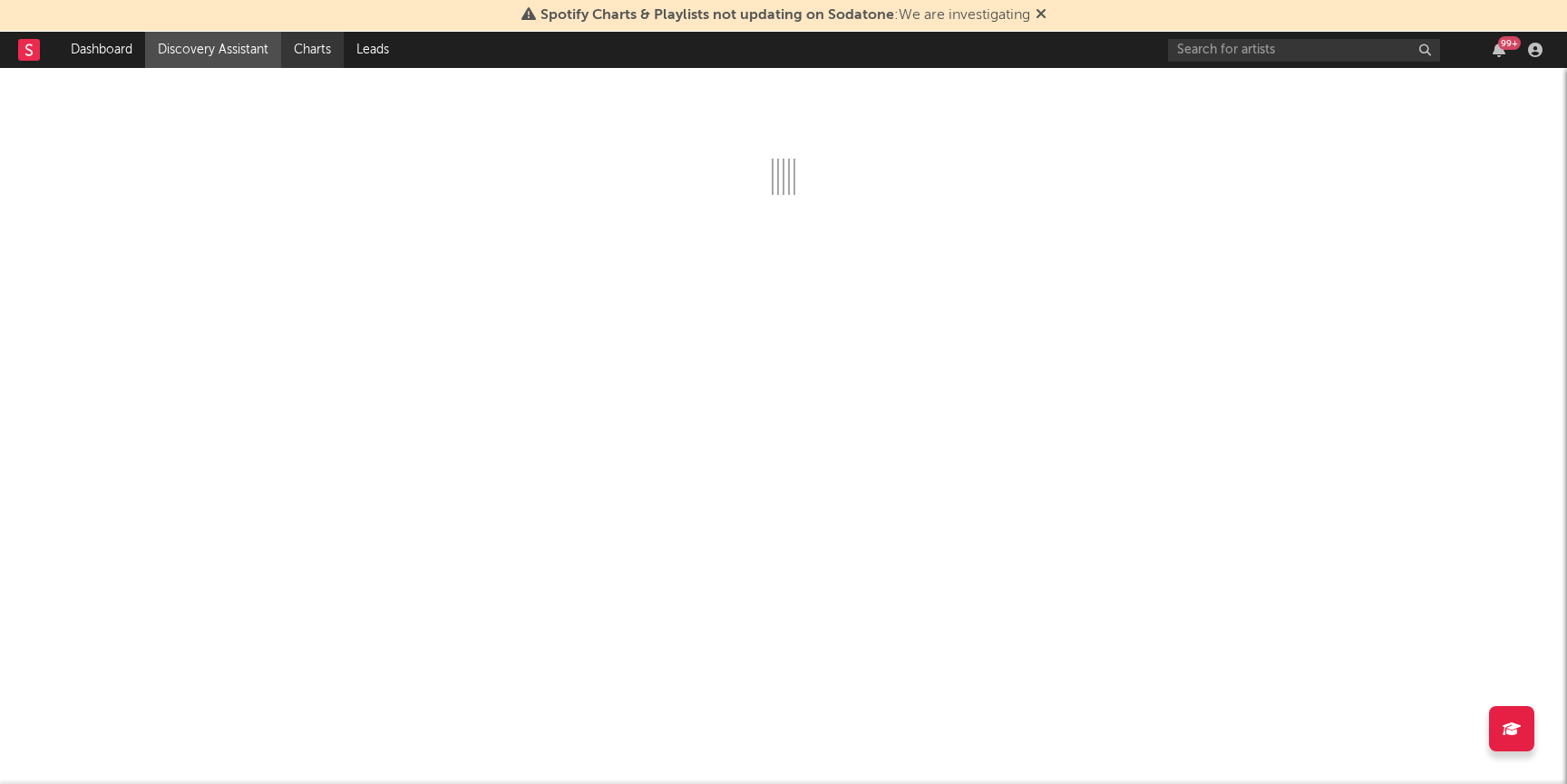
click at [310, 52] on link "Charts" at bounding box center [313, 49] width 63 height 36
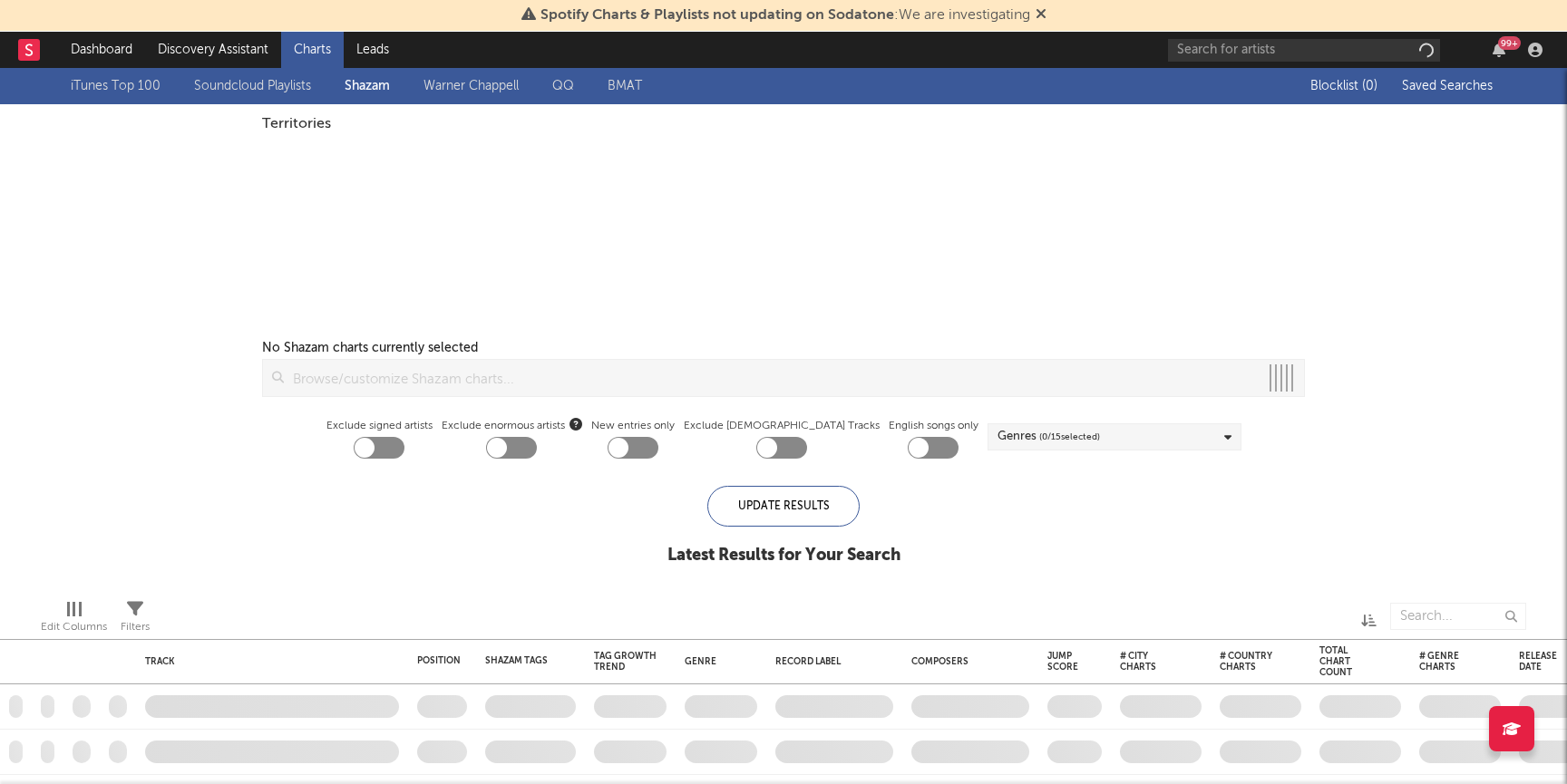
checkbox input "true"
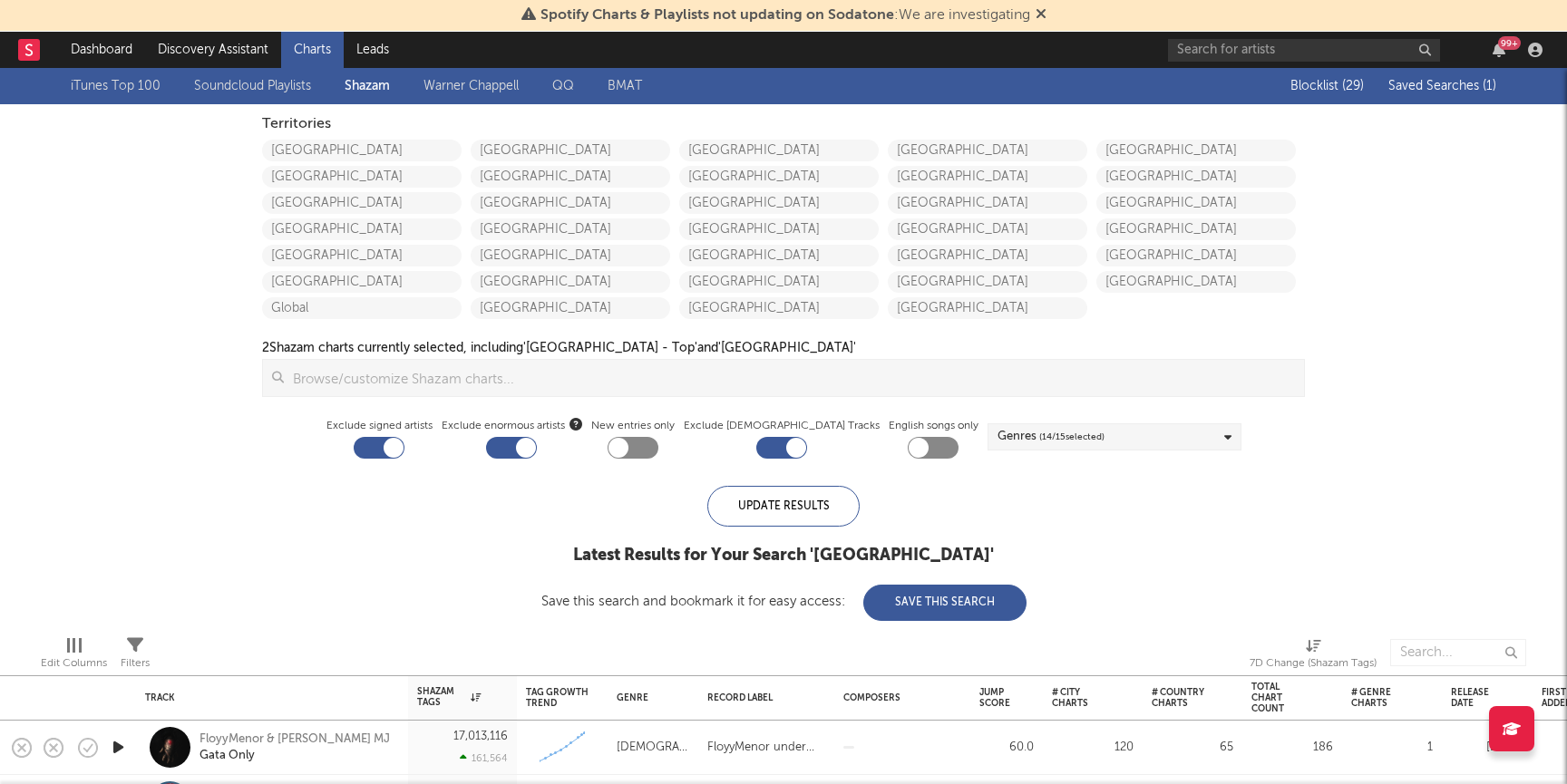
click at [391, 136] on div "[GEOGRAPHIC_DATA] [GEOGRAPHIC_DATA] [GEOGRAPHIC_DATA] [GEOGRAPHIC_DATA] [GEOGRA…" at bounding box center [366, 226] width 209 height 184
click at [391, 148] on link "[GEOGRAPHIC_DATA]" at bounding box center [362, 150] width 199 height 22
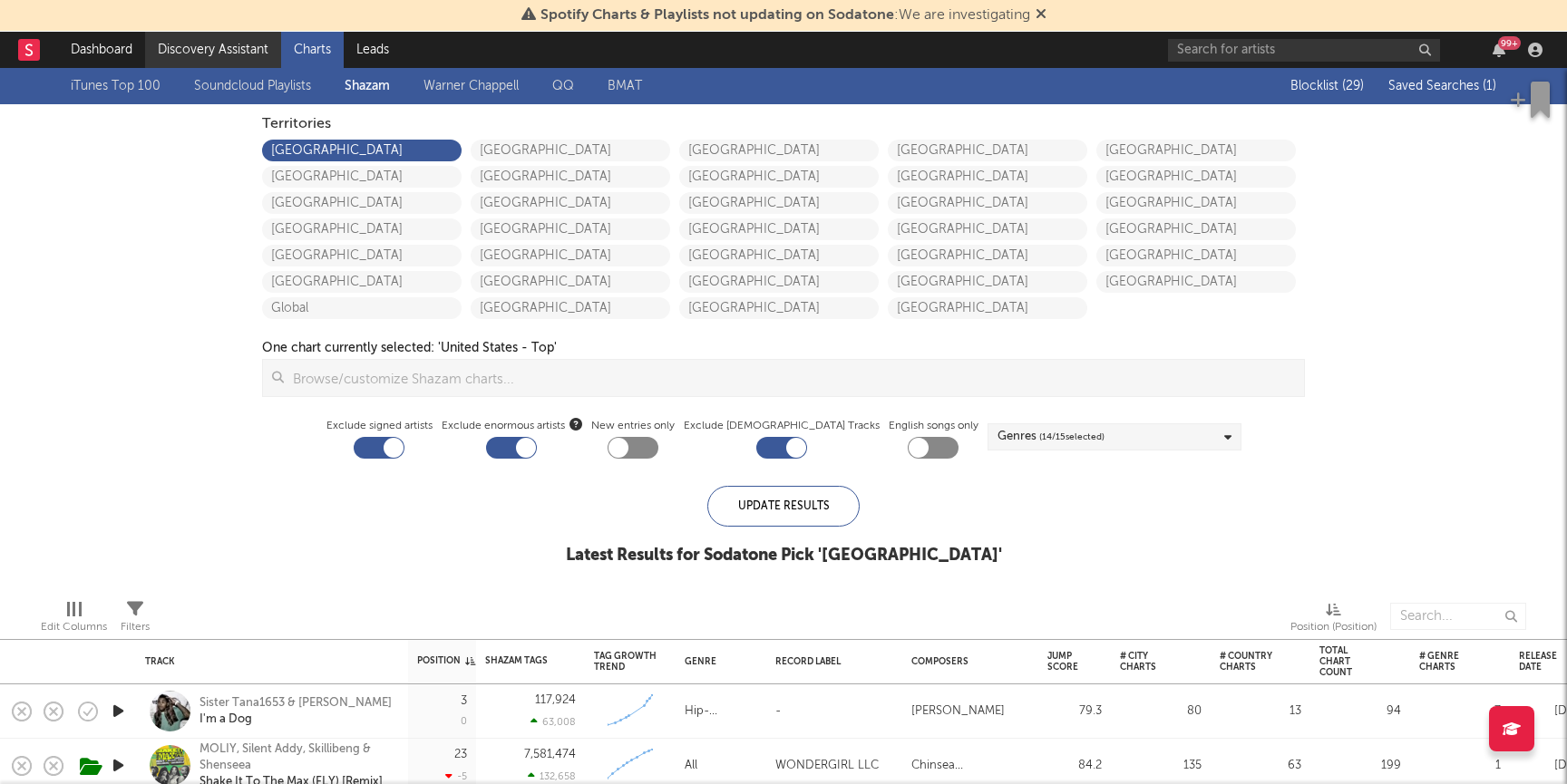
click at [257, 43] on link "Discovery Assistant" at bounding box center [212, 49] width 136 height 36
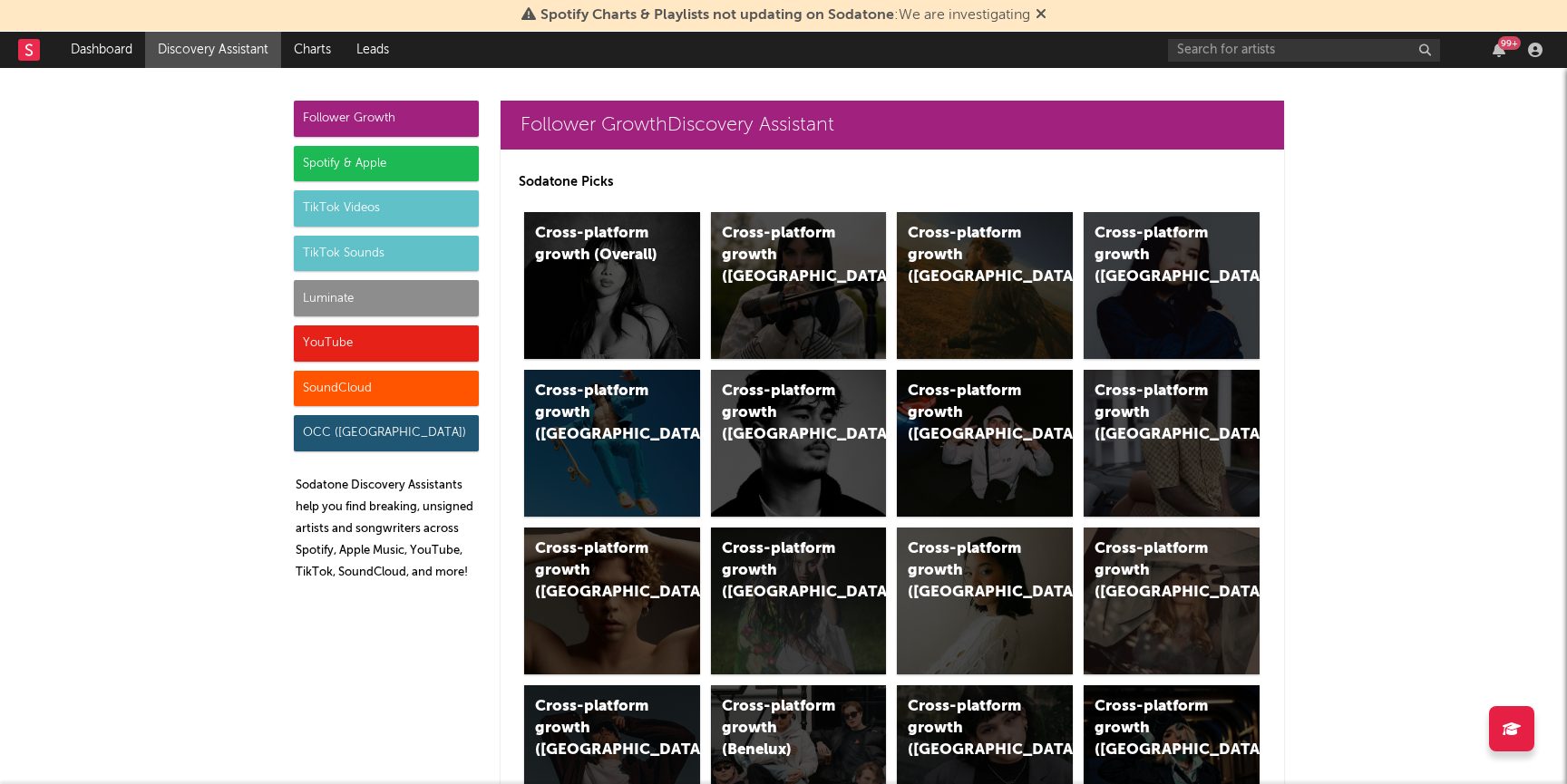
click at [355, 284] on div "Luminate" at bounding box center [386, 298] width 185 height 36
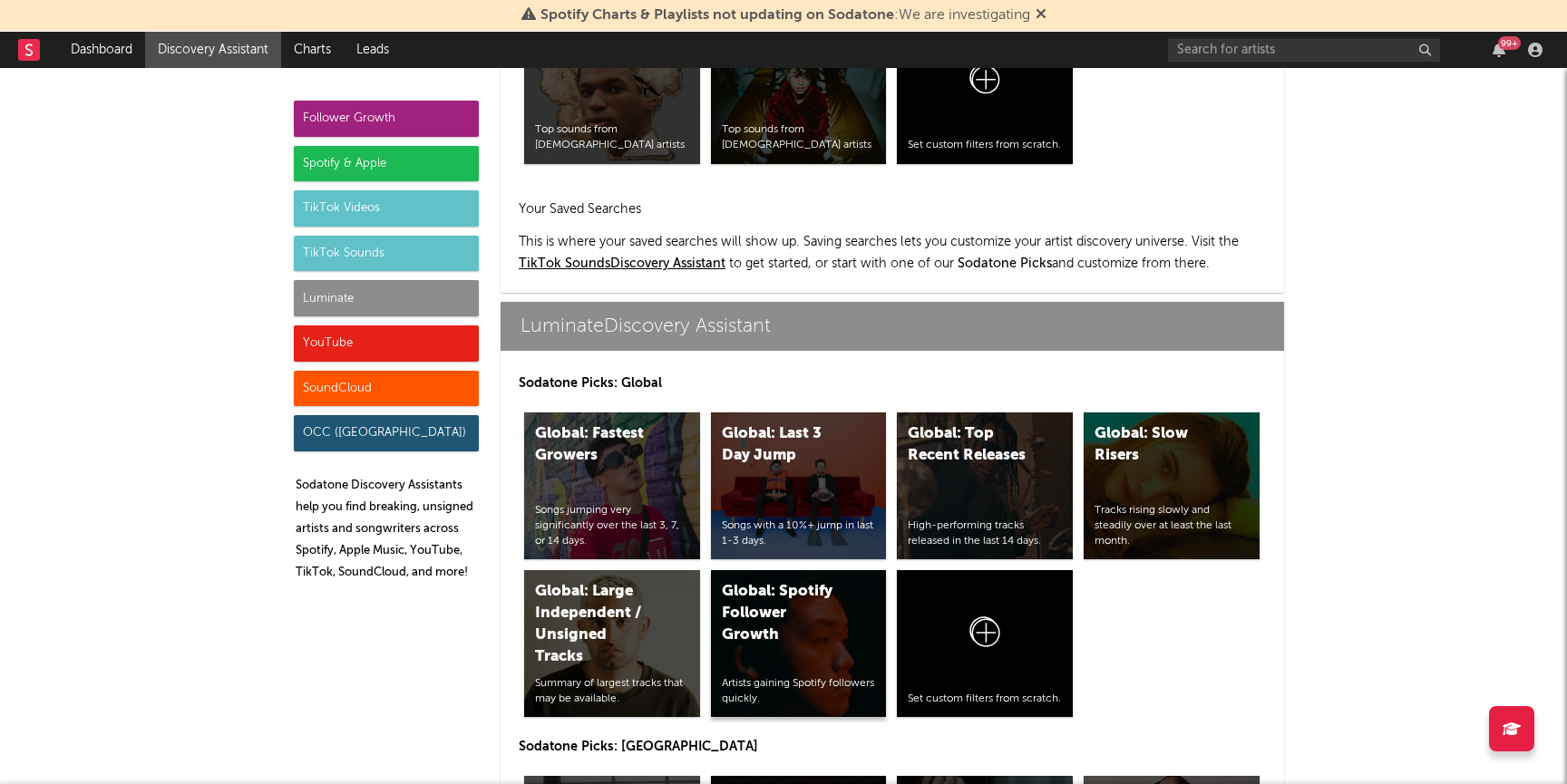
scroll to position [8044, 0]
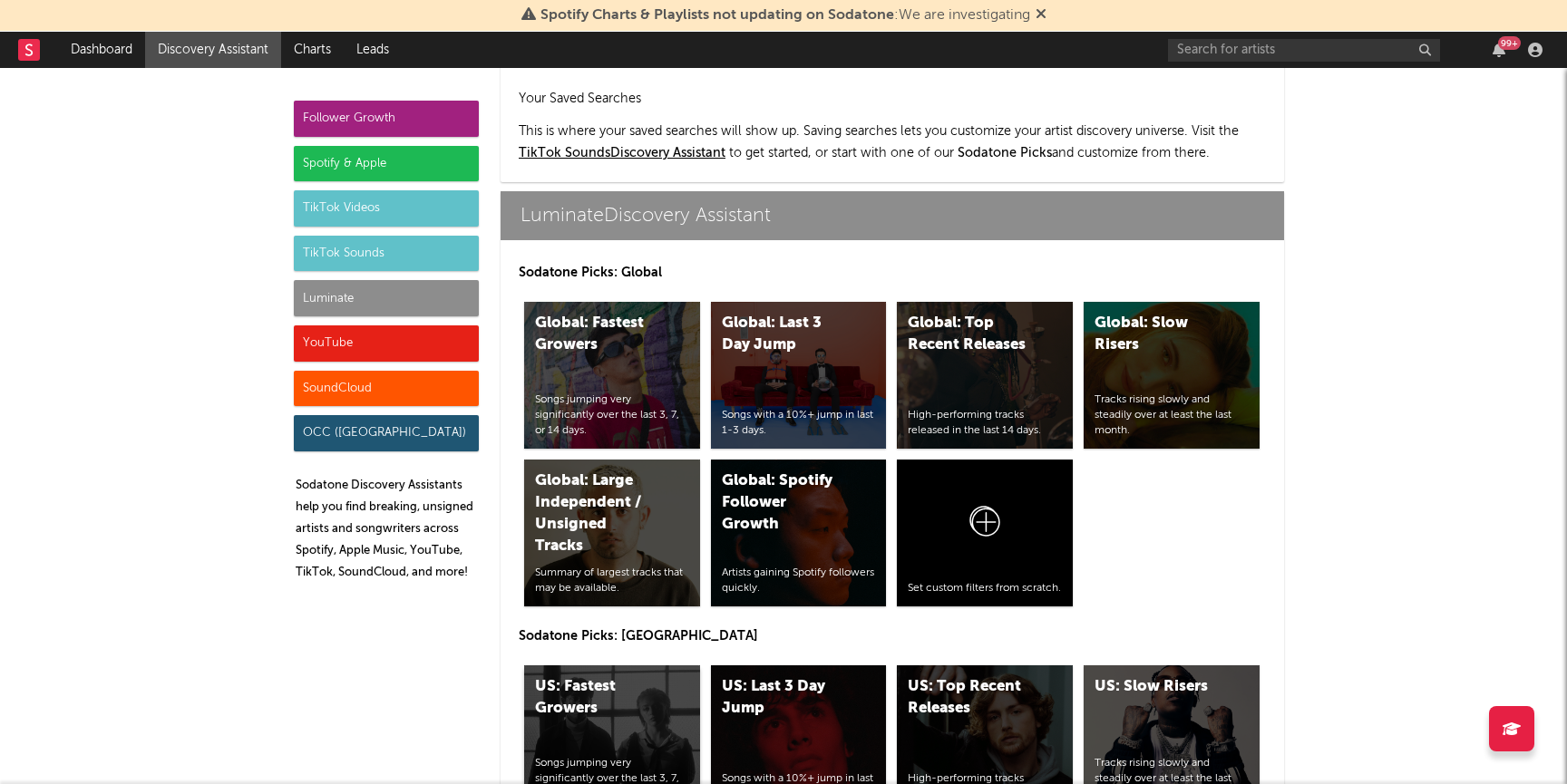
click at [648, 676] on div "US: Fastest Growers" at bounding box center [597, 697] width 124 height 43
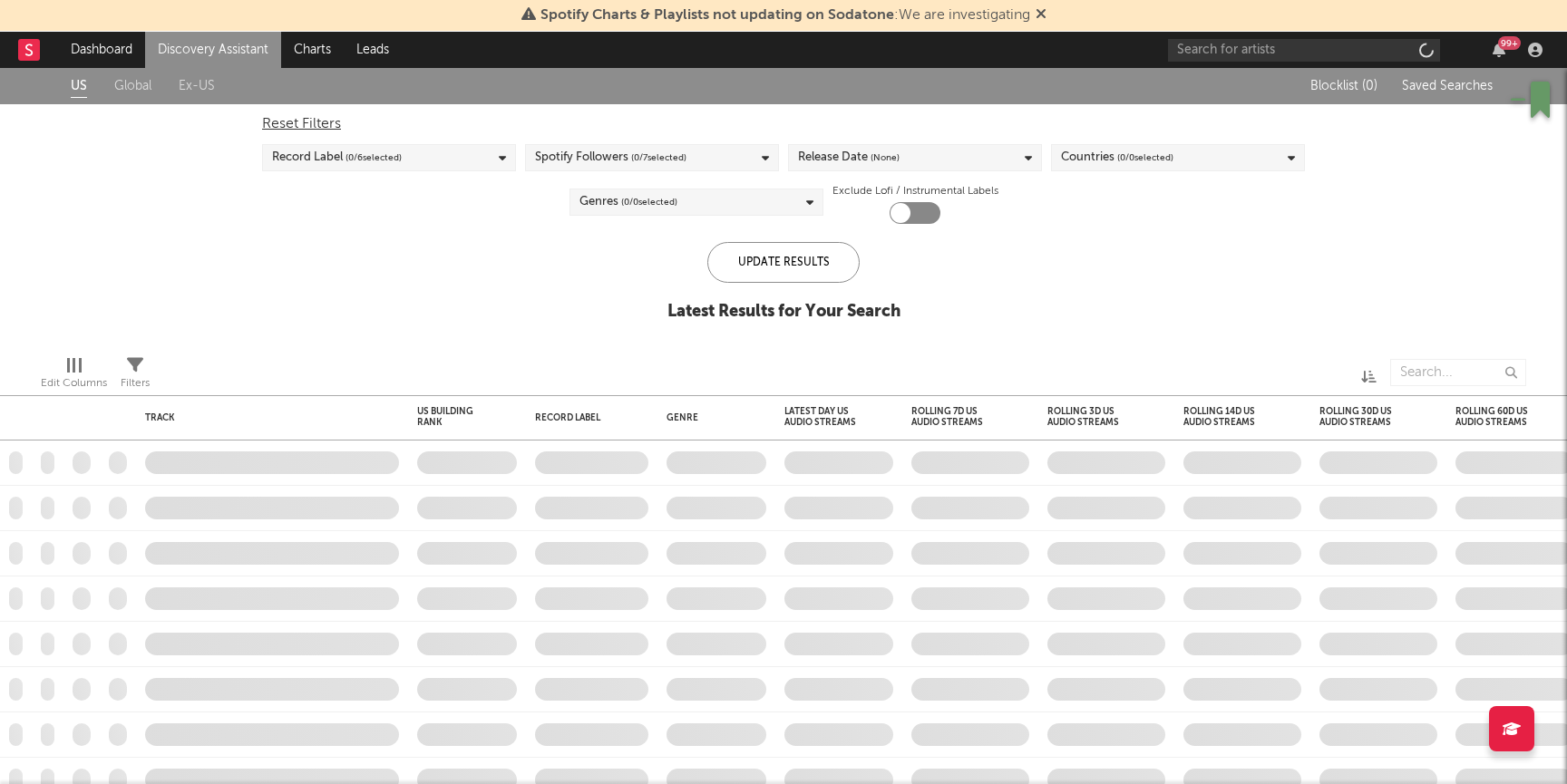
checkbox input "true"
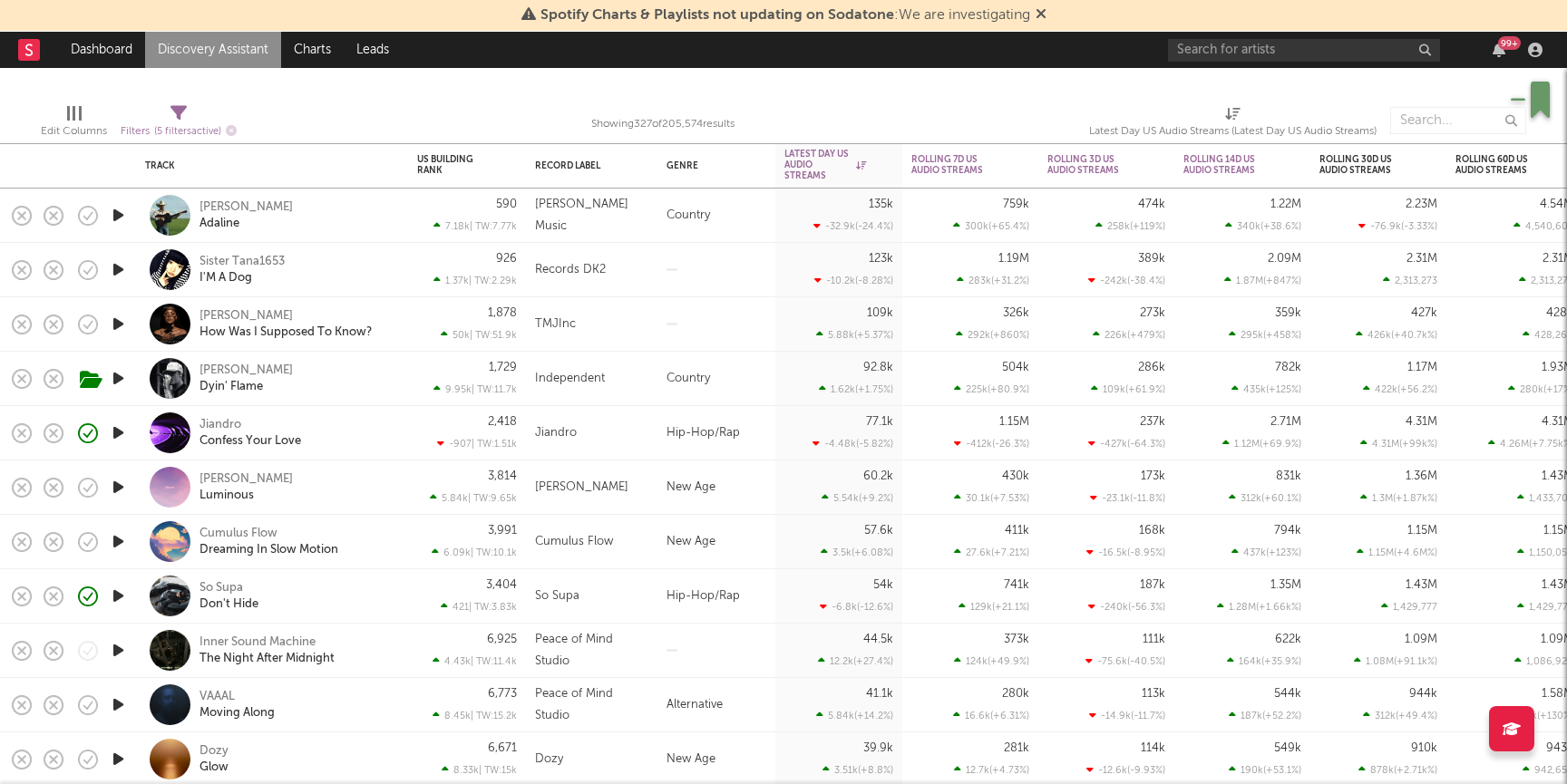
click at [400, 431] on div "Jiandro Confess Your Love" at bounding box center [271, 433] width 272 height 54
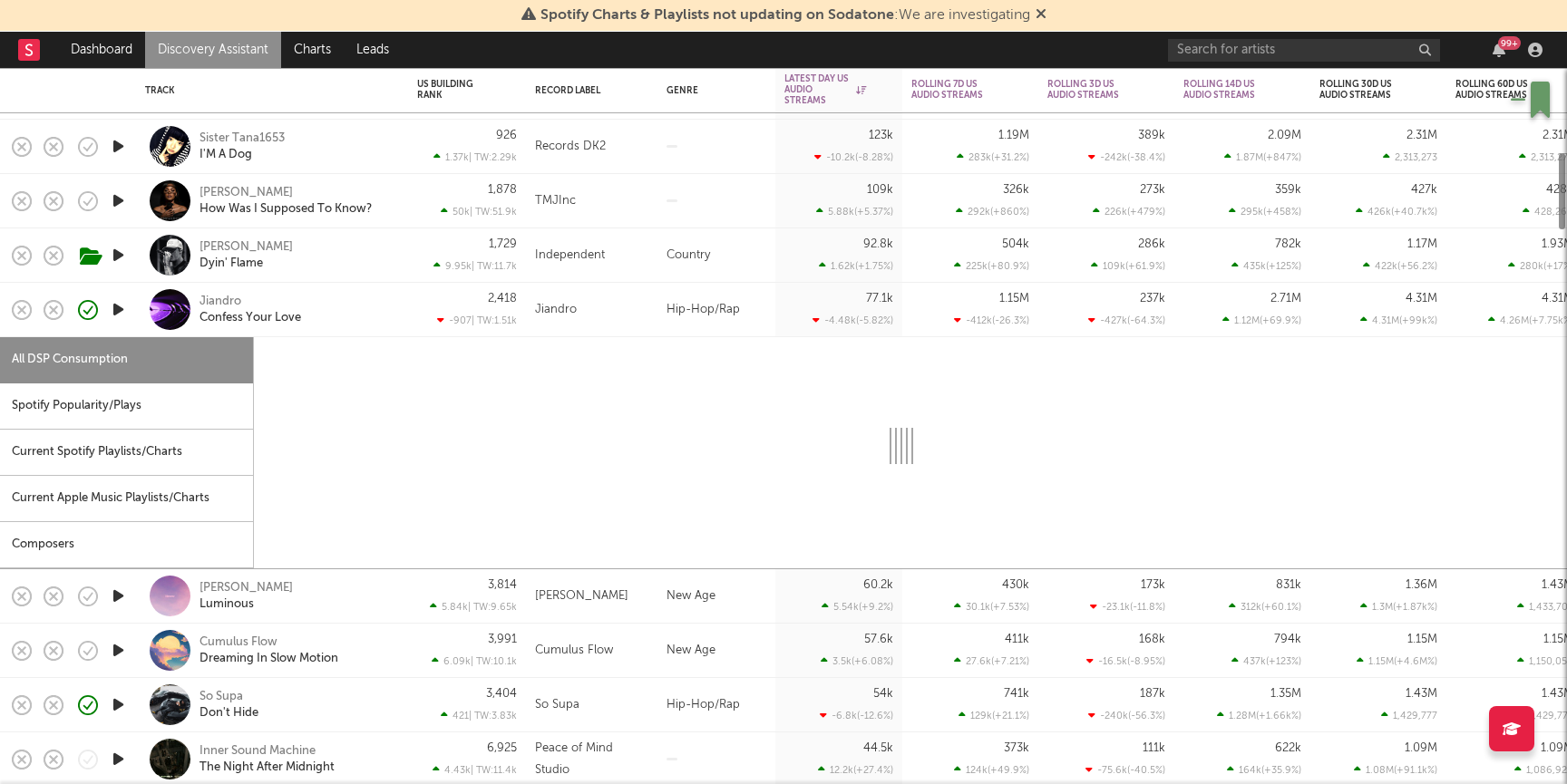
select select "1w"
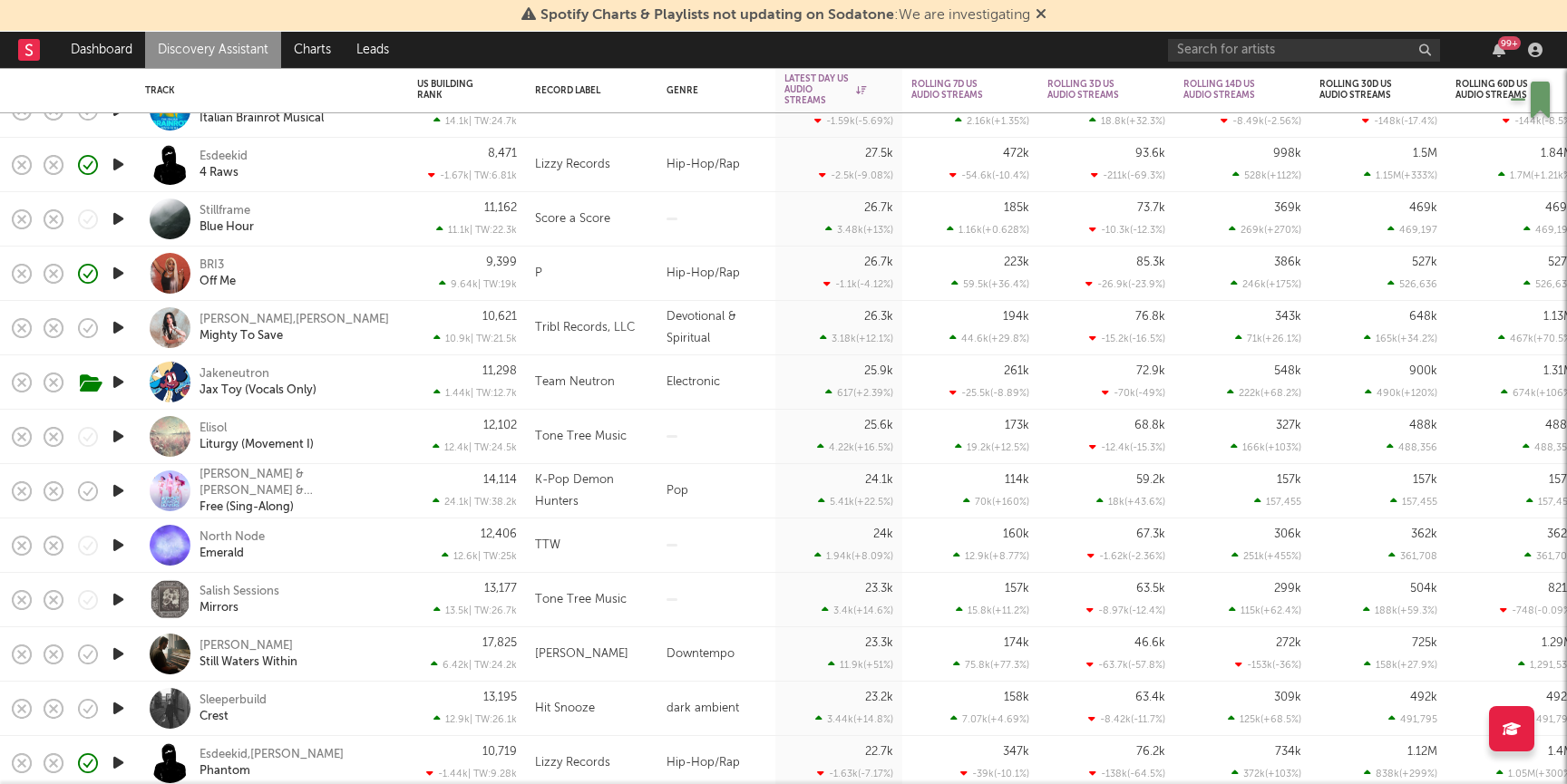
click at [117, 271] on icon "button" at bounding box center [118, 273] width 19 height 23
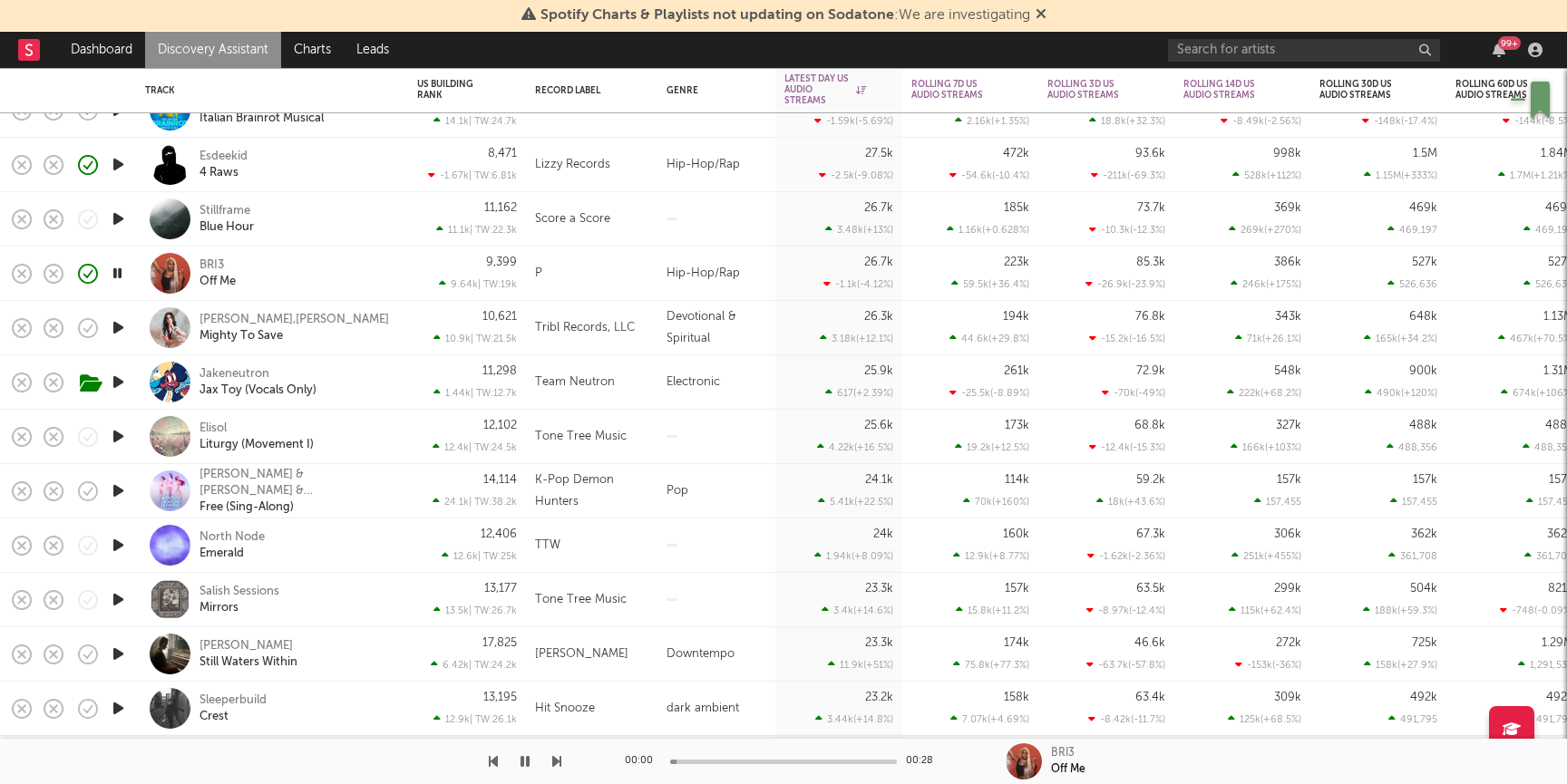
click at [316, 283] on div "BRI3 Off Me" at bounding box center [296, 273] width 195 height 32
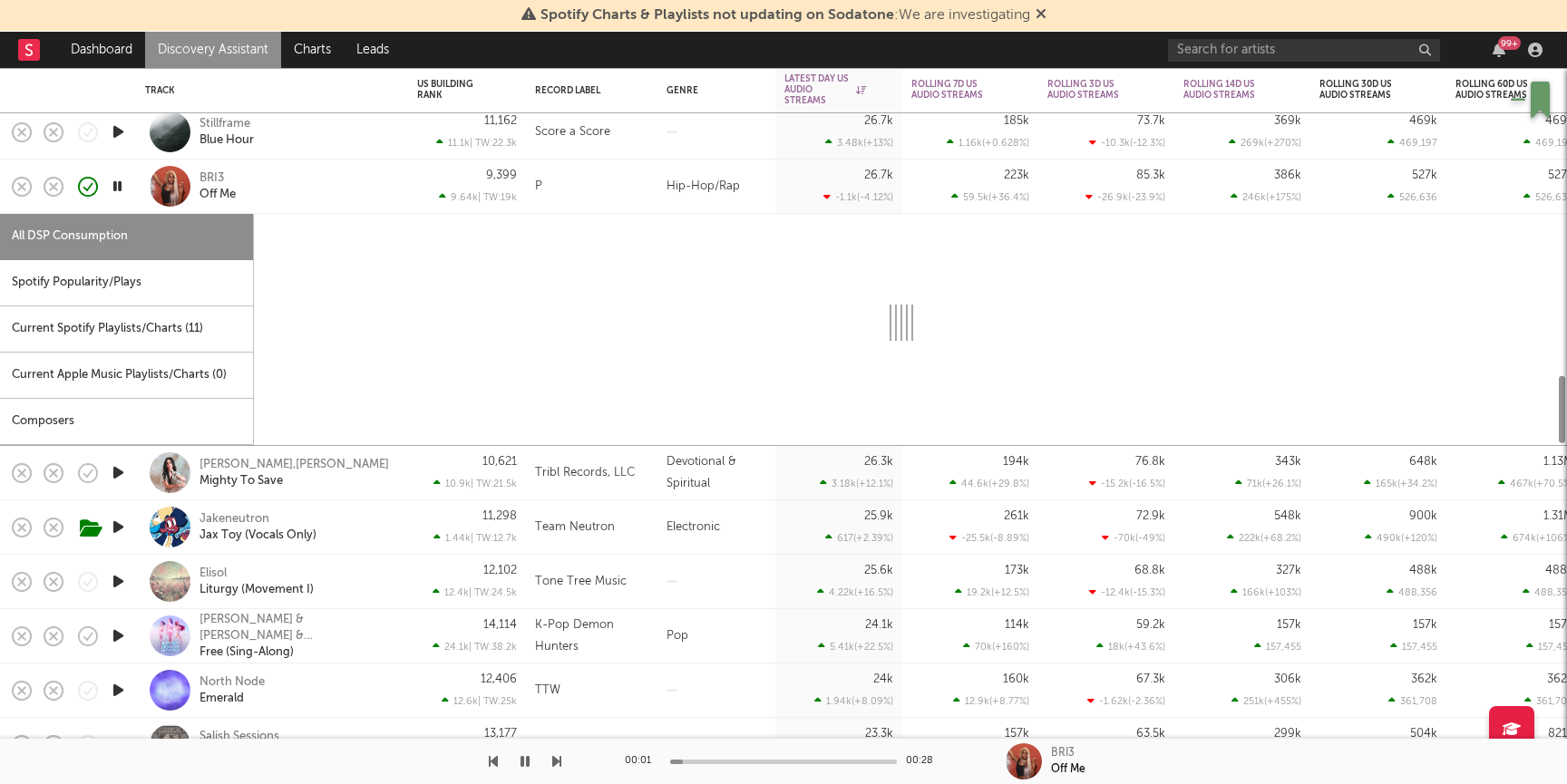
select select "1w"
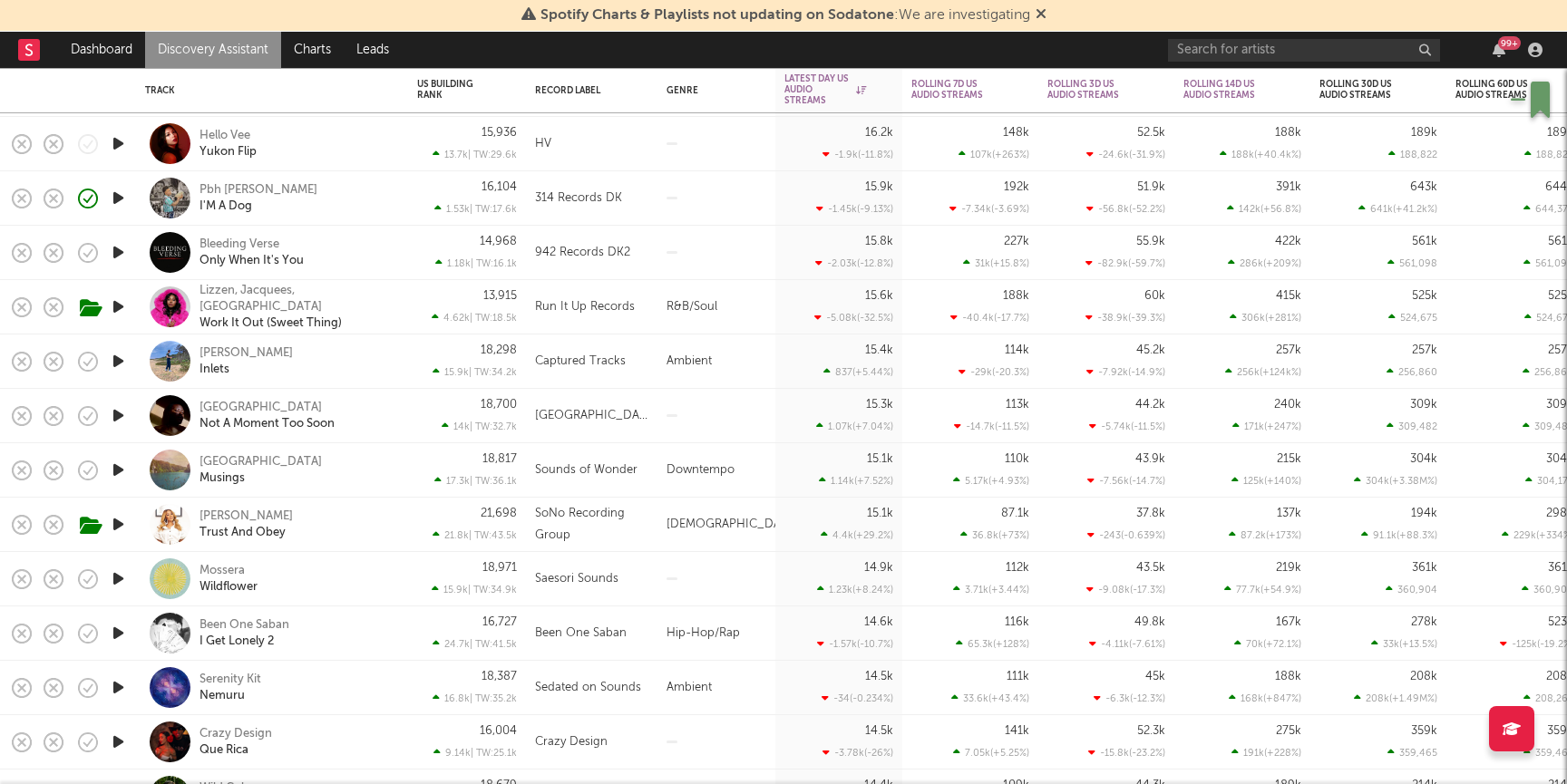
click at [115, 628] on icon "button" at bounding box center [118, 633] width 19 height 23
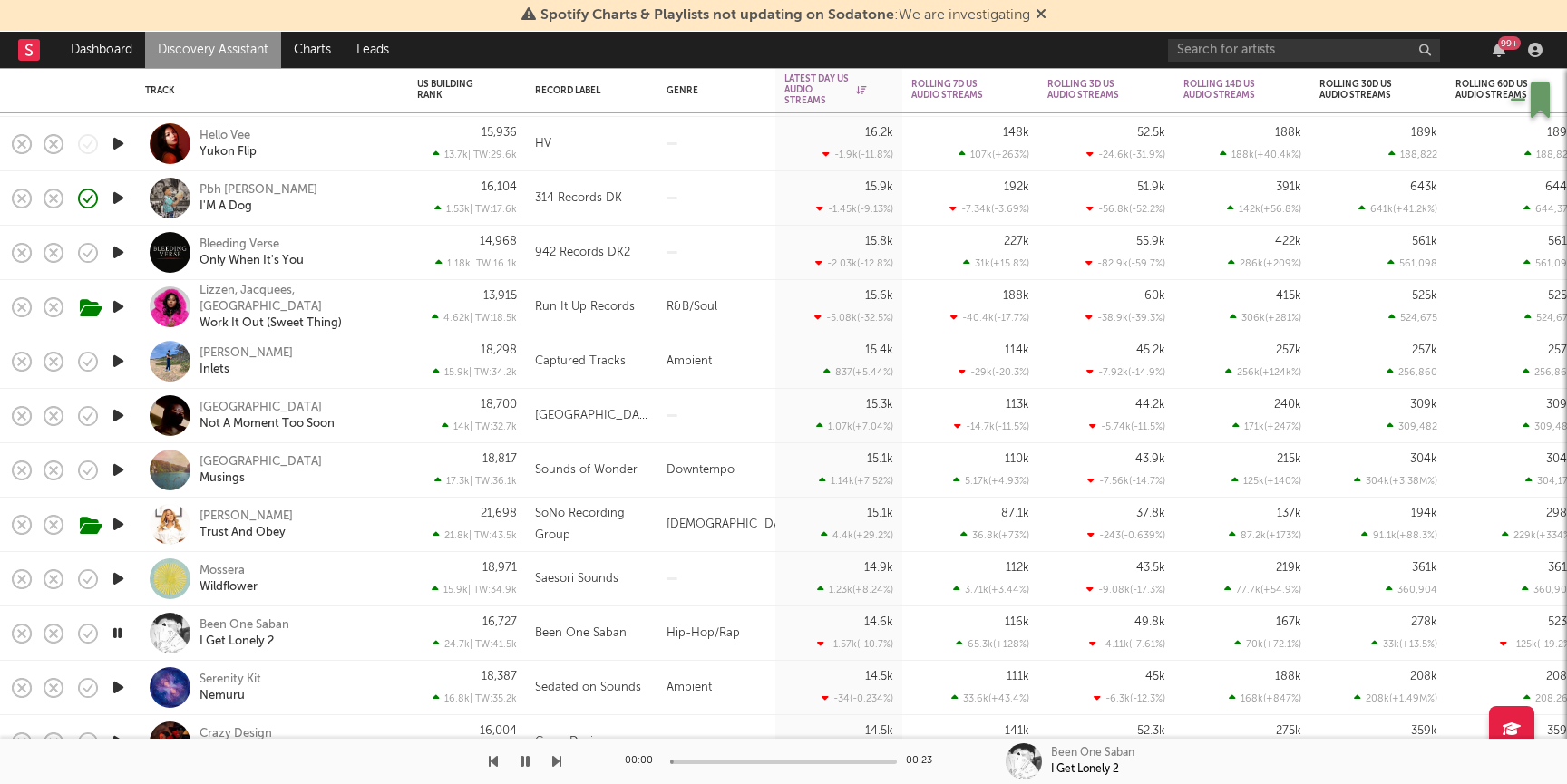
click at [372, 641] on div "Been One Saban I Get Lonely 2" at bounding box center [296, 633] width 195 height 32
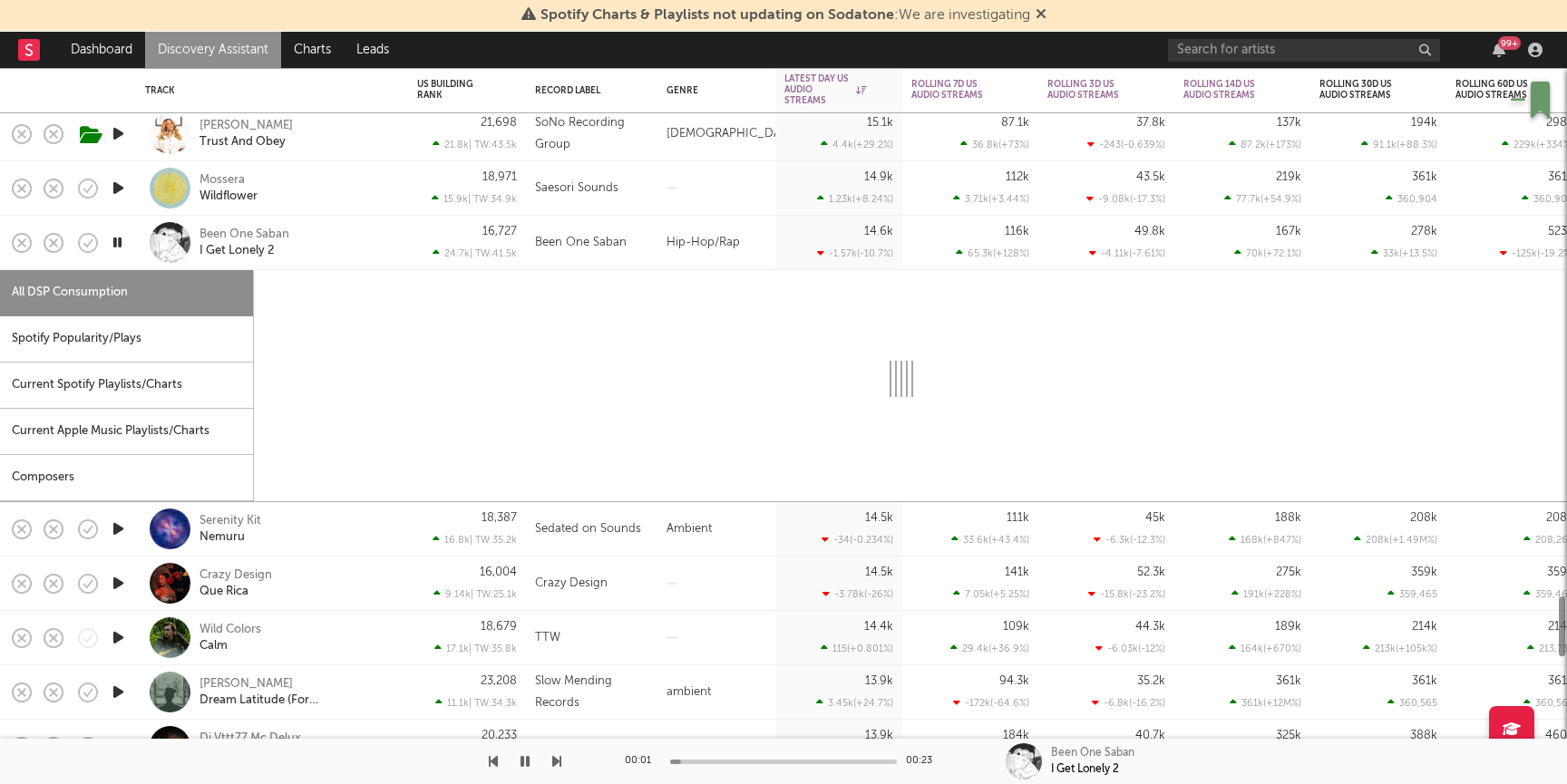
select select "6m"
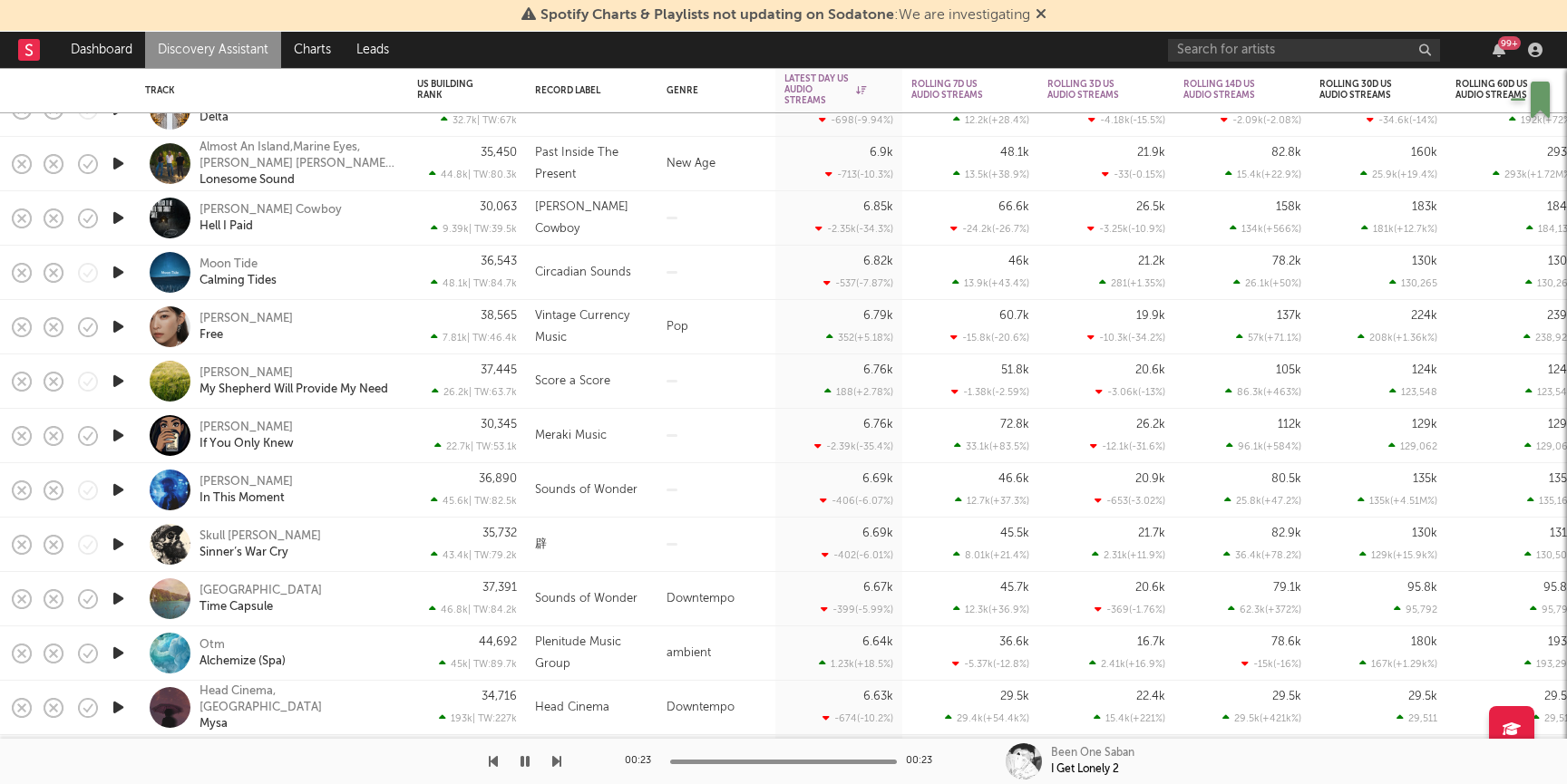
click at [111, 433] on icon "button" at bounding box center [118, 435] width 19 height 23
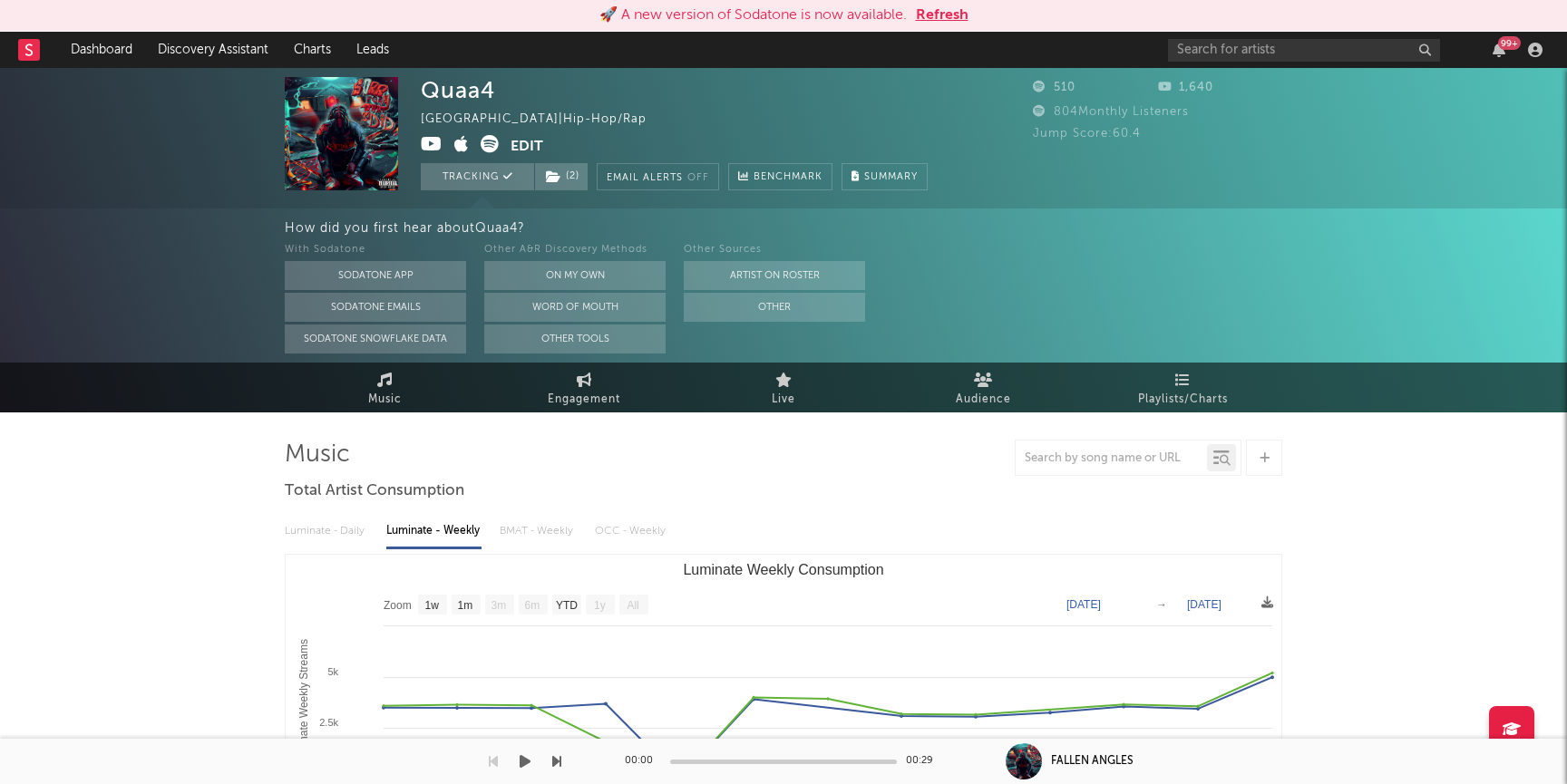
select select "1w"
